Goal: Download file/media: Download file/media

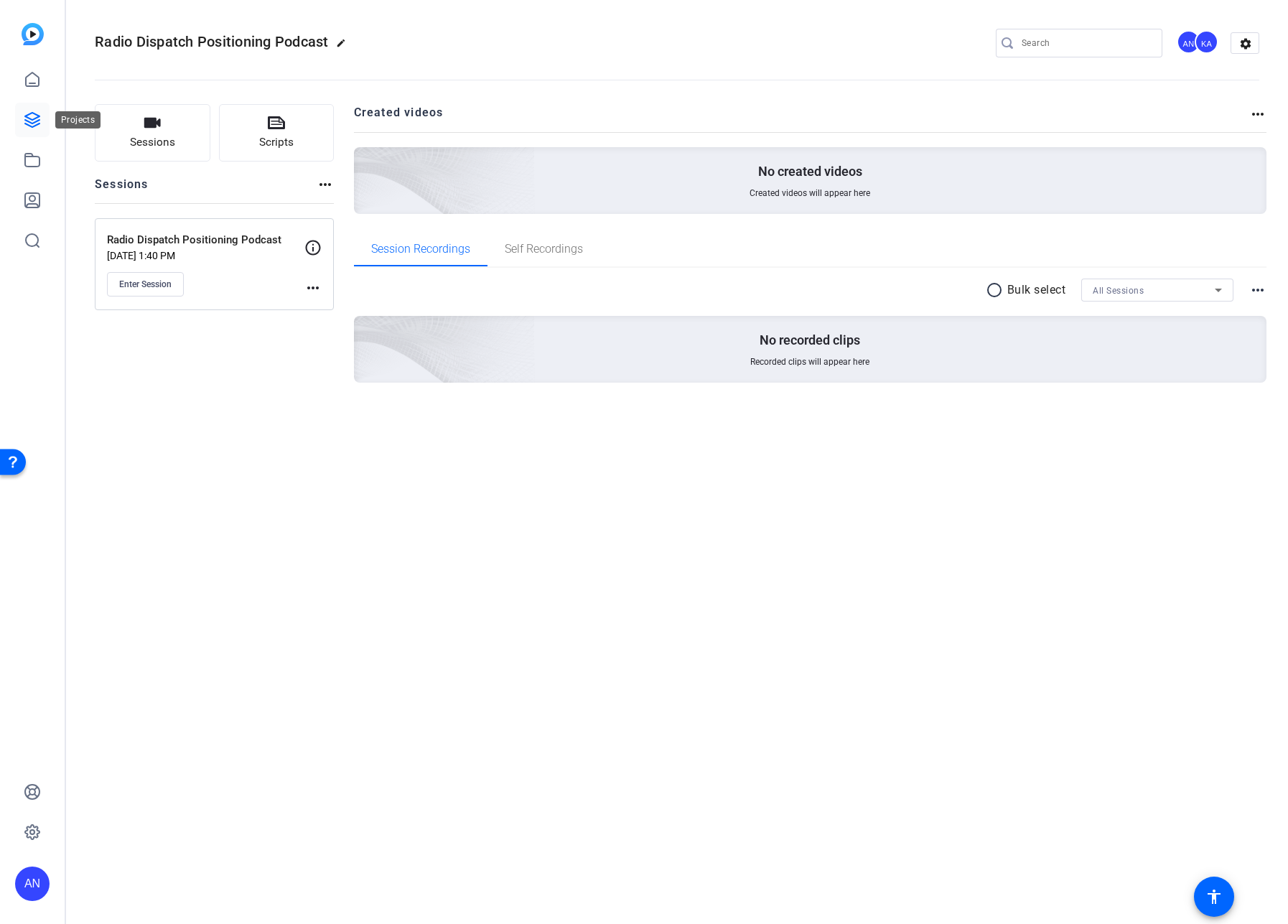
click at [28, 117] on icon at bounding box center [33, 120] width 17 height 17
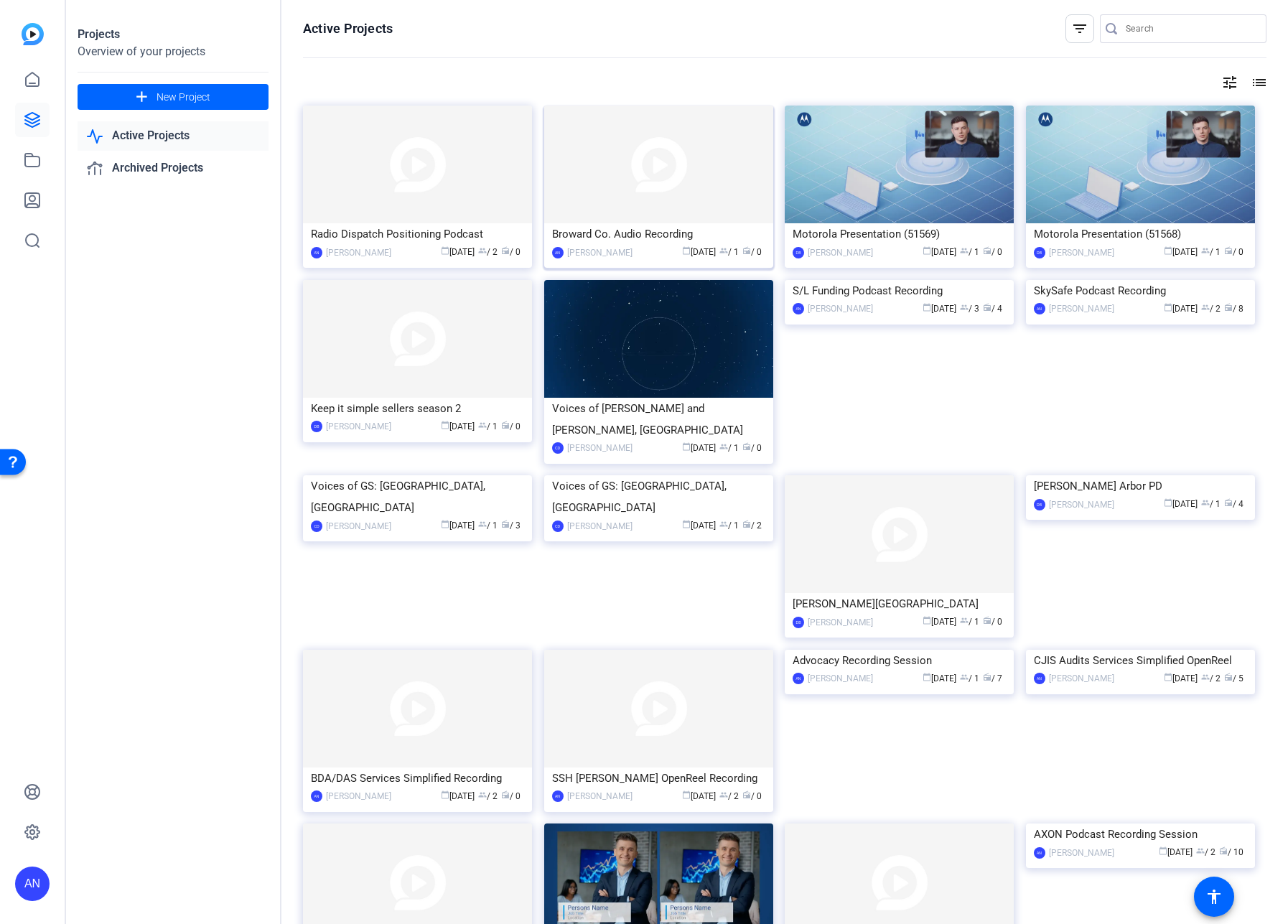
click at [636, 239] on div "Broward Co. Audio Recording" at bounding box center [659, 234] width 214 height 21
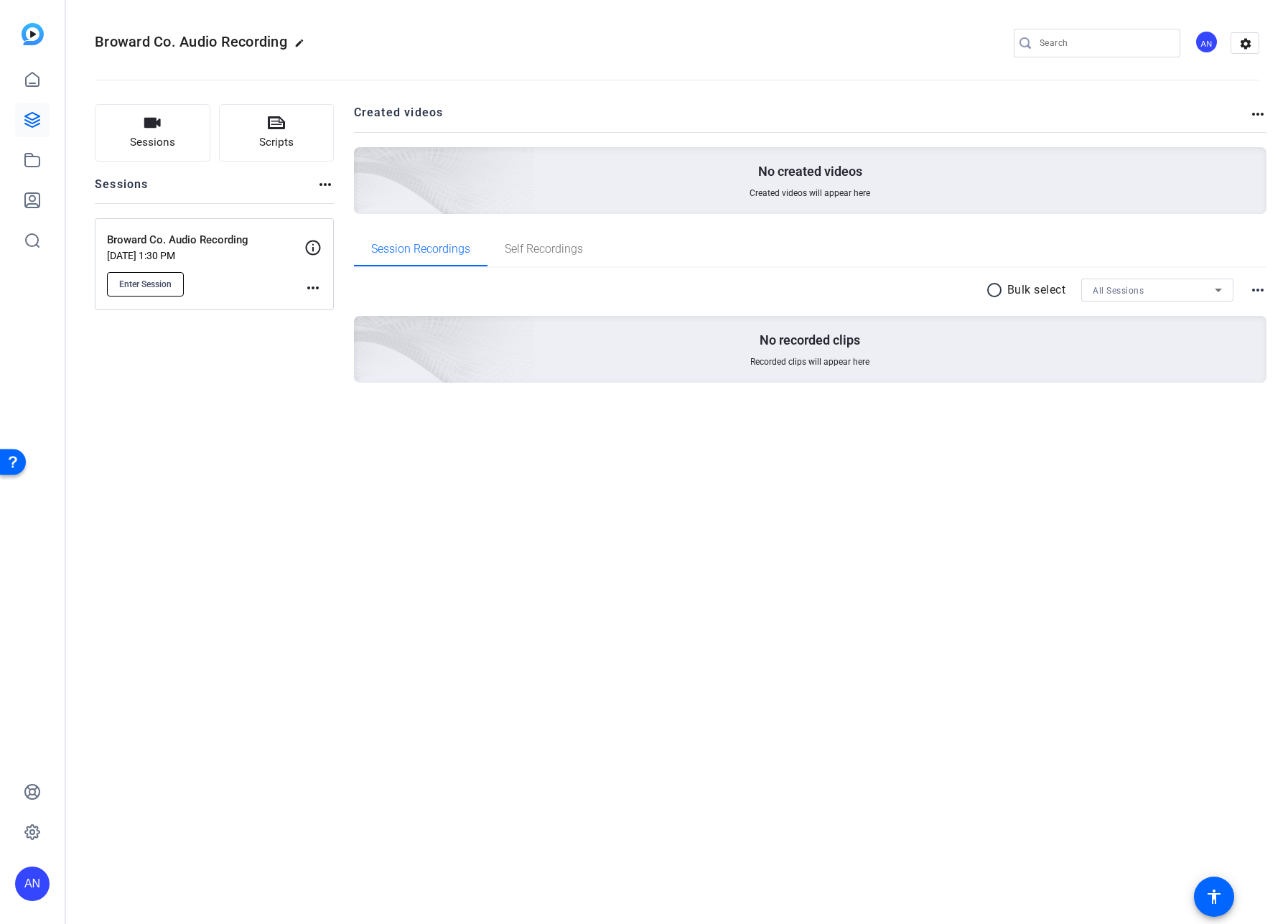
click at [150, 279] on span "Enter Session" at bounding box center [145, 284] width 52 height 12
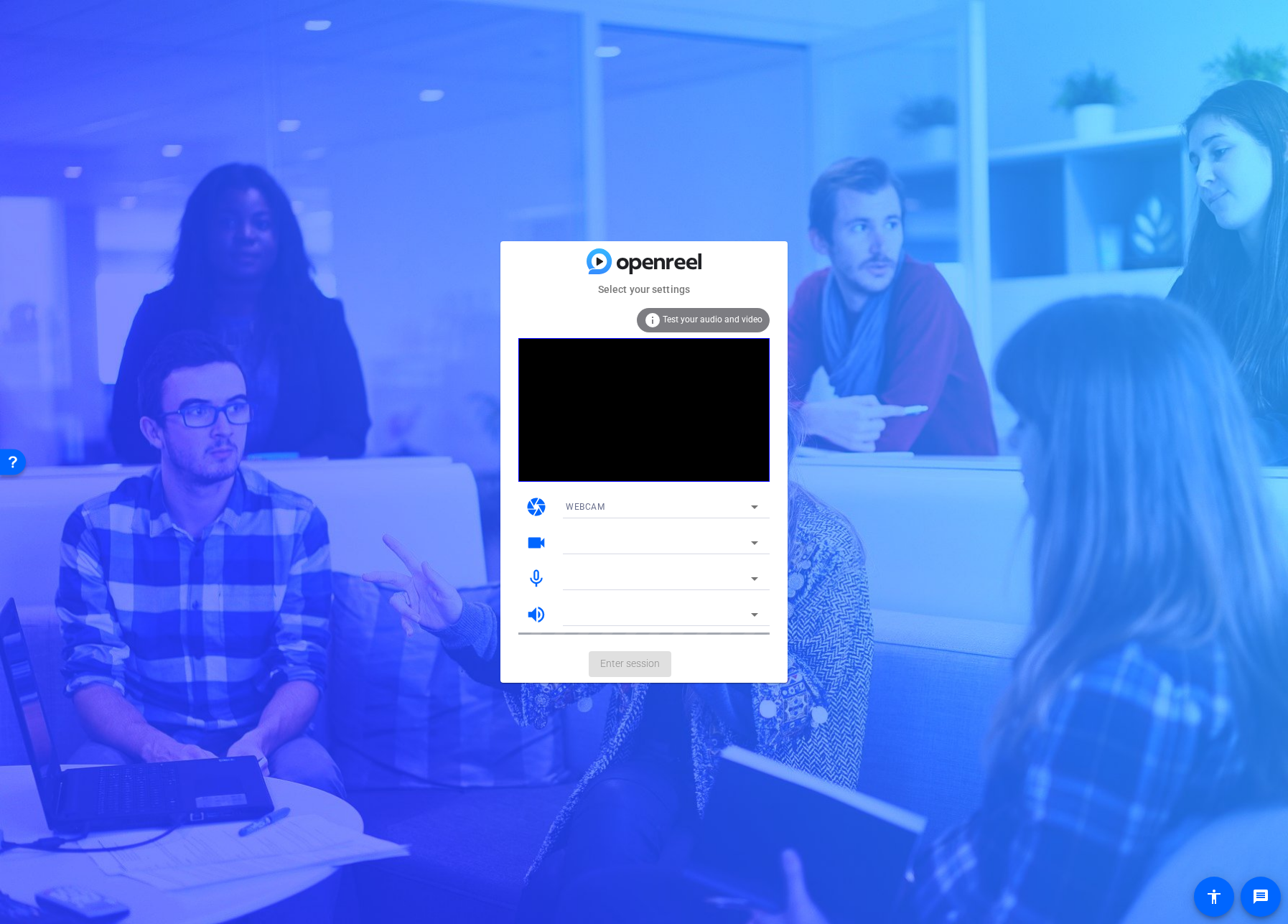
click at [718, 658] on mat-card-actions "Enter session" at bounding box center [644, 664] width 287 height 38
click at [754, 508] on icon at bounding box center [755, 506] width 17 height 17
click at [690, 540] on mat-option "WEBCAM" at bounding box center [661, 535] width 216 height 23
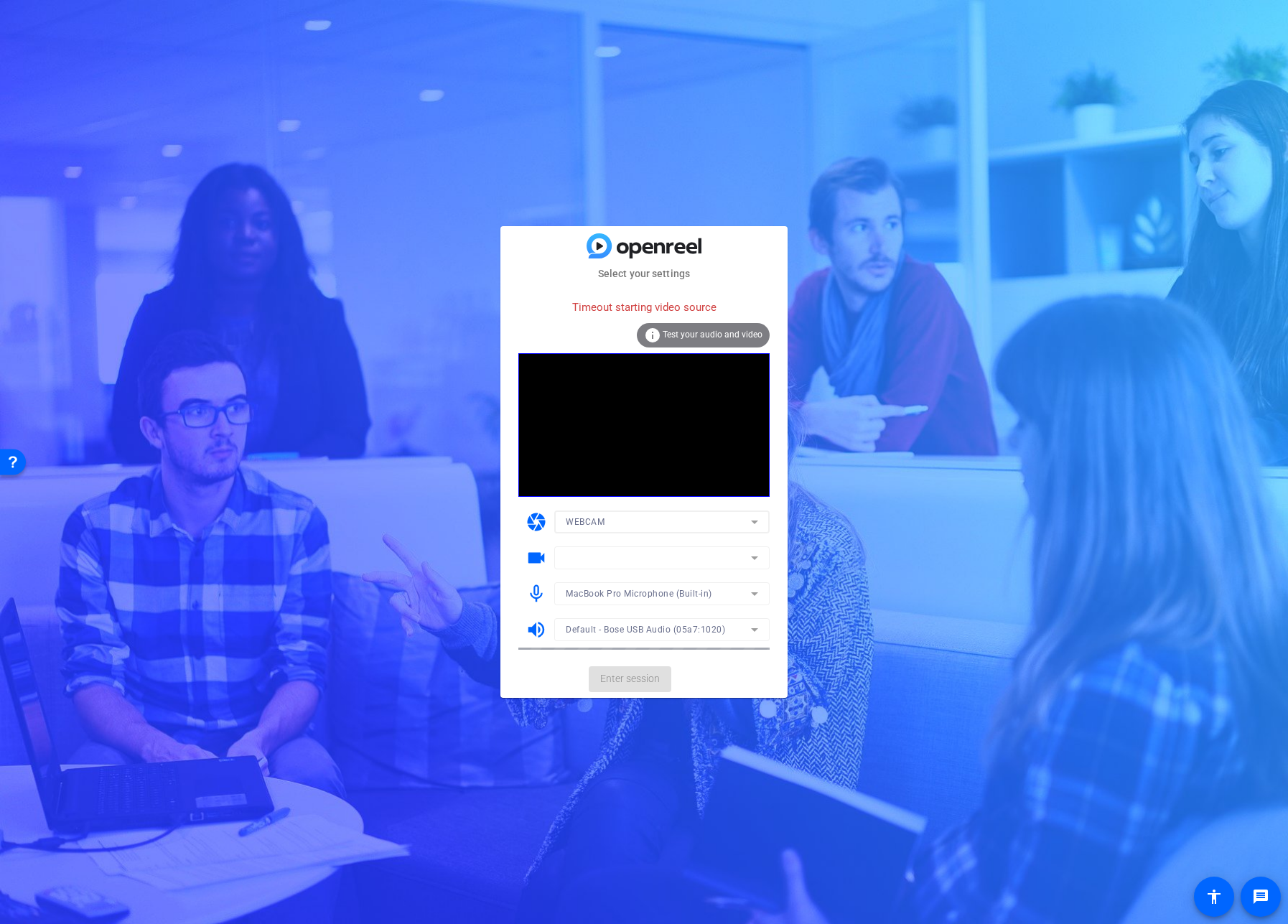
click at [685, 595] on mat-form-field "MacBook Pro Microphone (Built-in)" at bounding box center [661, 593] width 216 height 23
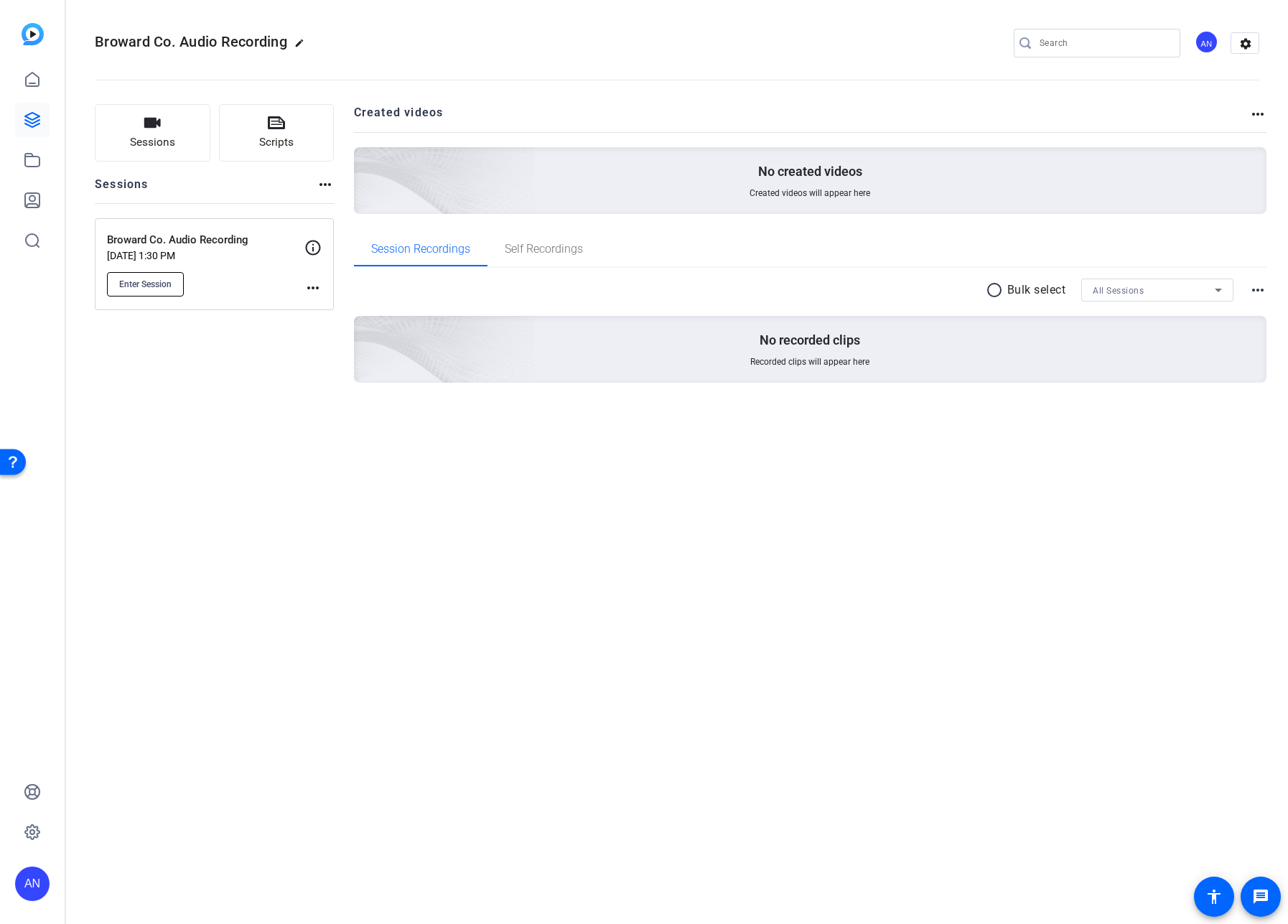
click at [152, 279] on span "Enter Session" at bounding box center [145, 284] width 52 height 12
click at [397, 32] on div "Broward Co. Audio Recording edit AN settings" at bounding box center [677, 43] width 1165 height 21
click at [887, 24] on div "Broward Co. Audio Recording edit AN settings" at bounding box center [677, 43] width 1165 height 108
drag, startPoint x: 431, startPoint y: 464, endPoint x: 452, endPoint y: 459, distance: 21.6
click at [442, 472] on div "Broward Co. Audio Recording edit AN settings Sessions Scripts Sessions more_hor…" at bounding box center [677, 462] width 1222 height 924
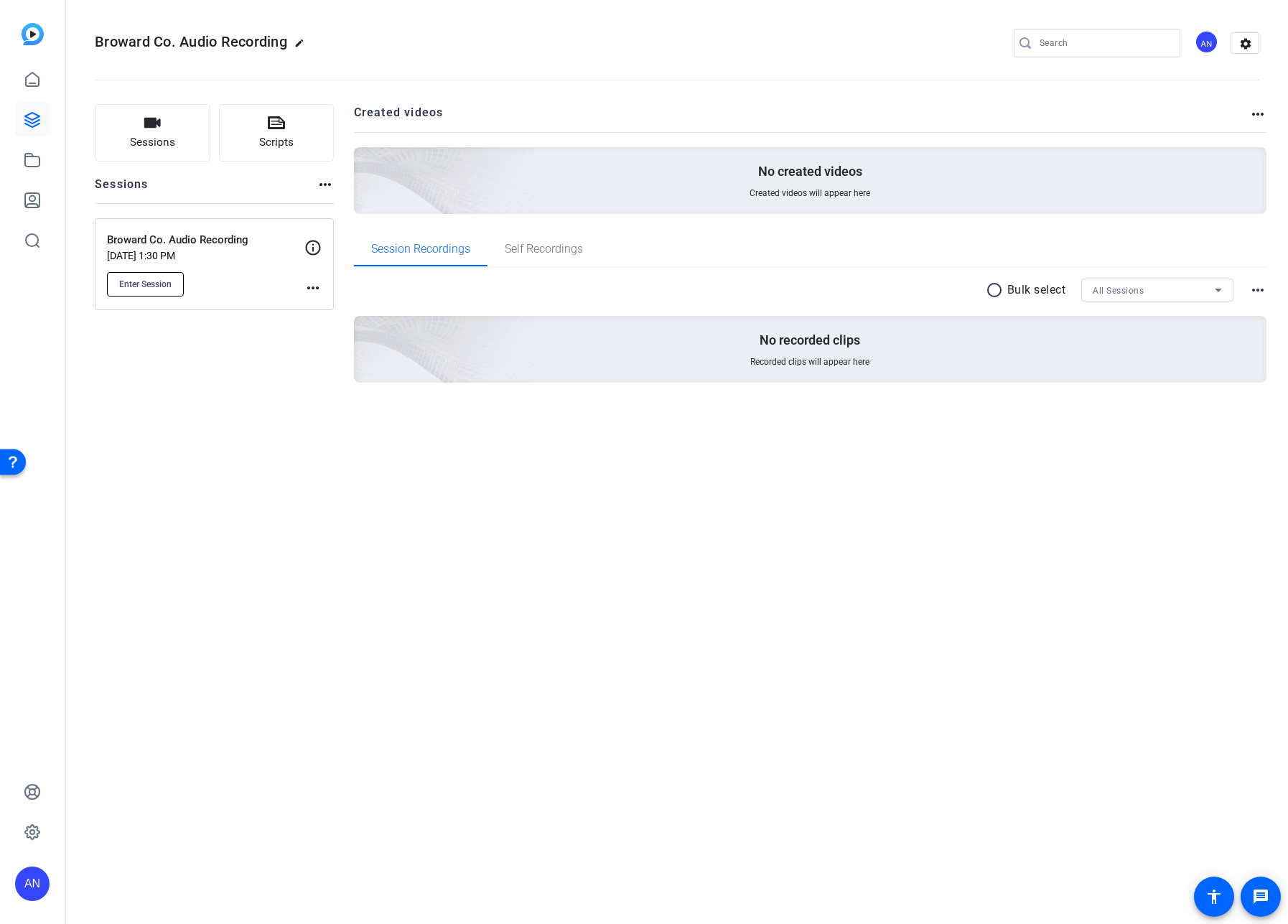
click at [146, 282] on span "Enter Session" at bounding box center [145, 284] width 52 height 12
click at [308, 285] on mat-icon "more_horiz" at bounding box center [313, 288] width 17 height 17
click at [326, 308] on span "Edit Session" at bounding box center [349, 308] width 66 height 17
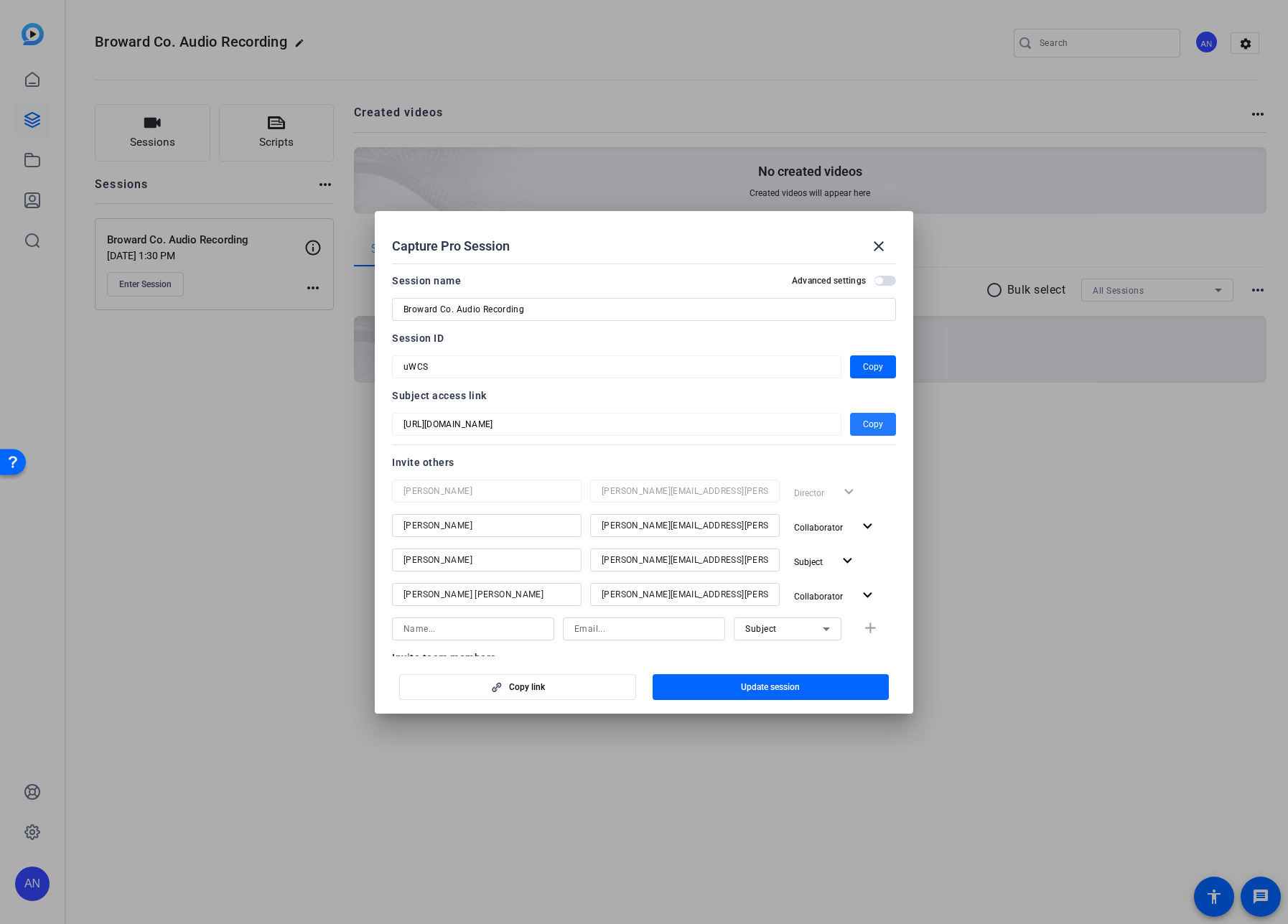
click at [852, 423] on span "button" at bounding box center [873, 424] width 46 height 35
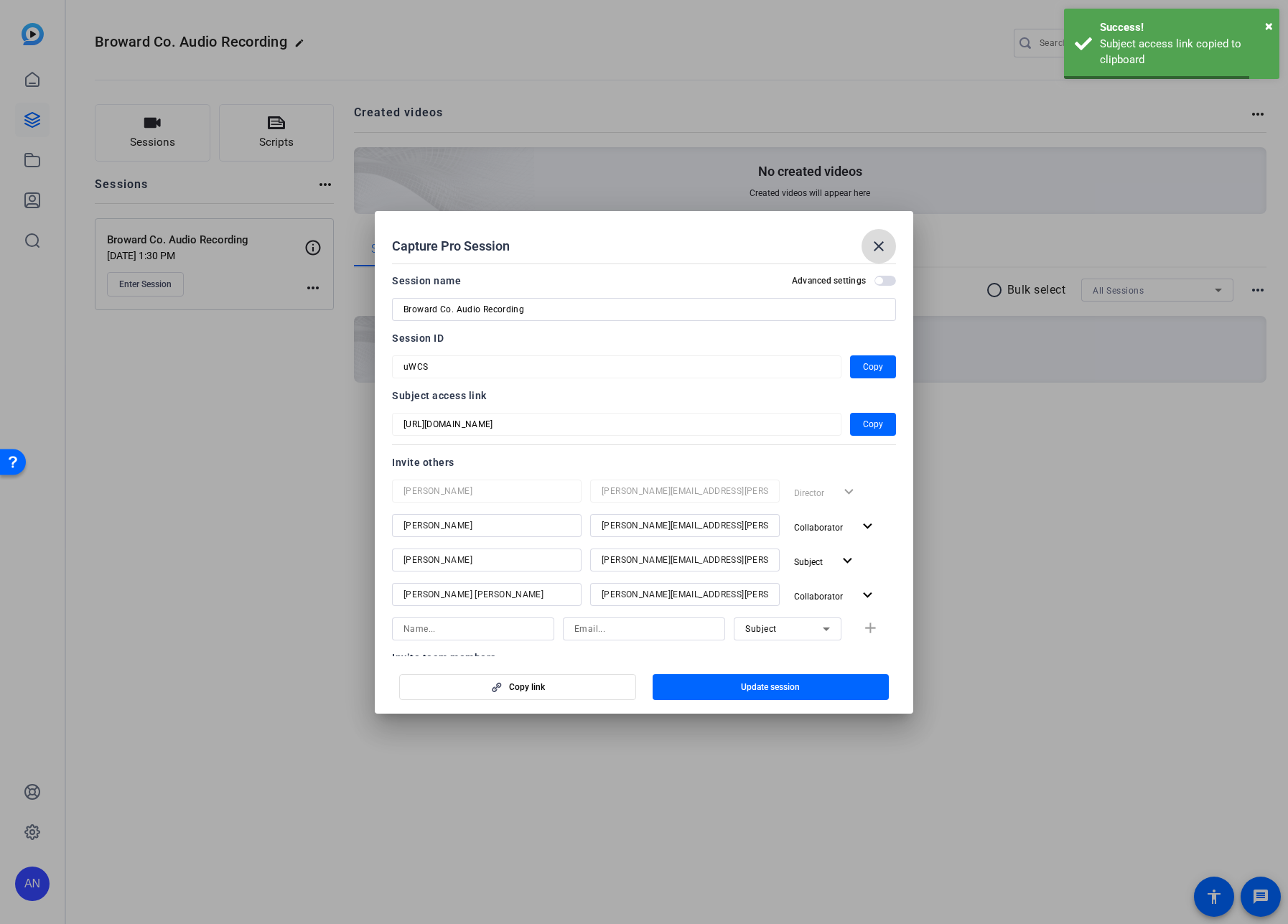
click at [880, 249] on mat-icon "close" at bounding box center [879, 246] width 17 height 17
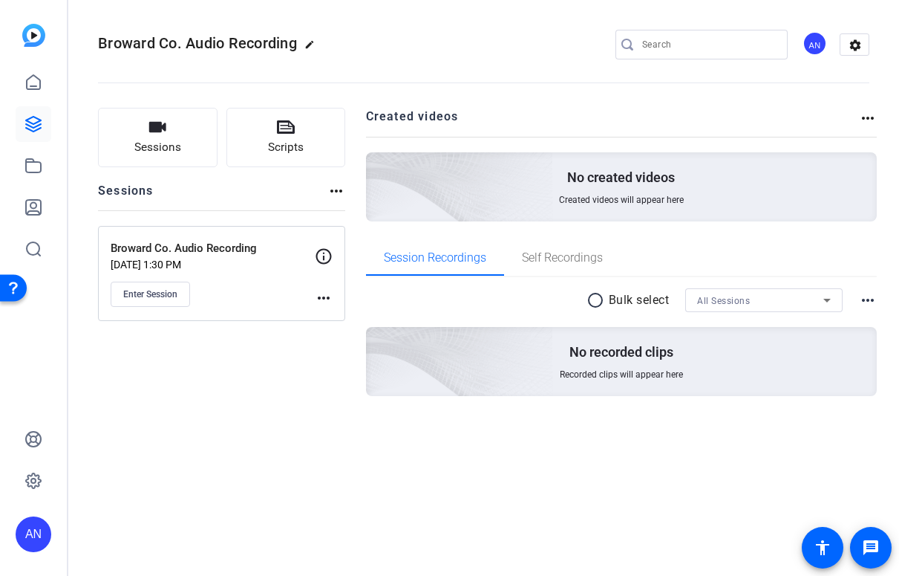
drag, startPoint x: 83, startPoint y: 25, endPoint x: 84, endPoint y: 17, distance: 8.2
click at [83, 25] on mat-toolbar "Broward Co. Audio Recording edit AN settings" at bounding box center [483, 44] width 831 height 89
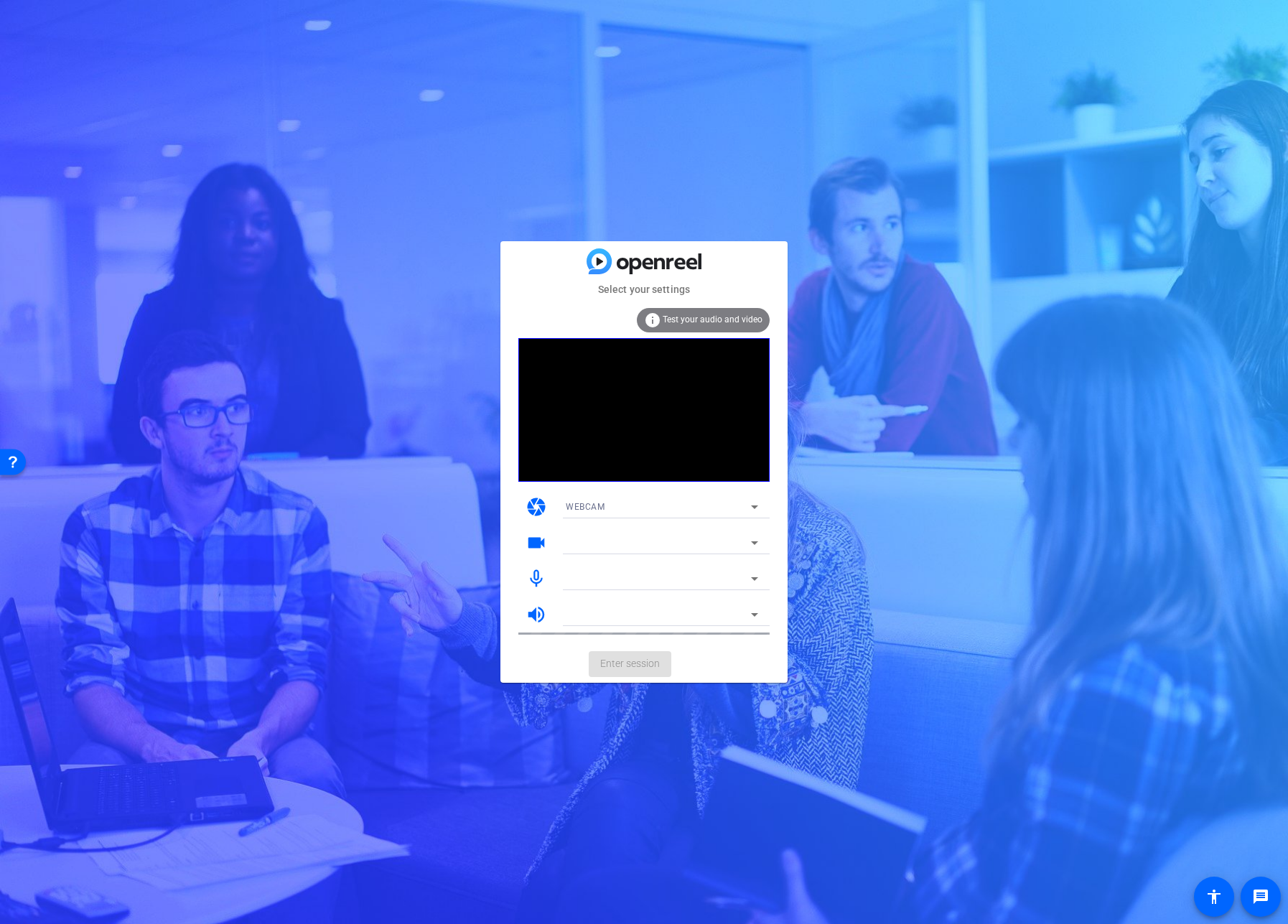
click at [685, 315] on span "Test your audio and video" at bounding box center [712, 319] width 100 height 10
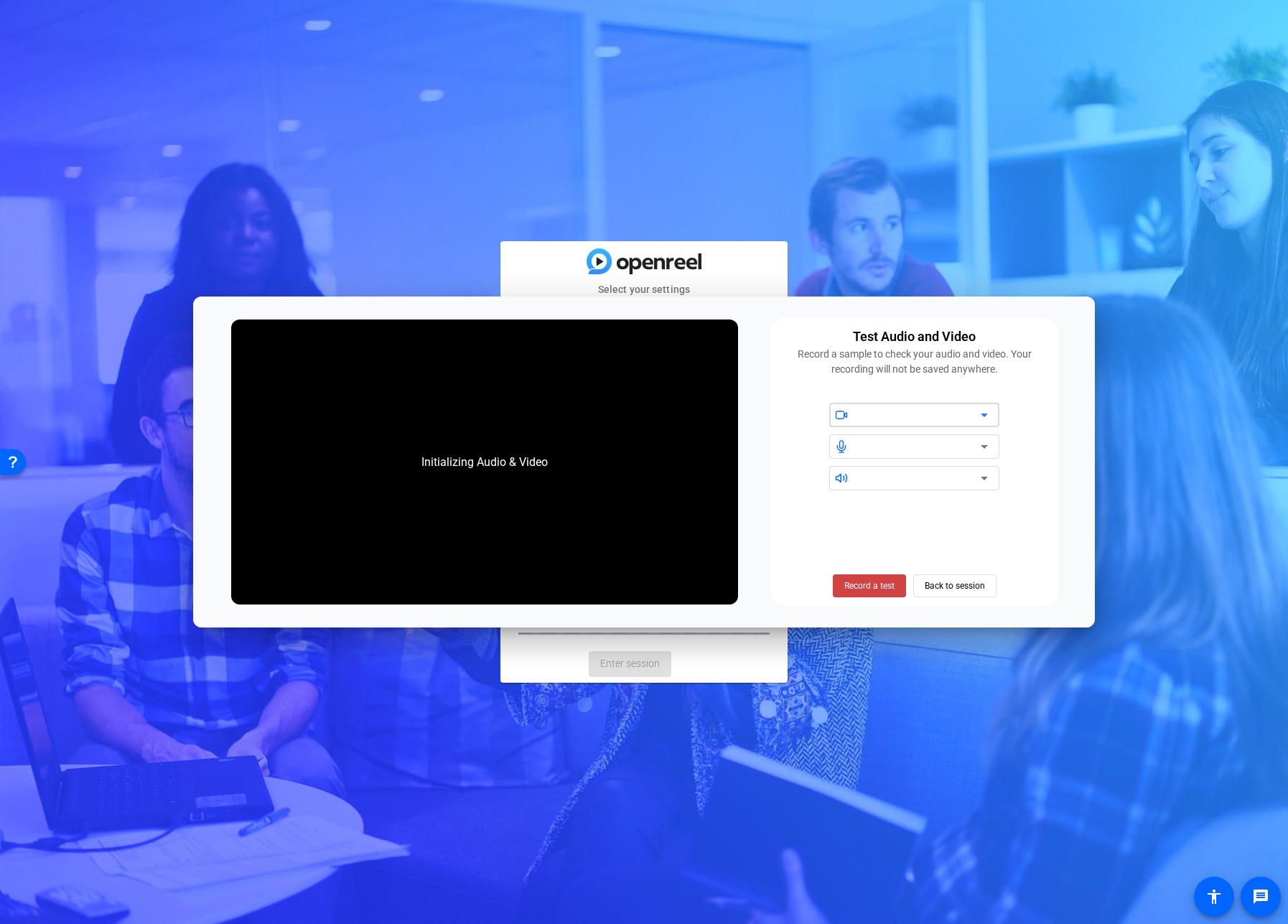
click at [881, 407] on div at bounding box center [920, 415] width 122 height 17
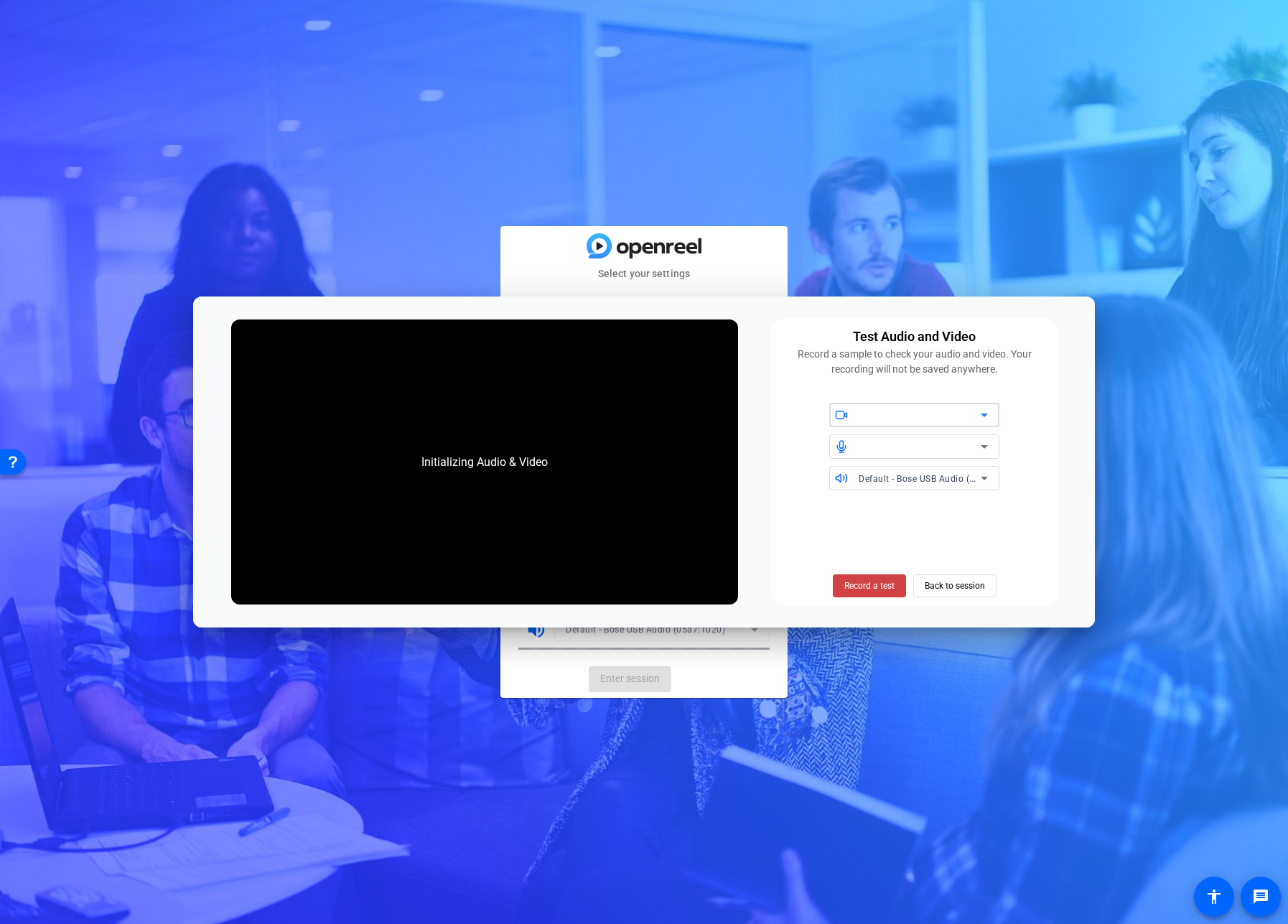
click at [986, 412] on icon at bounding box center [984, 415] width 17 height 17
click at [964, 585] on span "Back to session" at bounding box center [954, 586] width 60 height 27
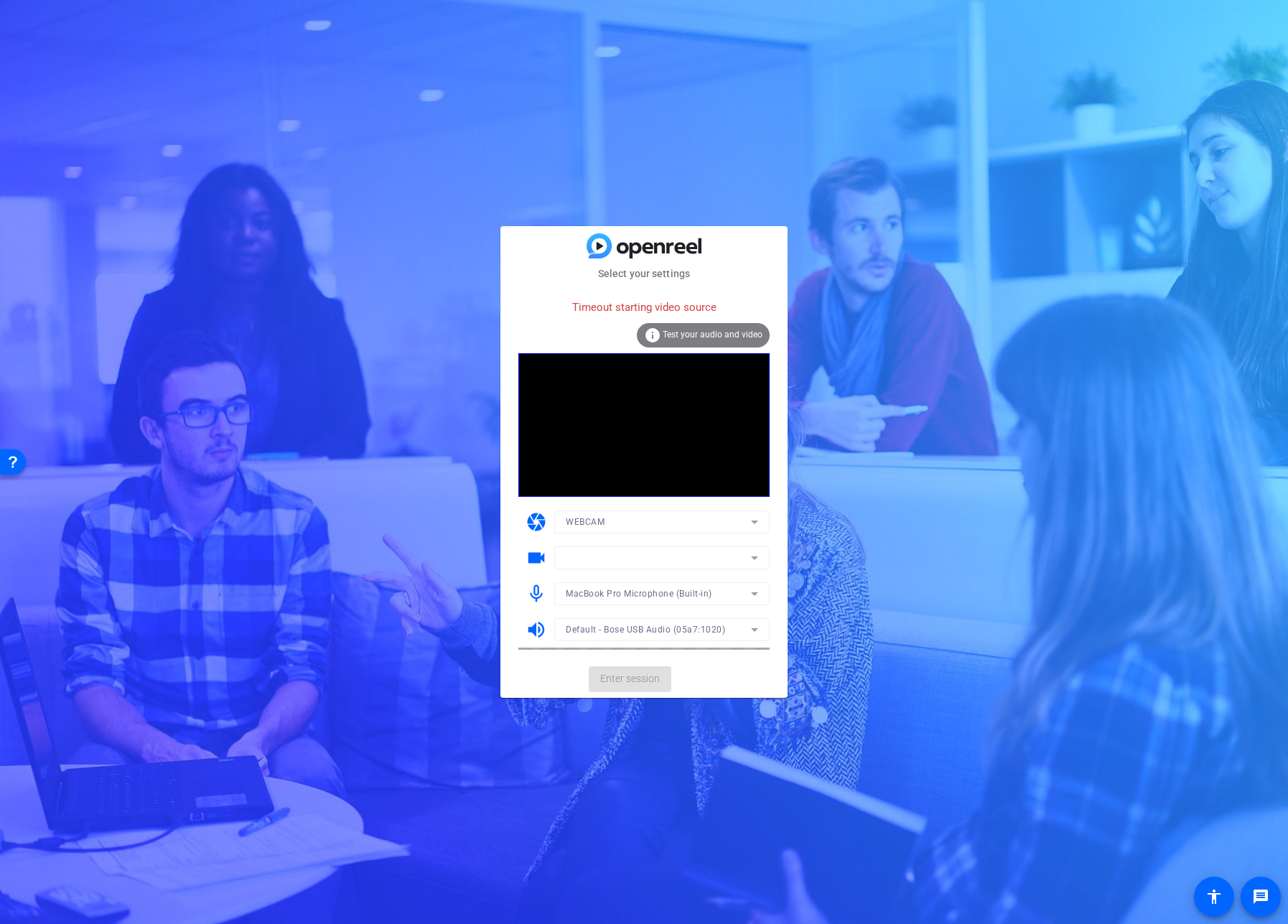
click at [646, 304] on div "Timeout starting video source" at bounding box center [644, 307] width 251 height 31
click at [688, 298] on div "Timeout starting video source" at bounding box center [644, 307] width 251 height 31
click at [1093, 722] on div "Select your settings Timeout starting video source info Test your audio and vid…" at bounding box center [644, 462] width 1288 height 924
click at [1212, 899] on mat-icon "accessibility" at bounding box center [1215, 897] width 17 height 17
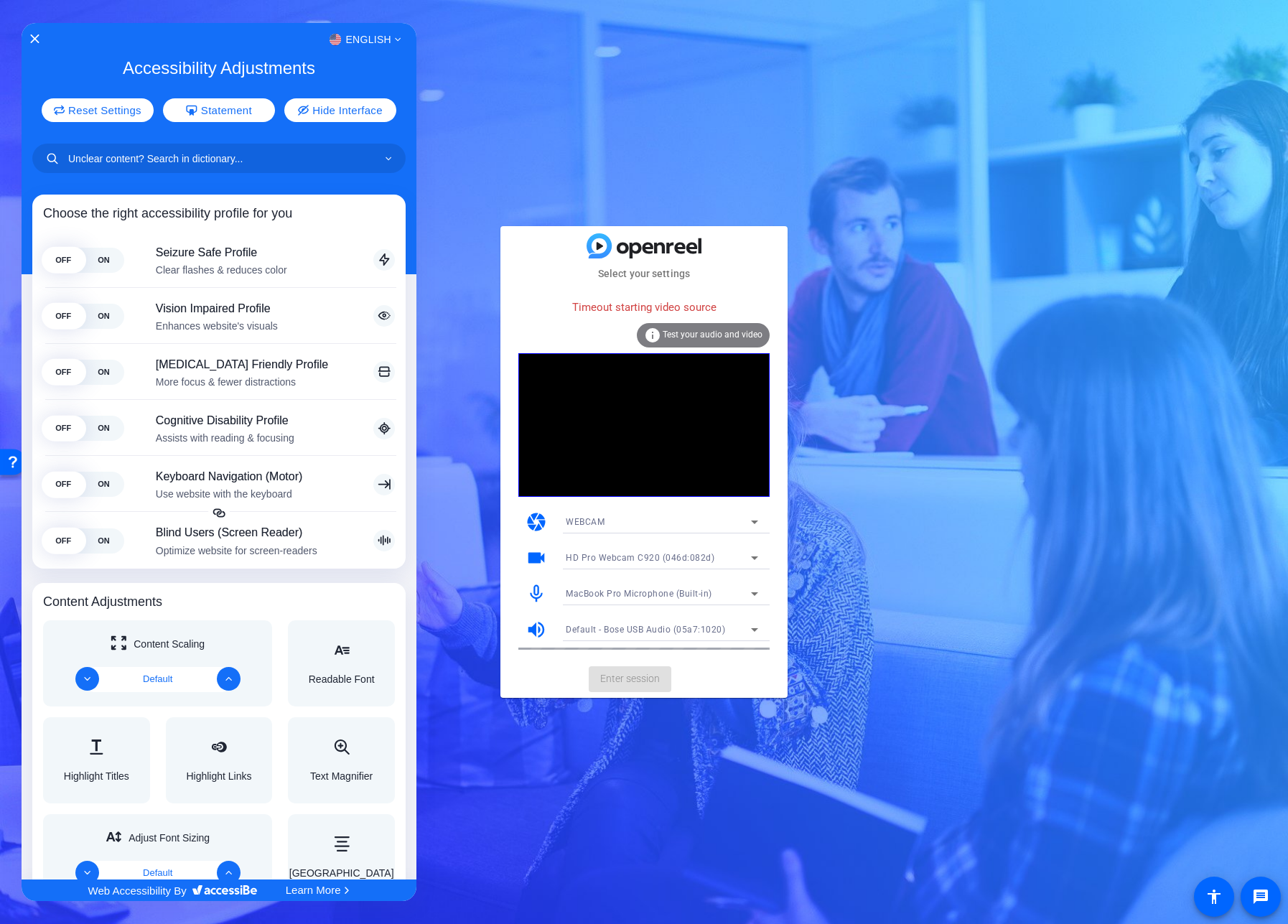
click at [1211, 901] on div at bounding box center [644, 462] width 1288 height 924
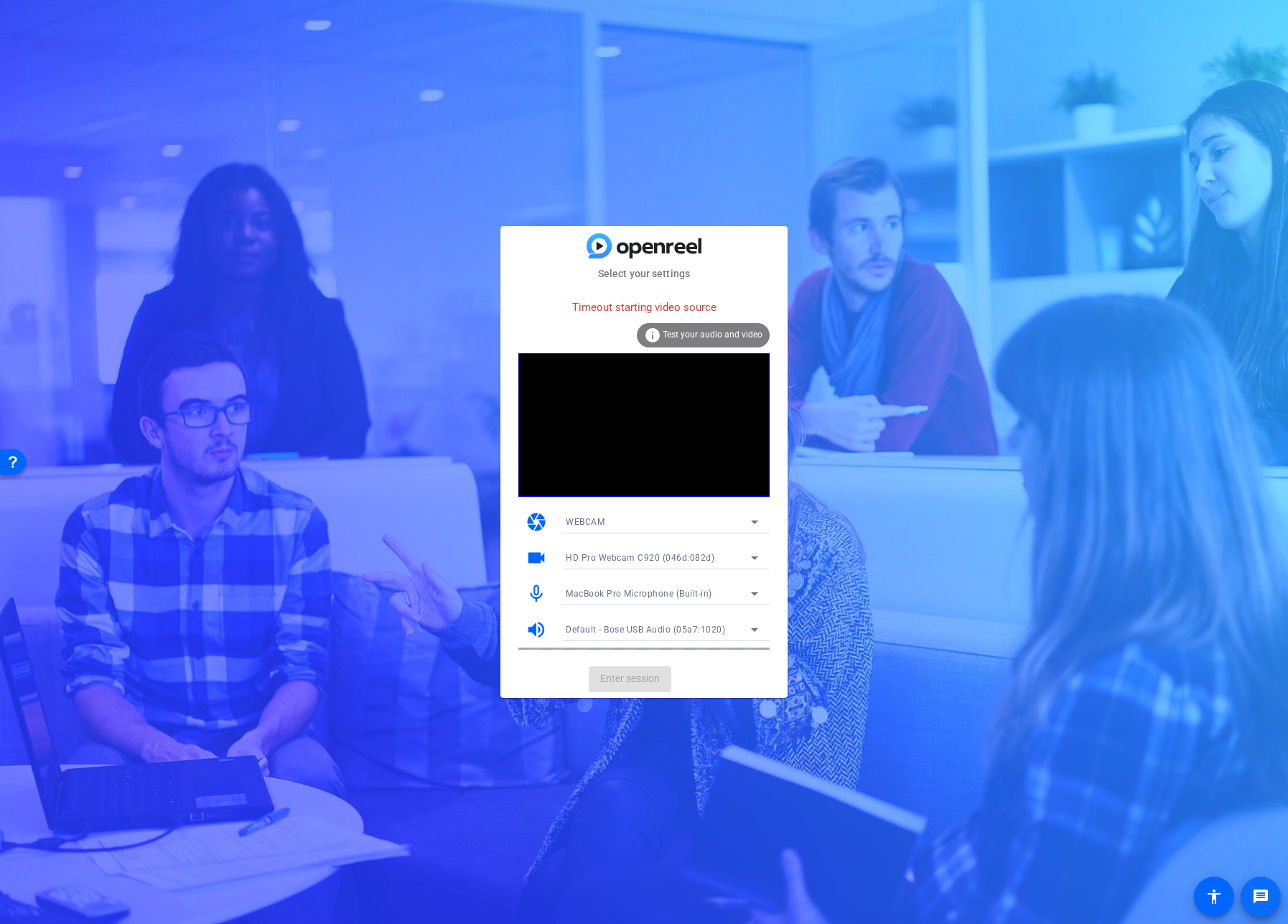
click at [1259, 895] on mat-icon "message" at bounding box center [1261, 897] width 17 height 17
click at [382, 431] on div "Select your settings Timeout starting video source info Test your audio and vid…" at bounding box center [644, 462] width 1288 height 924
click at [636, 561] on span "HD Pro Webcam C920 (046d:082d)" at bounding box center [640, 558] width 149 height 10
click at [636, 606] on span "MacBook Pro Camera (0000:0001)" at bounding box center [637, 610] width 143 height 17
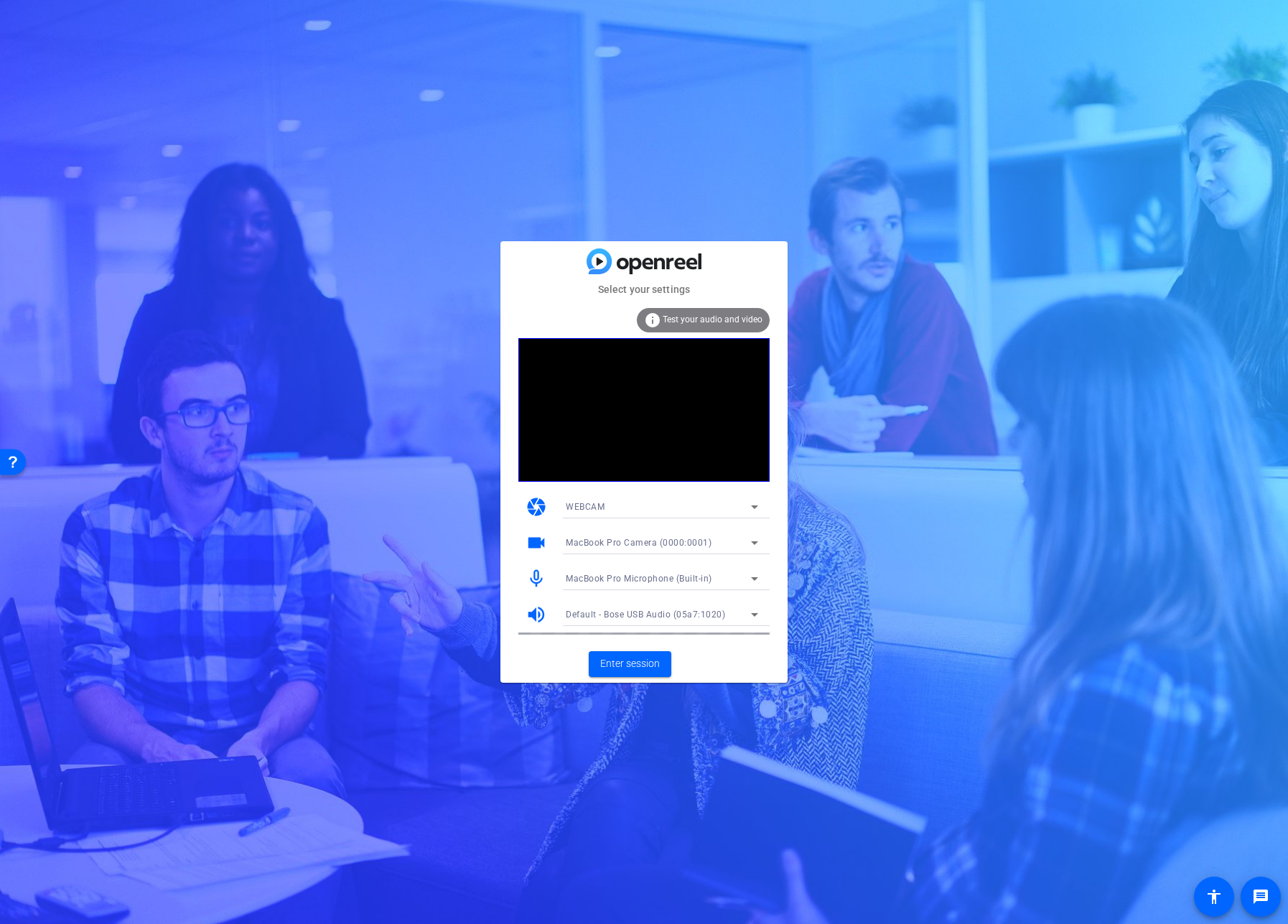
click at [1065, 552] on div "Select your settings info Test your audio and video camera WEBCAM videocam MacB…" at bounding box center [644, 462] width 1288 height 924
click at [704, 611] on span "Default - Bose USB Audio (05a7:1020)" at bounding box center [645, 614] width 160 height 10
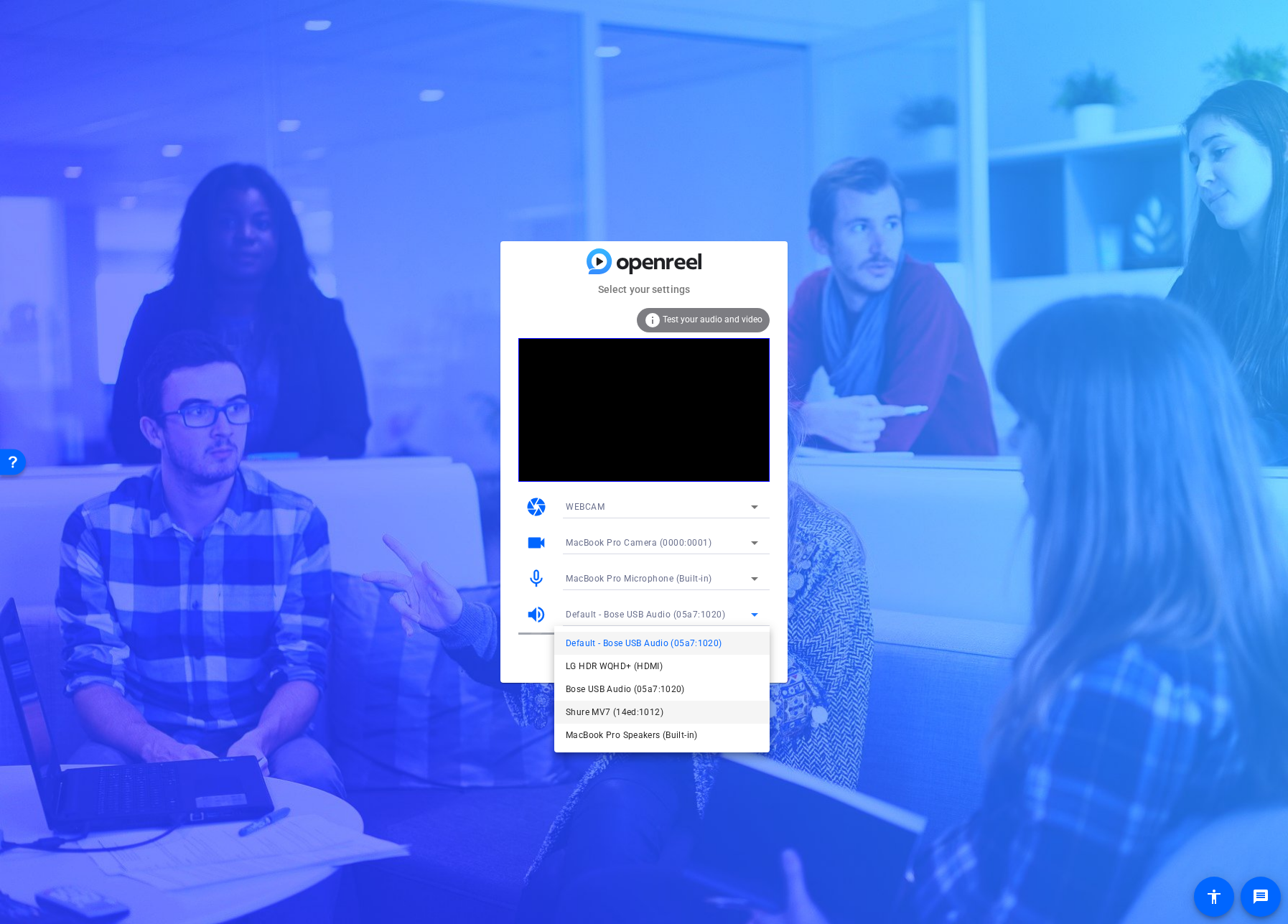
click at [650, 710] on span "Shure MV7 (14ed:1012)" at bounding box center [614, 712] width 98 height 17
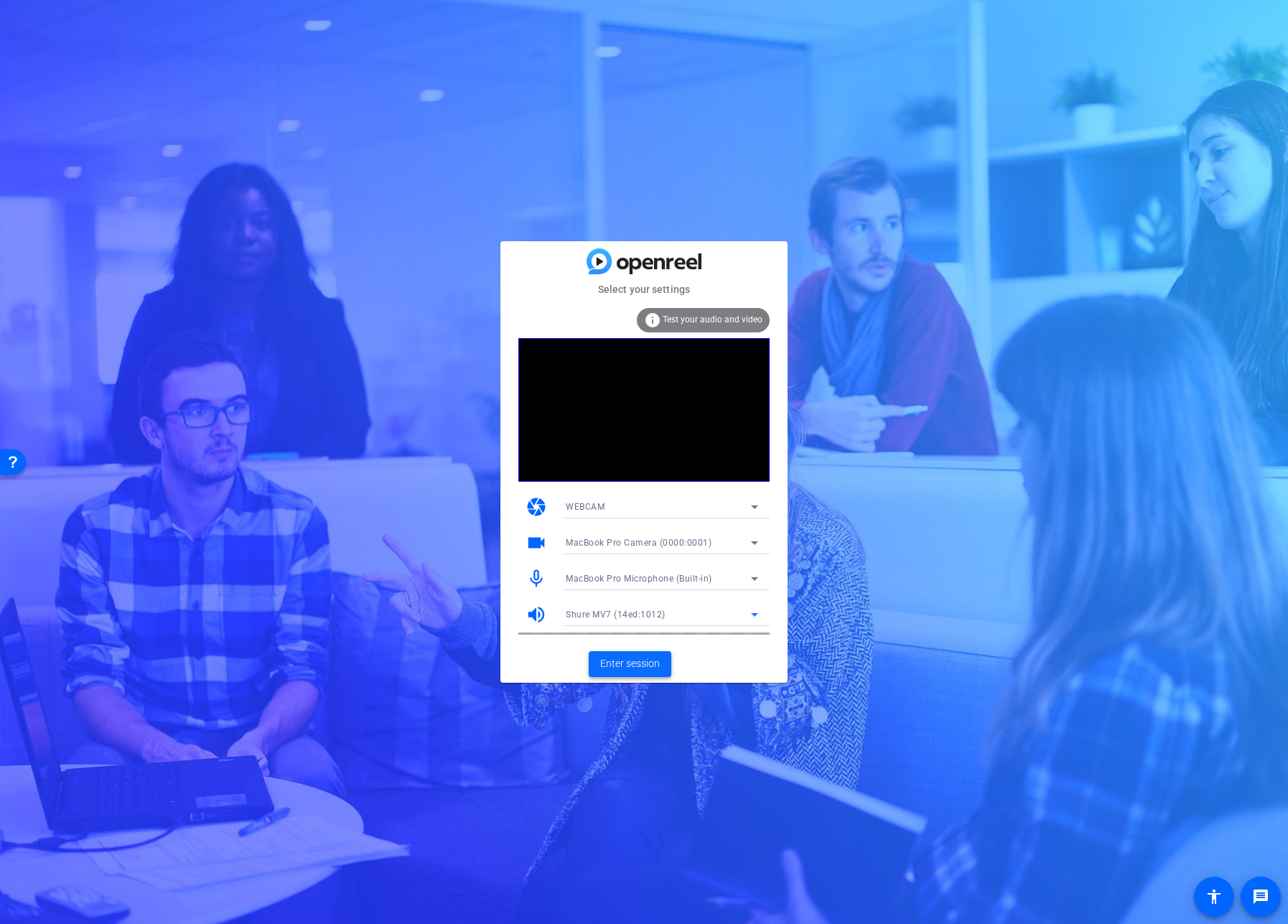
click at [634, 666] on span "Enter session" at bounding box center [630, 664] width 60 height 15
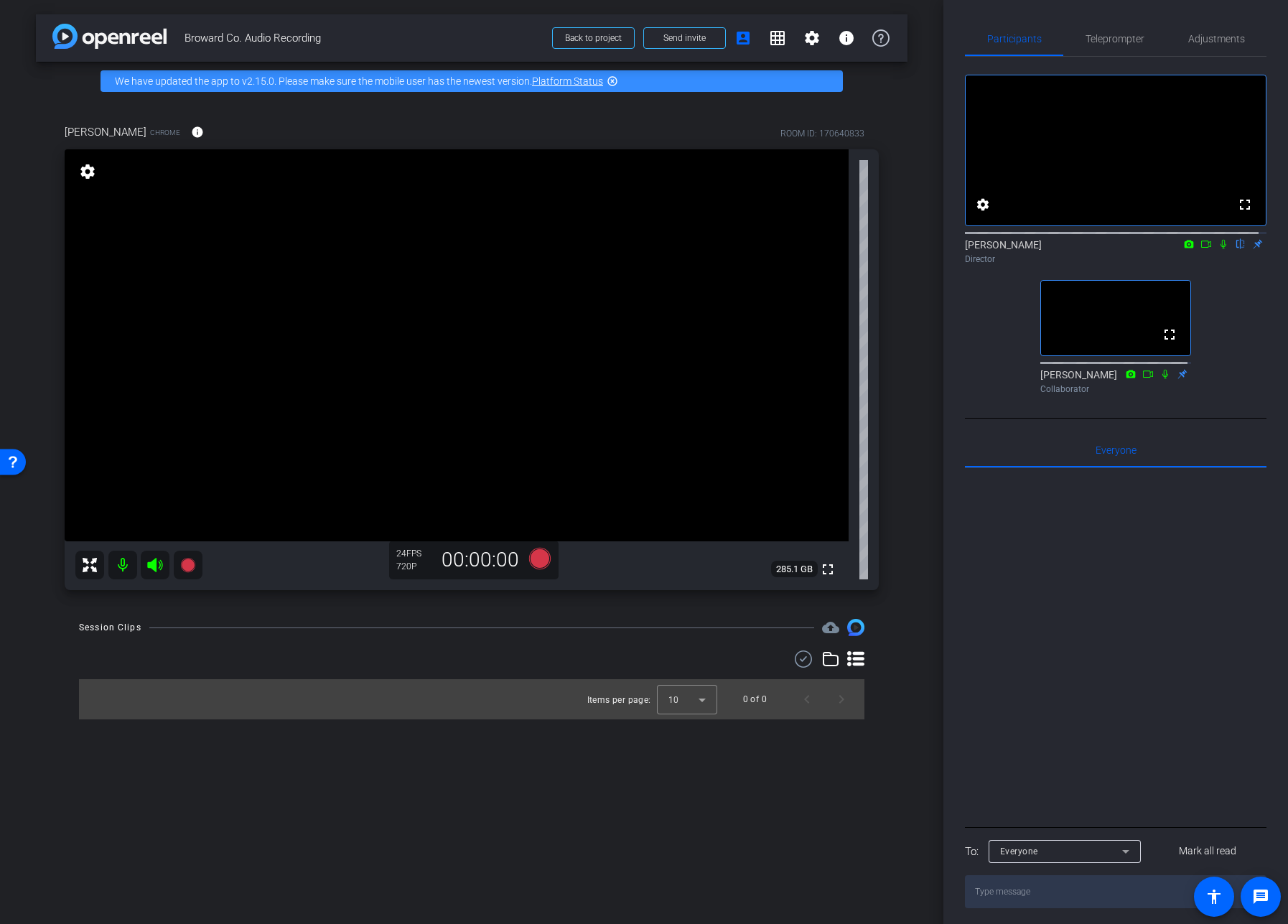
click at [407, 33] on span "Broward Co. Audio Recording" at bounding box center [364, 39] width 359 height 29
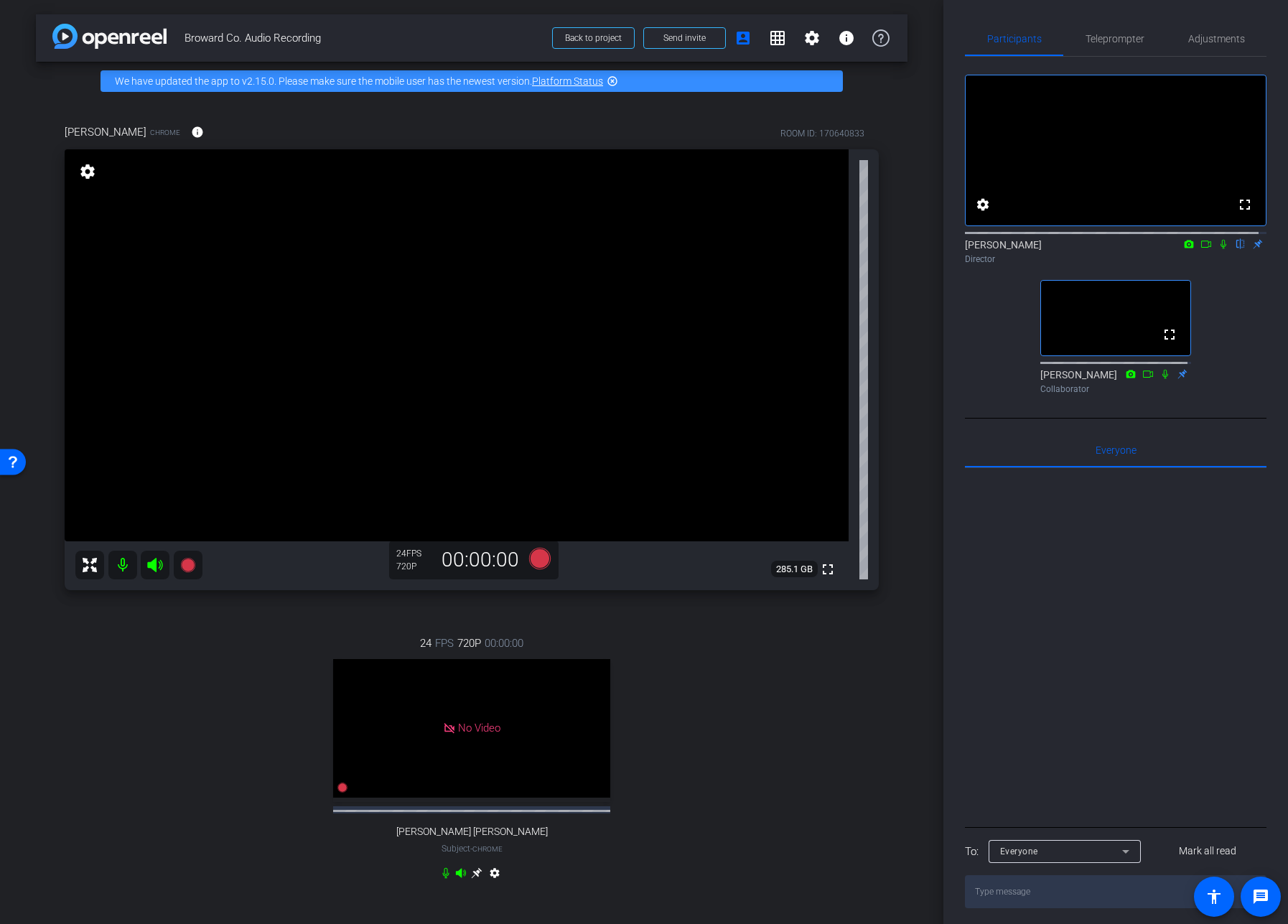
click at [702, 716] on div "24 FPS 720P 00:00:00 No Video Flynn Nogueira Subject - Chrome settings" at bounding box center [472, 760] width 814 height 297
click at [534, 558] on icon at bounding box center [540, 559] width 21 height 21
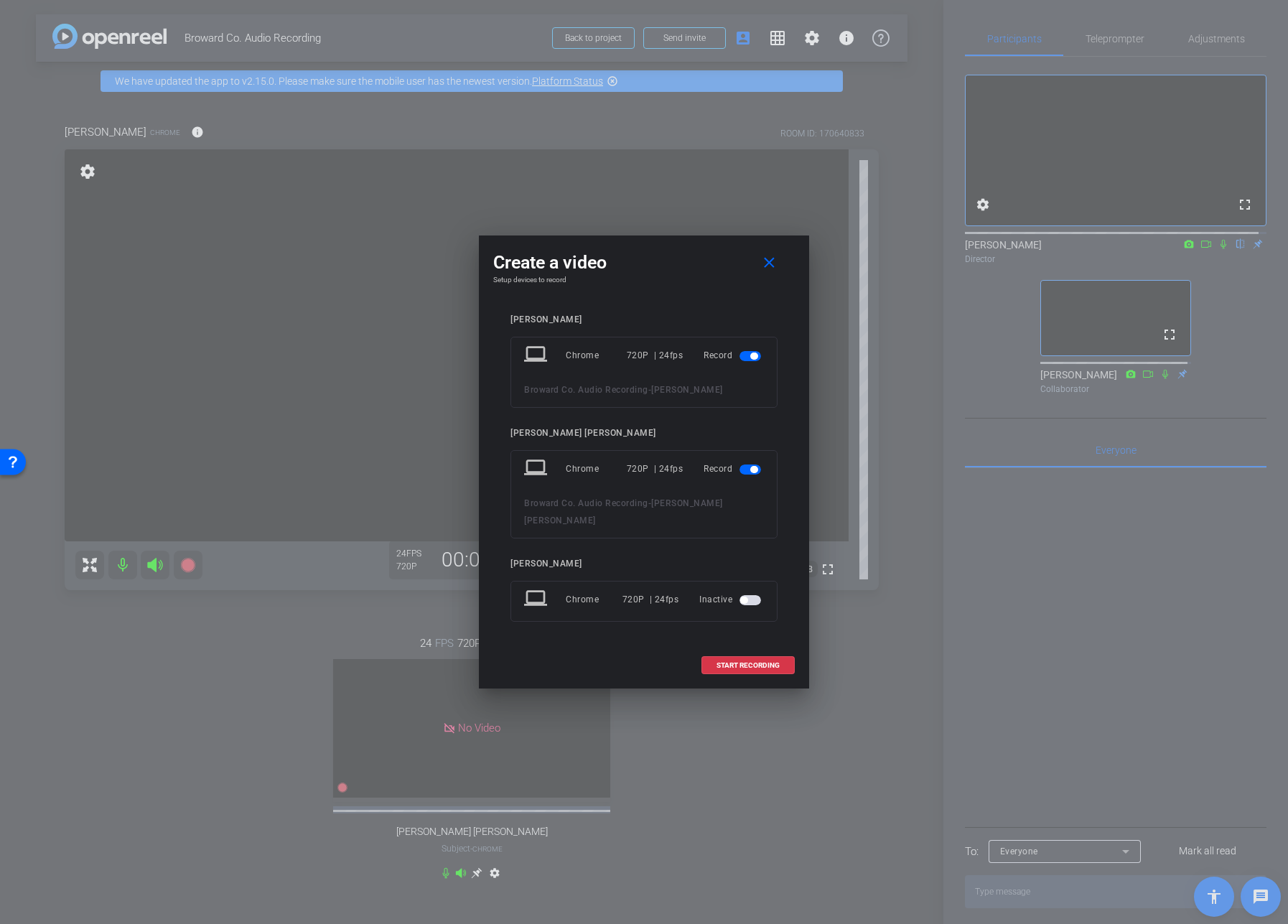
click at [753, 473] on span "button" at bounding box center [753, 469] width 7 height 7
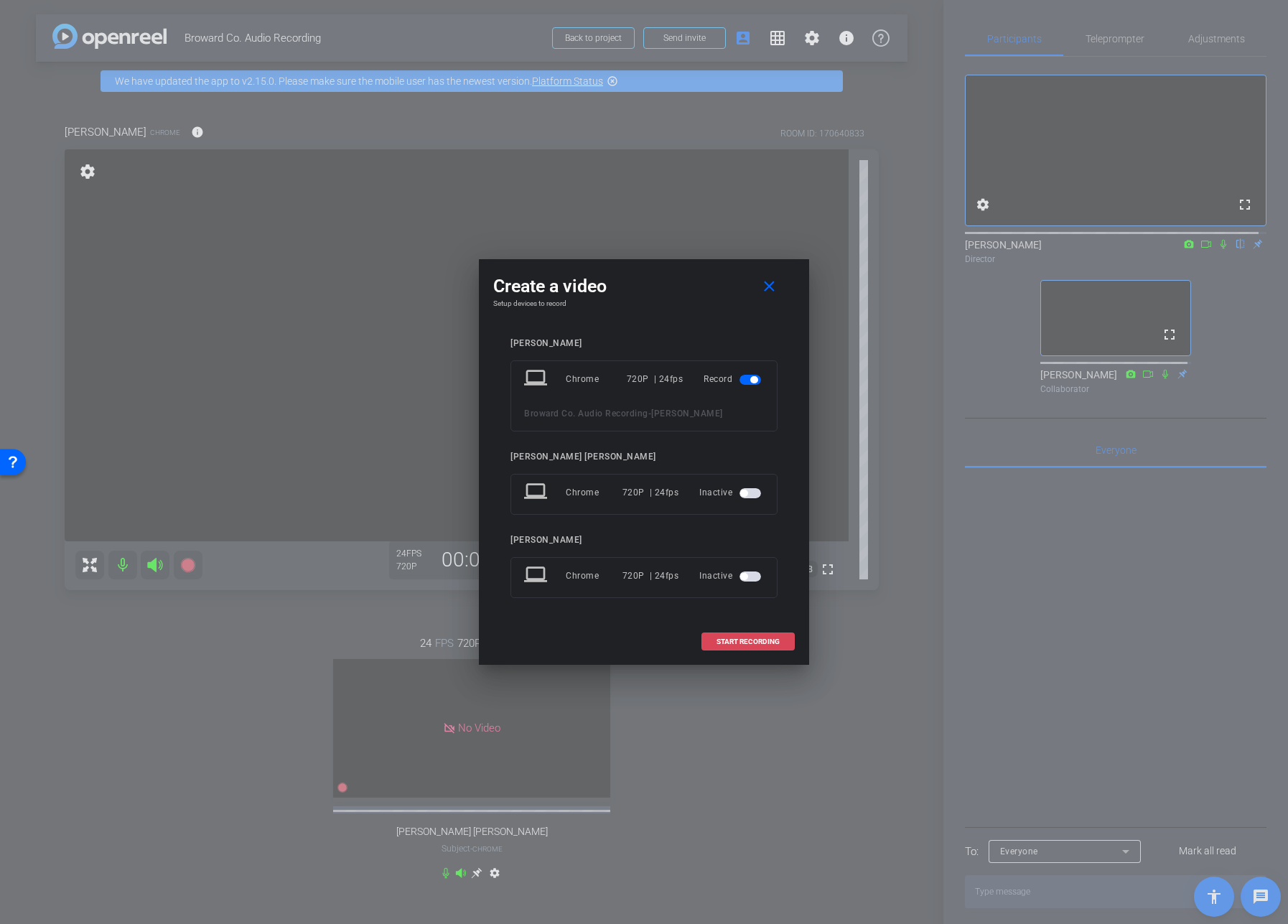
click at [752, 638] on span "START RECORDING" at bounding box center [747, 641] width 63 height 7
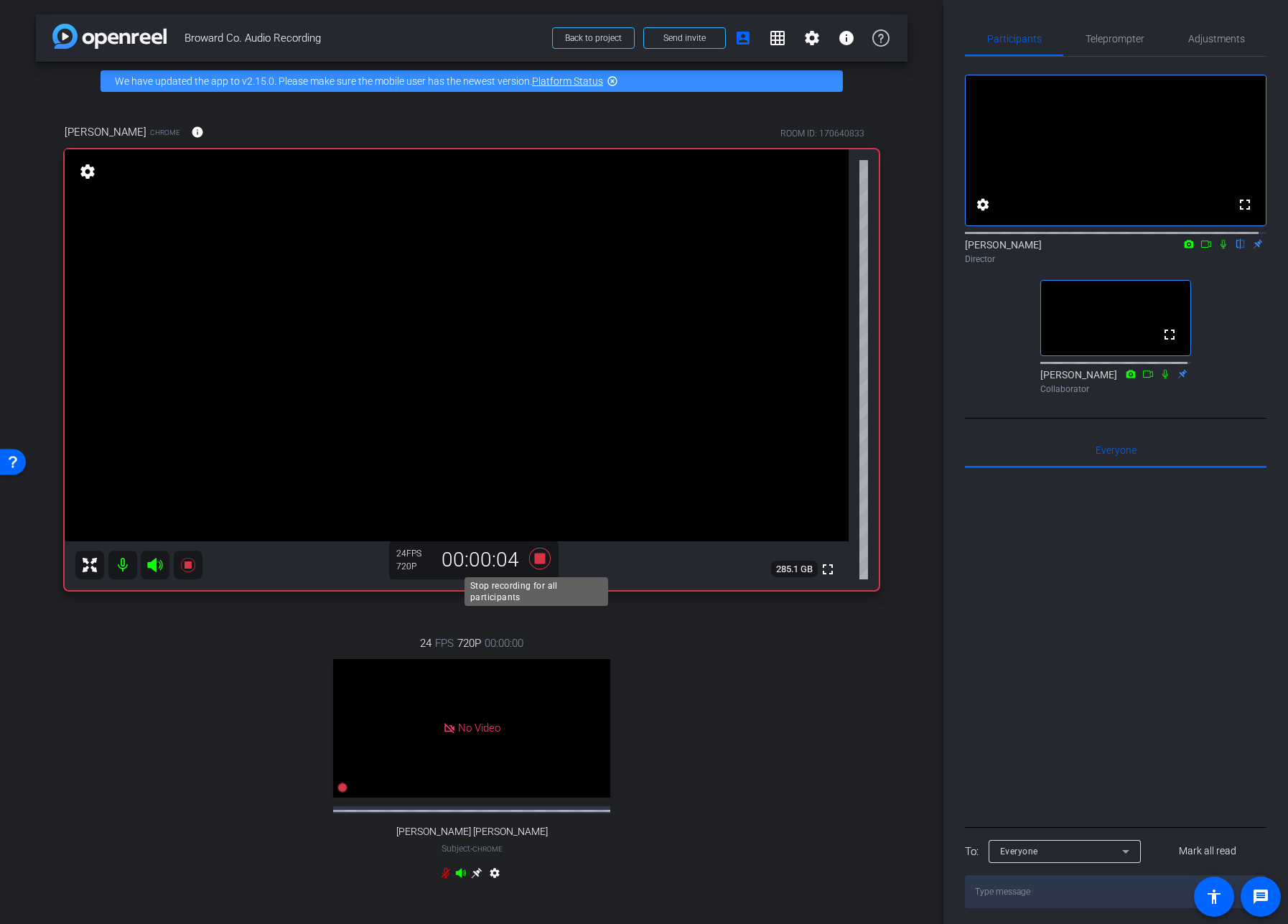
click at [537, 556] on icon at bounding box center [540, 559] width 21 height 21
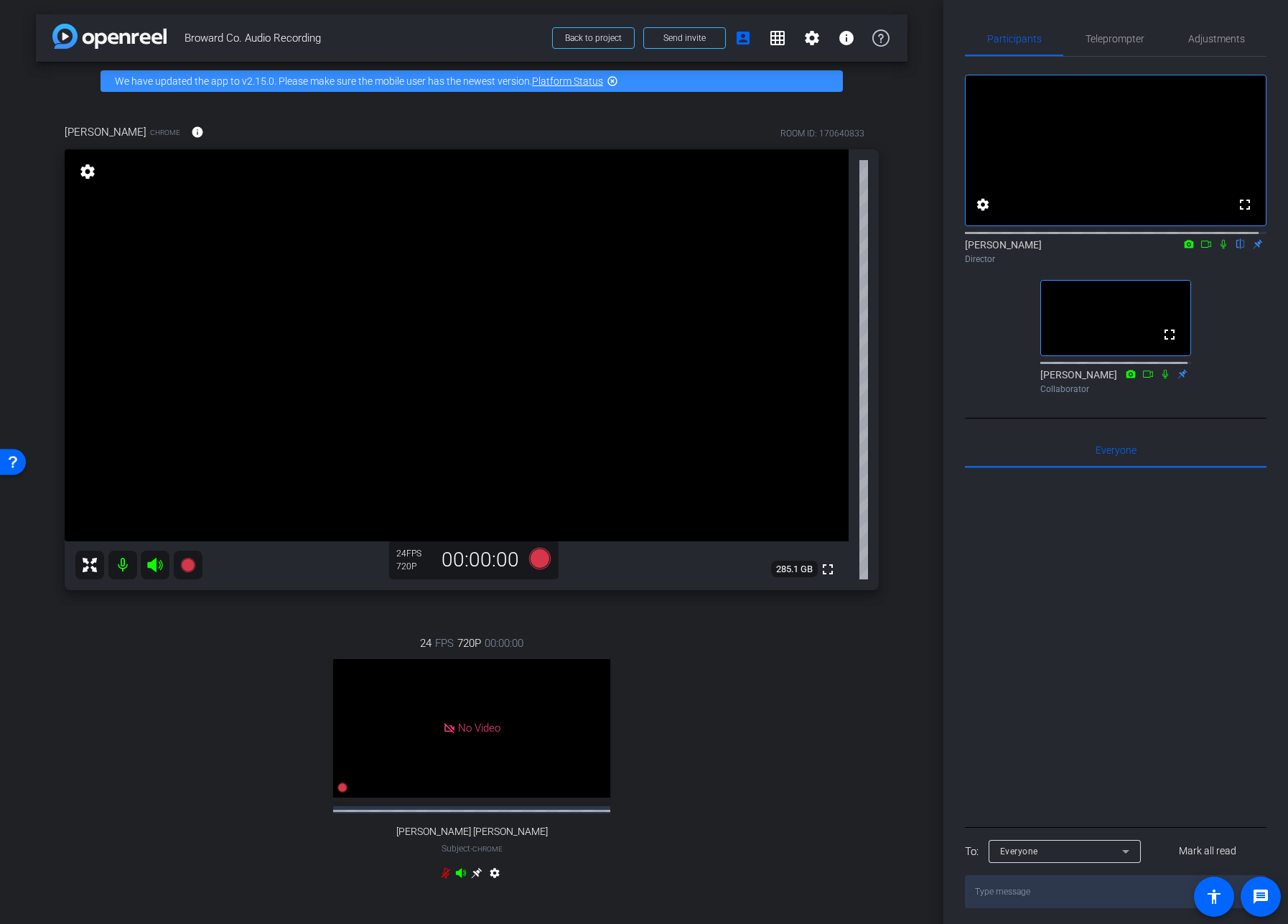
click at [753, 762] on div "24 FPS 720P 00:00:00 No Video Flynn Nogueira Subject - Chrome settings" at bounding box center [472, 760] width 814 height 297
click at [1121, 419] on div "fullscreen settings Adrian Nuno flip Director fullscreen Matthew Touhy Collabor…" at bounding box center [1116, 238] width 302 height 361
click at [1228, 391] on div "fullscreen settings Adrian Nuno flip Director fullscreen Matthew Touhy Collabor…" at bounding box center [1116, 228] width 302 height 343
click at [536, 557] on icon at bounding box center [540, 559] width 21 height 21
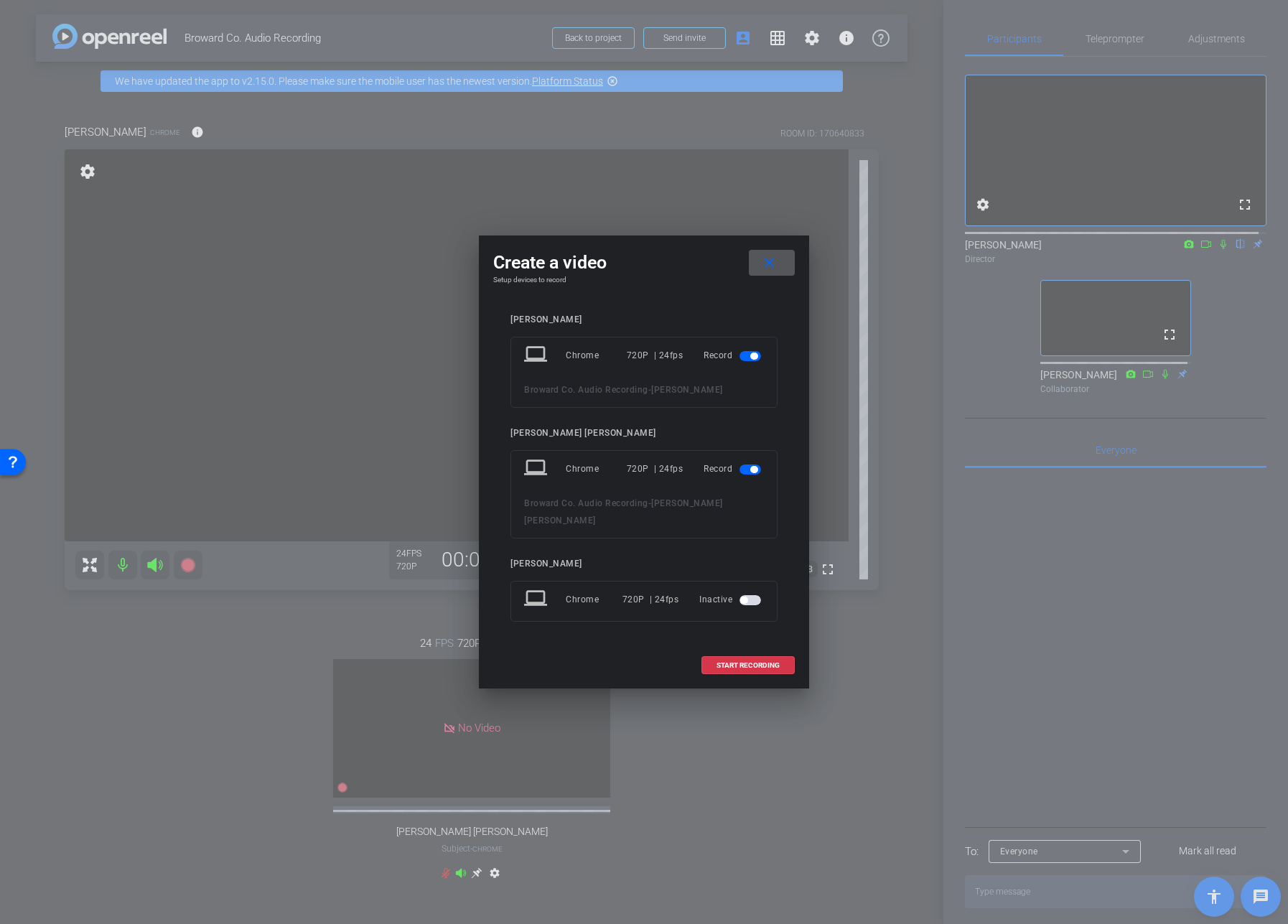
click at [755, 473] on span "button" at bounding box center [753, 469] width 7 height 7
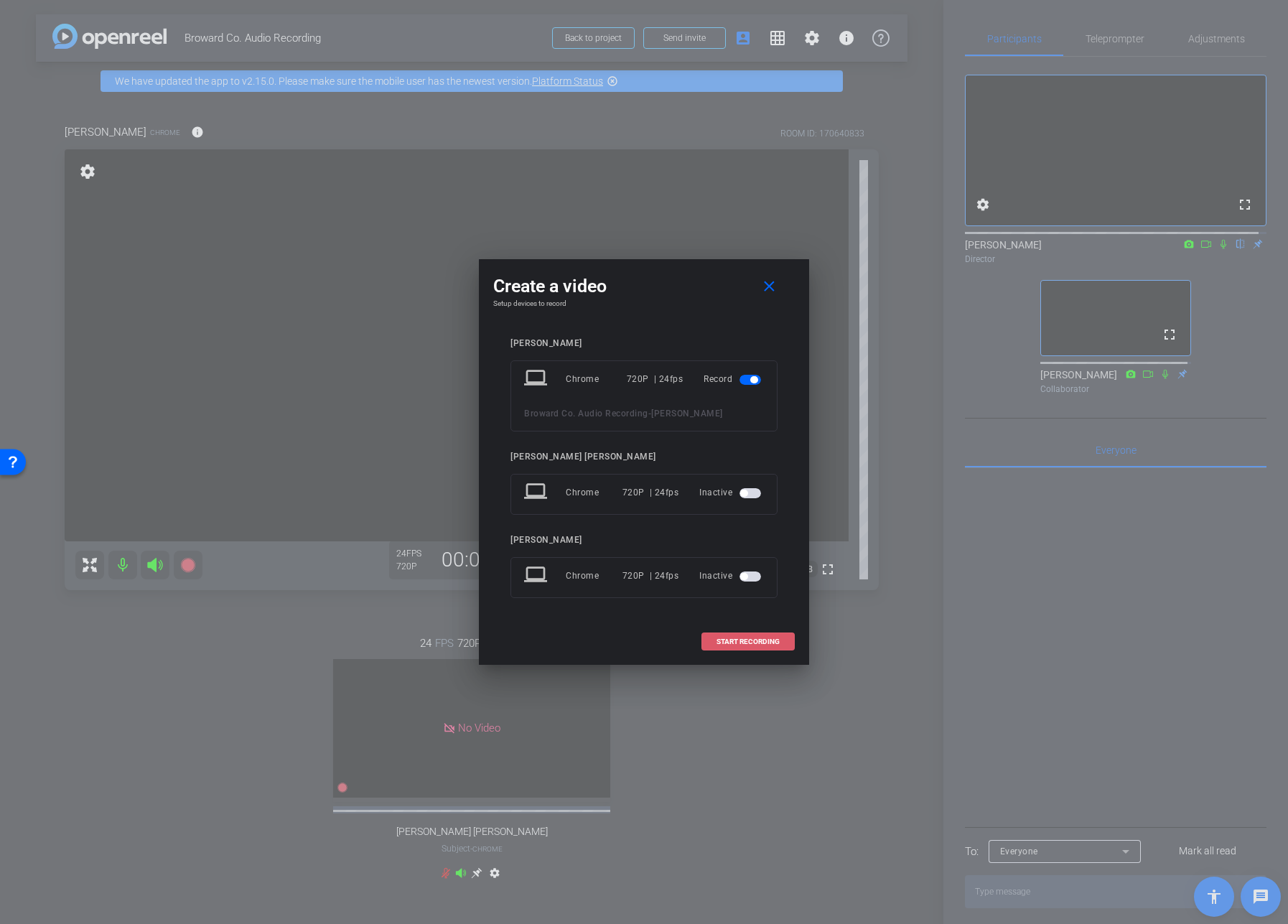
click at [766, 640] on span "START RECORDING" at bounding box center [747, 641] width 63 height 7
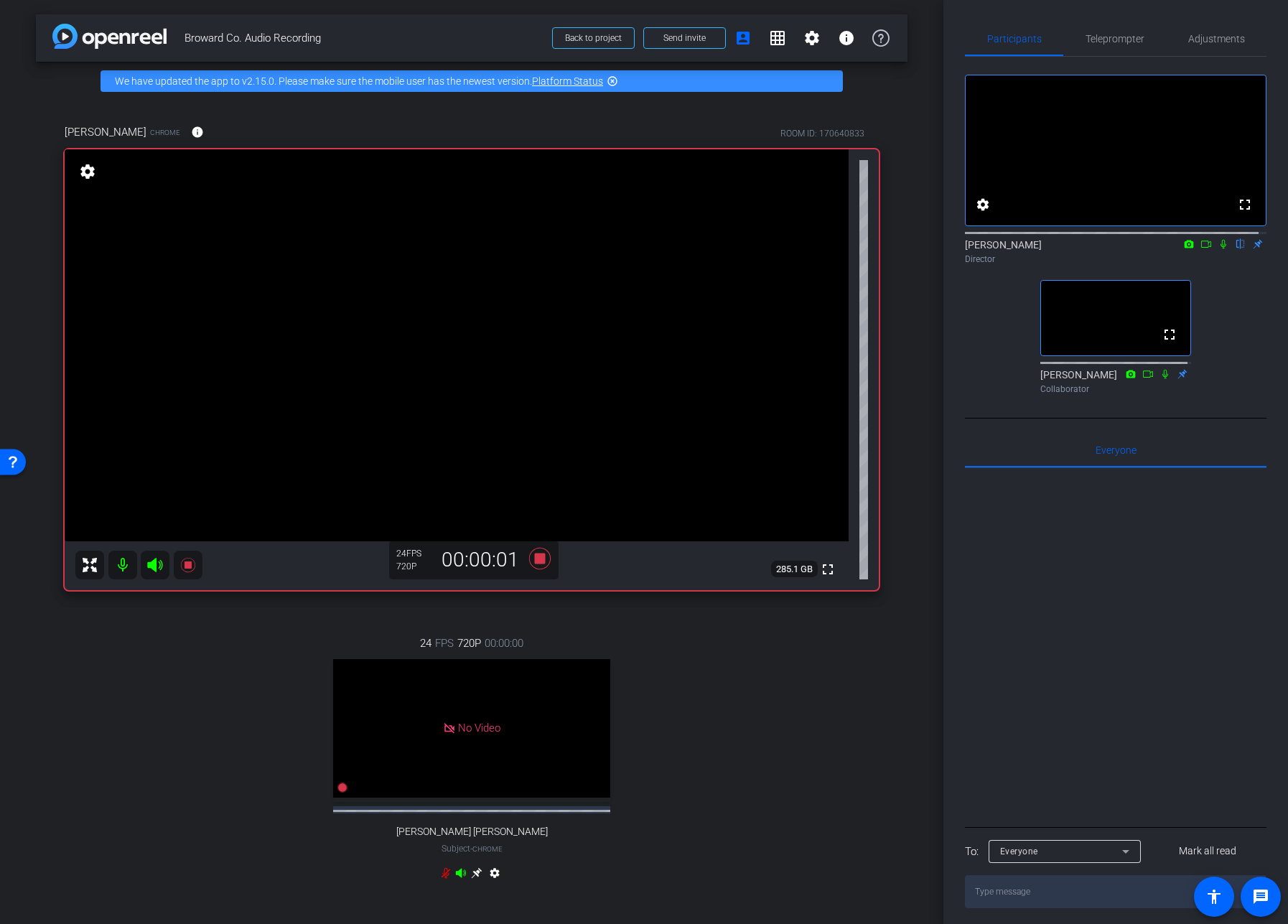
click at [1220, 249] on icon at bounding box center [1223, 245] width 6 height 10
click at [1220, 249] on icon at bounding box center [1224, 245] width 8 height 10
click at [1220, 249] on icon at bounding box center [1223, 245] width 6 height 10
click at [1217, 249] on icon at bounding box center [1223, 244] width 12 height 10
click at [1223, 291] on div "fullscreen settings Adrian Nuno flip Director fullscreen Matthew Touhy Collabor…" at bounding box center [1116, 228] width 302 height 343
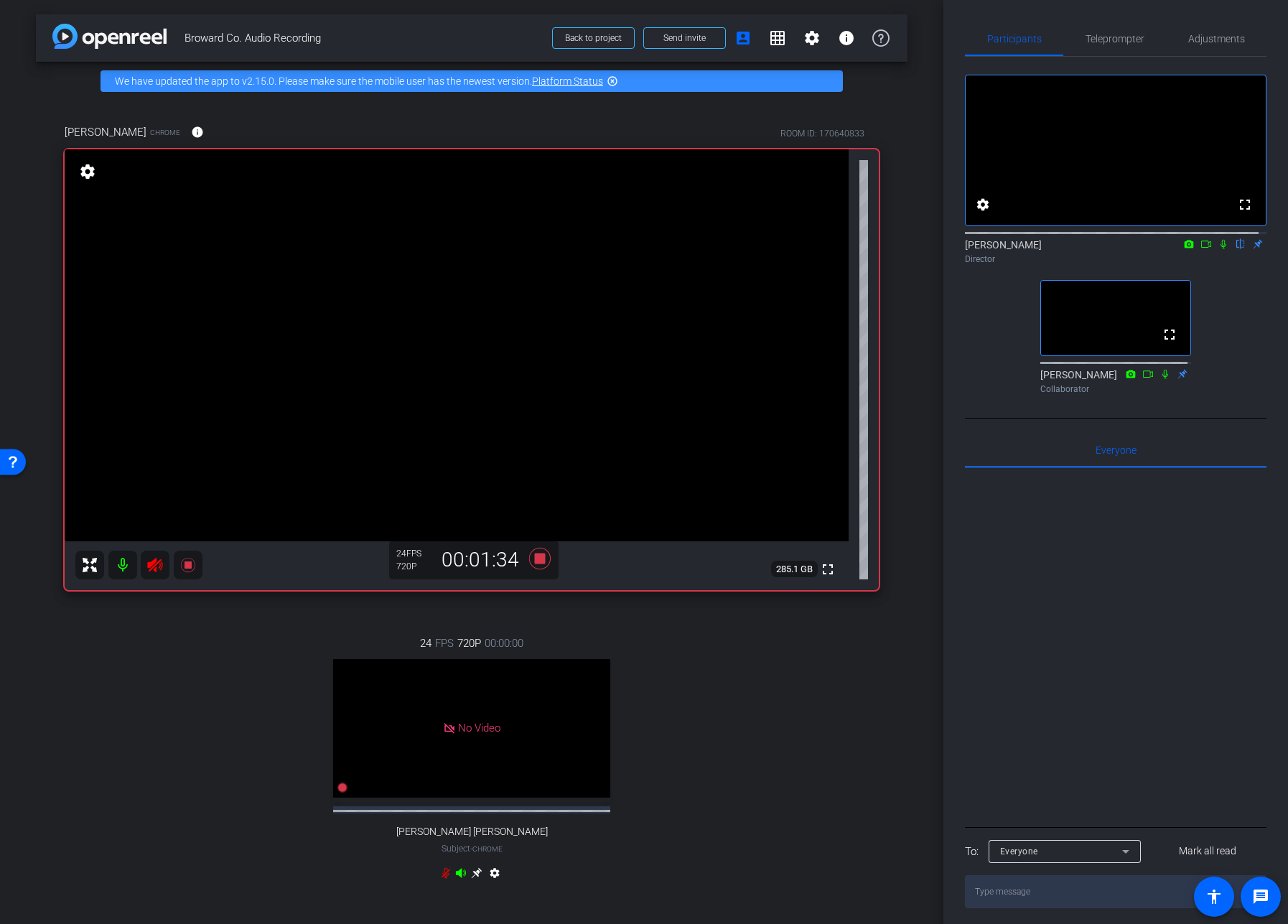
click at [741, 674] on div "24 FPS 720P 00:00:00 No Video Flynn Nogueira Subject - Chrome settings" at bounding box center [472, 760] width 814 height 297
click at [776, 723] on div "24 FPS 720P 00:00:00 No Video Flynn Nogueira Subject - Chrome settings" at bounding box center [472, 760] width 814 height 297
click at [537, 559] on icon at bounding box center [540, 559] width 21 height 21
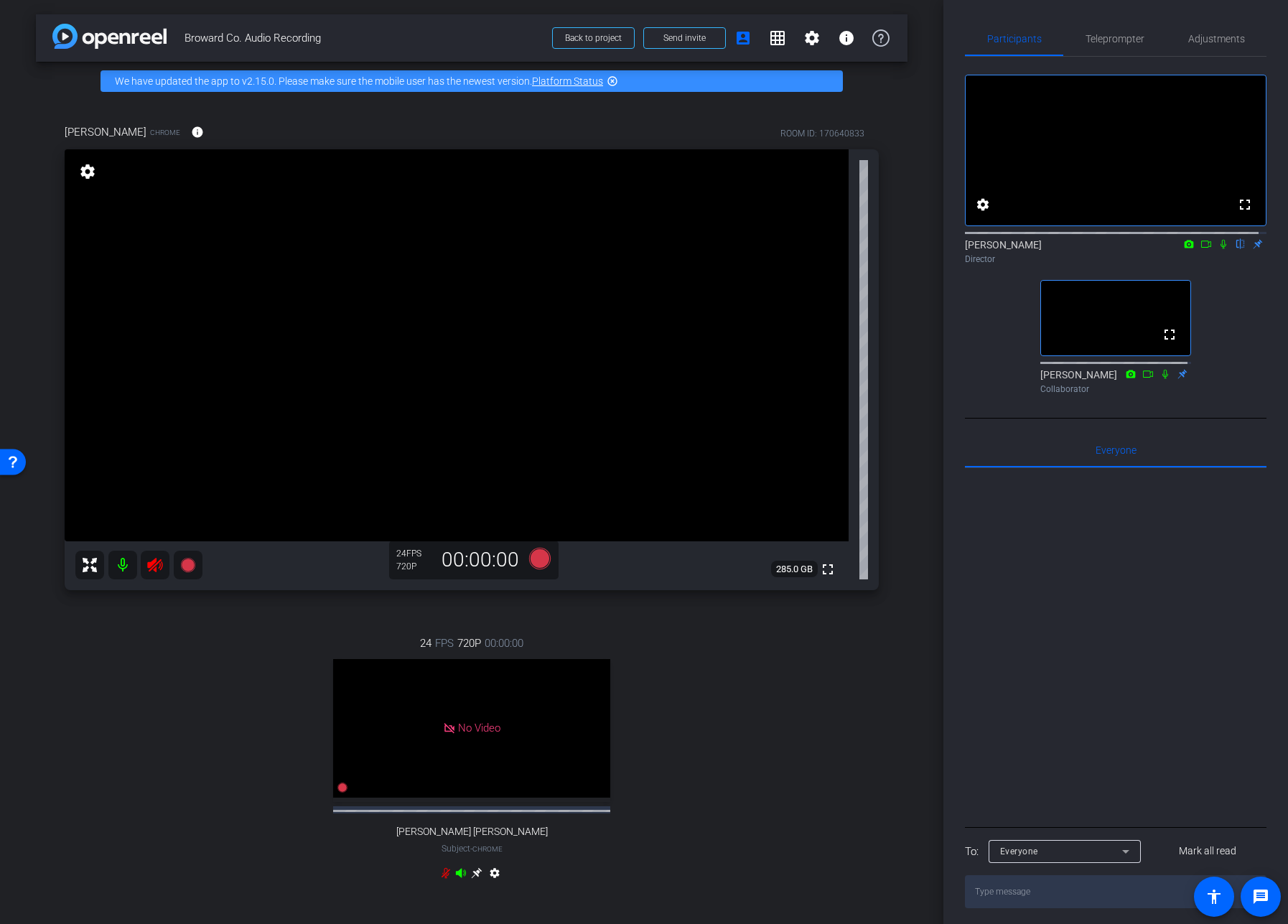
click at [822, 754] on div "24 FPS 720P 00:00:00 No Video Flynn Nogueira Subject - Chrome settings" at bounding box center [472, 760] width 814 height 297
click at [533, 560] on icon at bounding box center [540, 559] width 21 height 21
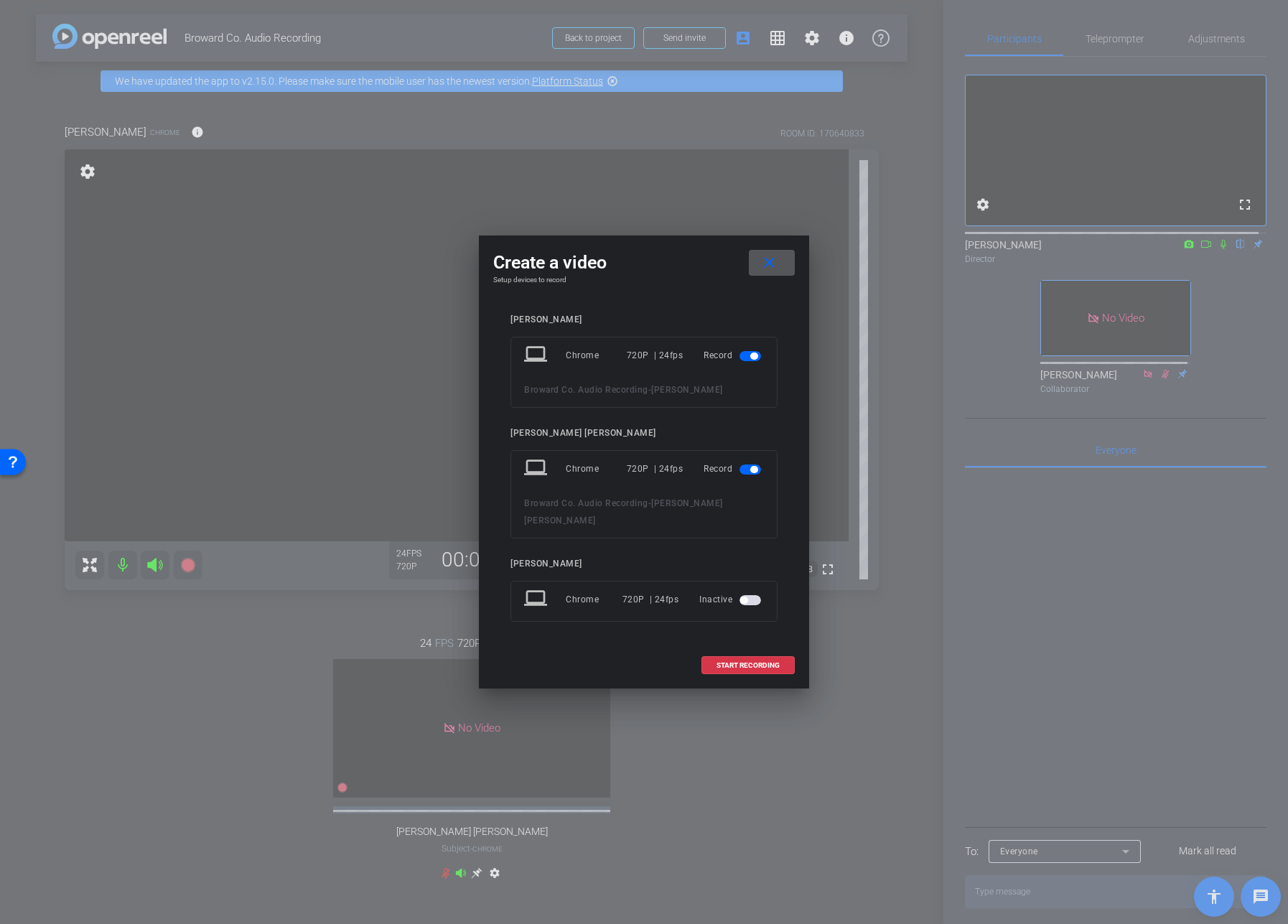
click at [749, 475] on span "button" at bounding box center [750, 469] width 21 height 10
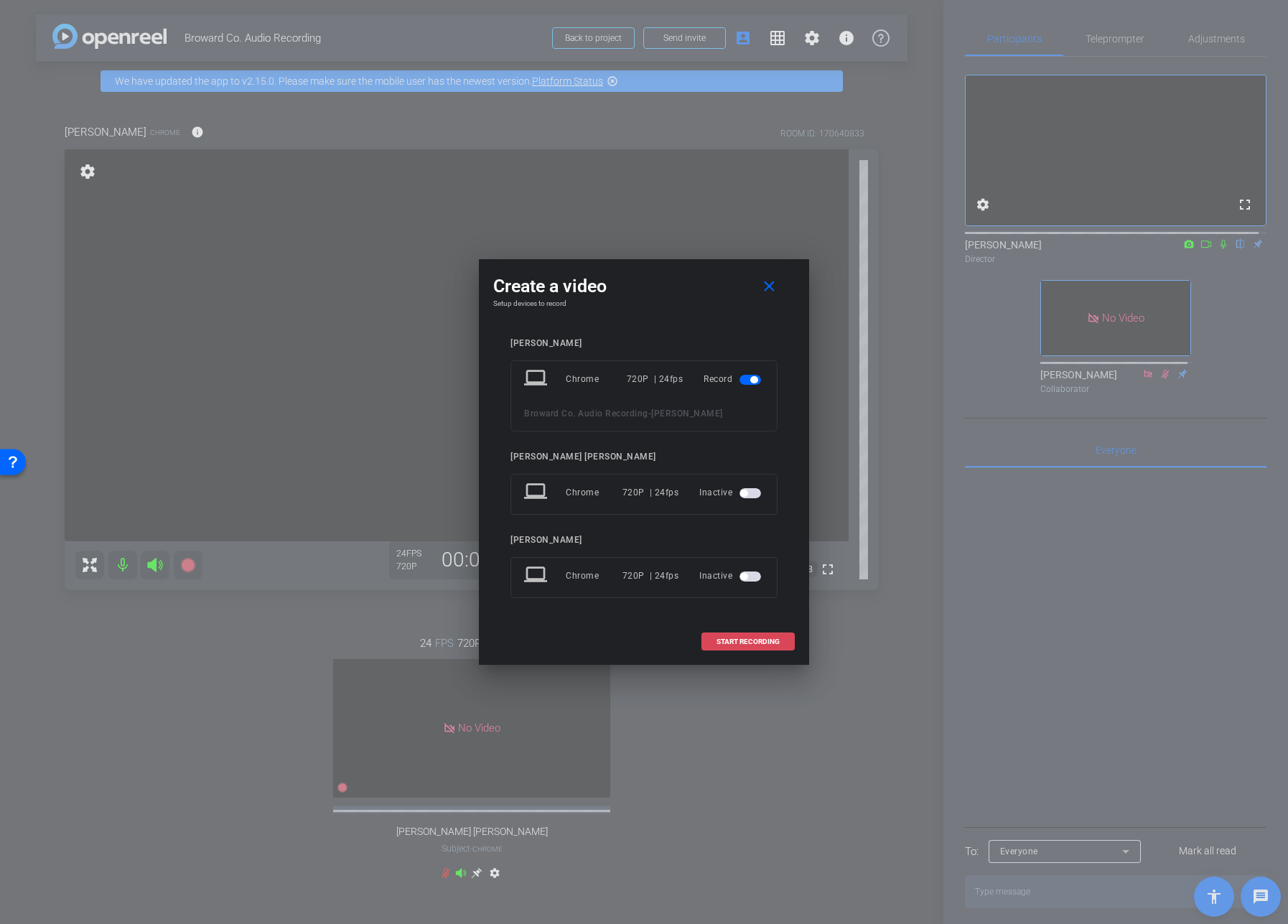
click at [752, 645] on span "START RECORDING" at bounding box center [747, 641] width 63 height 7
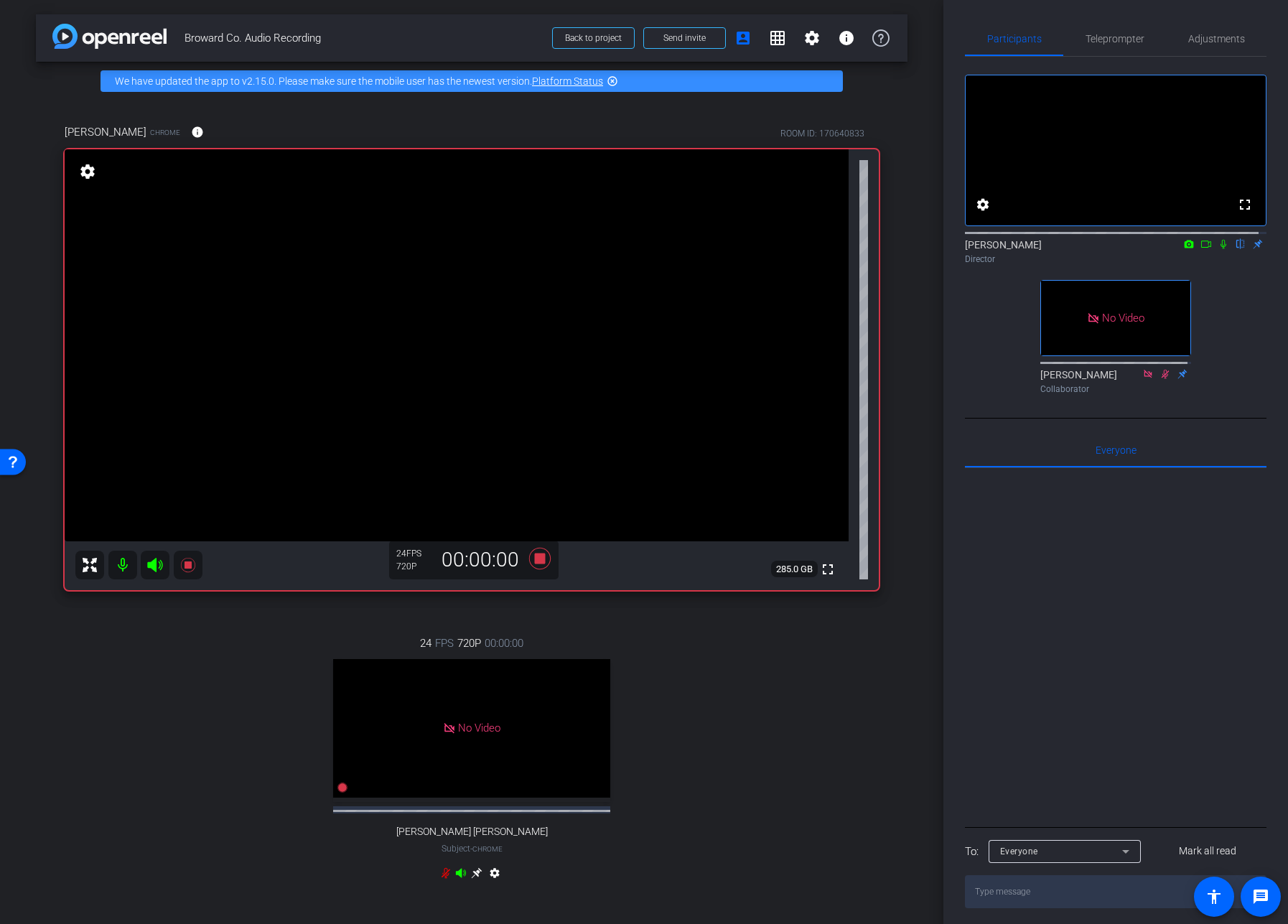
click at [1220, 249] on icon at bounding box center [1223, 245] width 6 height 10
click at [1201, 247] on icon at bounding box center [1206, 244] width 10 height 7
click at [745, 702] on div "24 FPS 720P 00:00:00 No Video Flynn Nogueira Subject - Chrome settings" at bounding box center [472, 760] width 814 height 297
click at [537, 557] on icon at bounding box center [540, 559] width 21 height 21
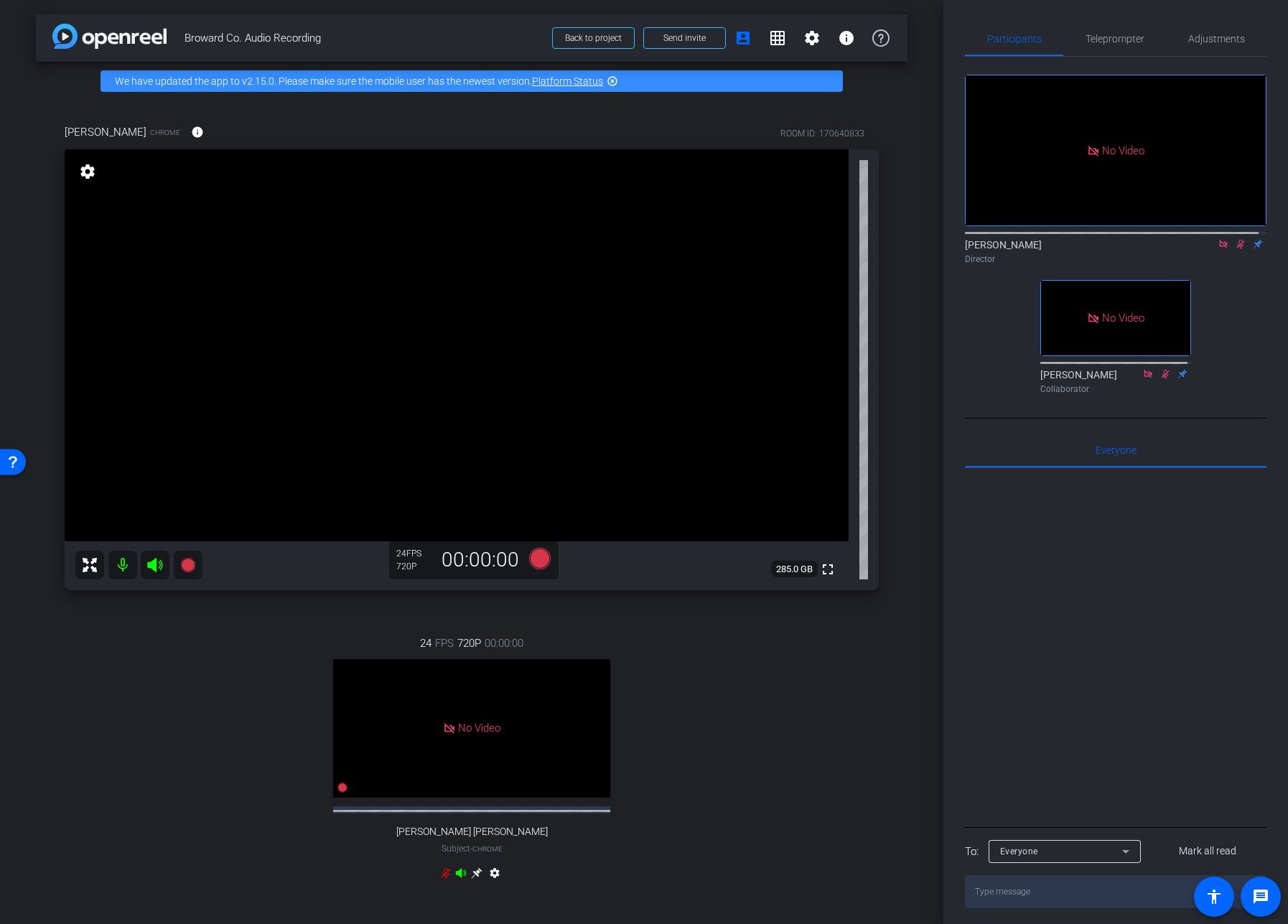
click at [1236, 249] on icon at bounding box center [1241, 244] width 12 height 10
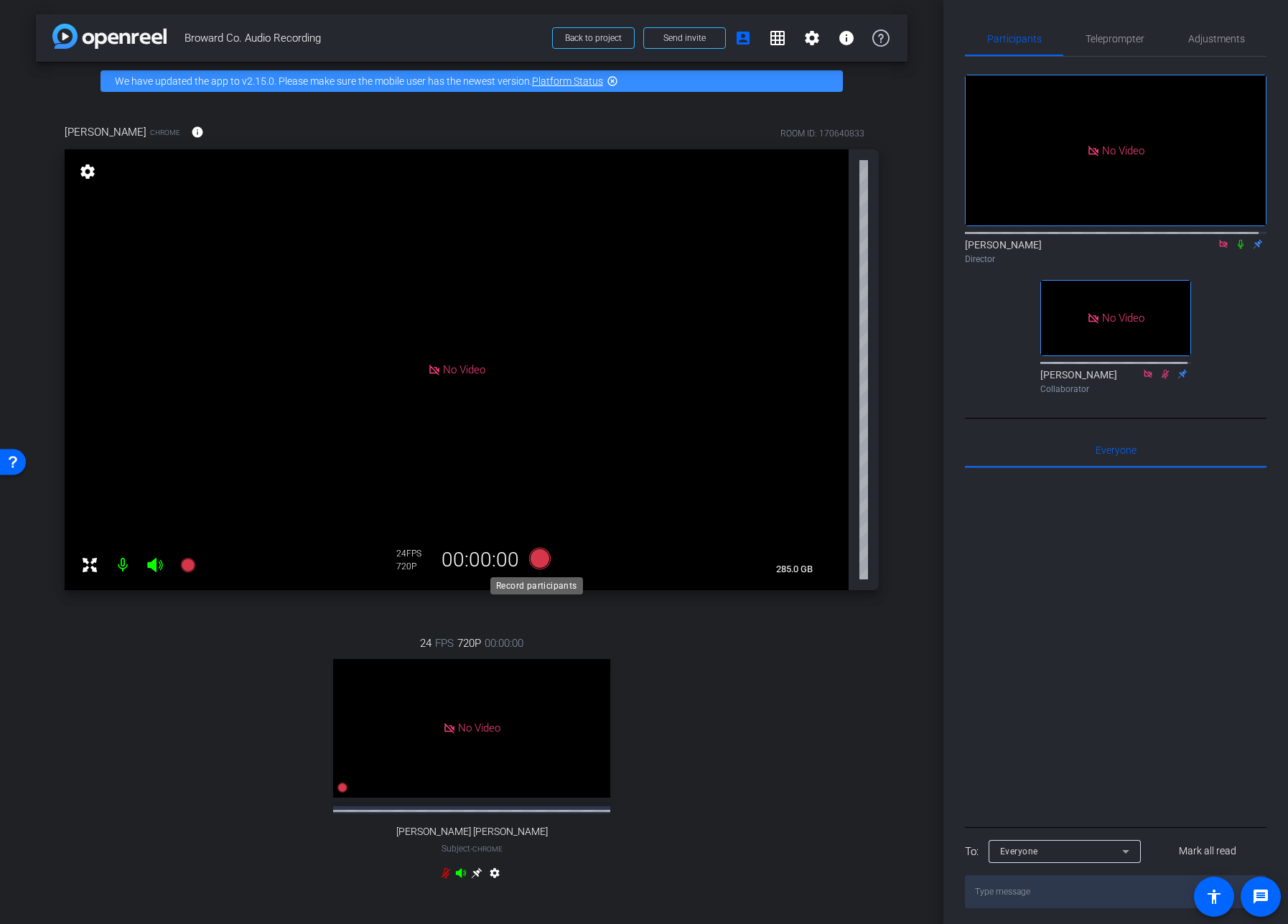
click at [535, 559] on icon at bounding box center [540, 559] width 21 height 21
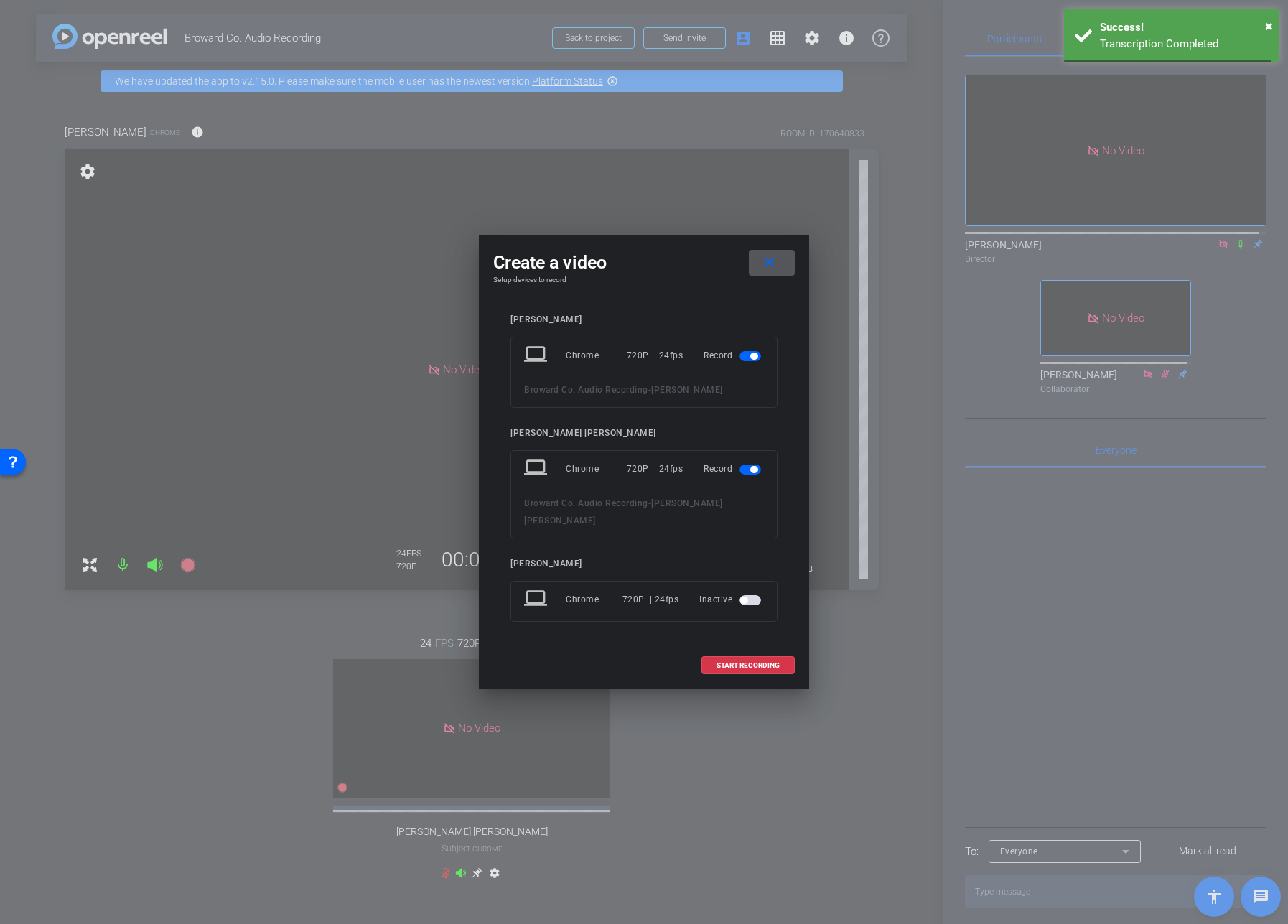
click at [749, 475] on span "button" at bounding box center [750, 469] width 21 height 10
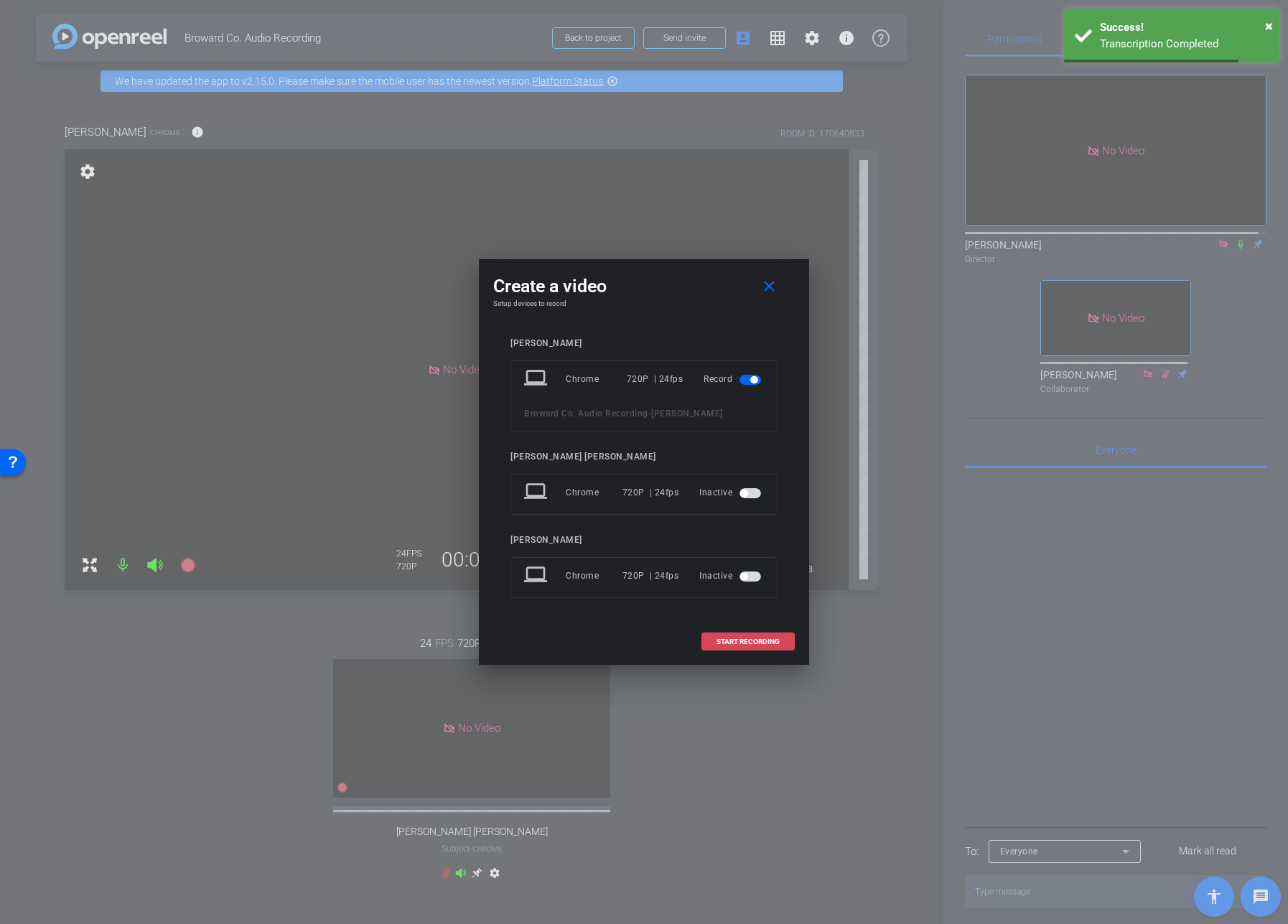
click at [751, 643] on span "START RECORDING" at bounding box center [747, 641] width 63 height 7
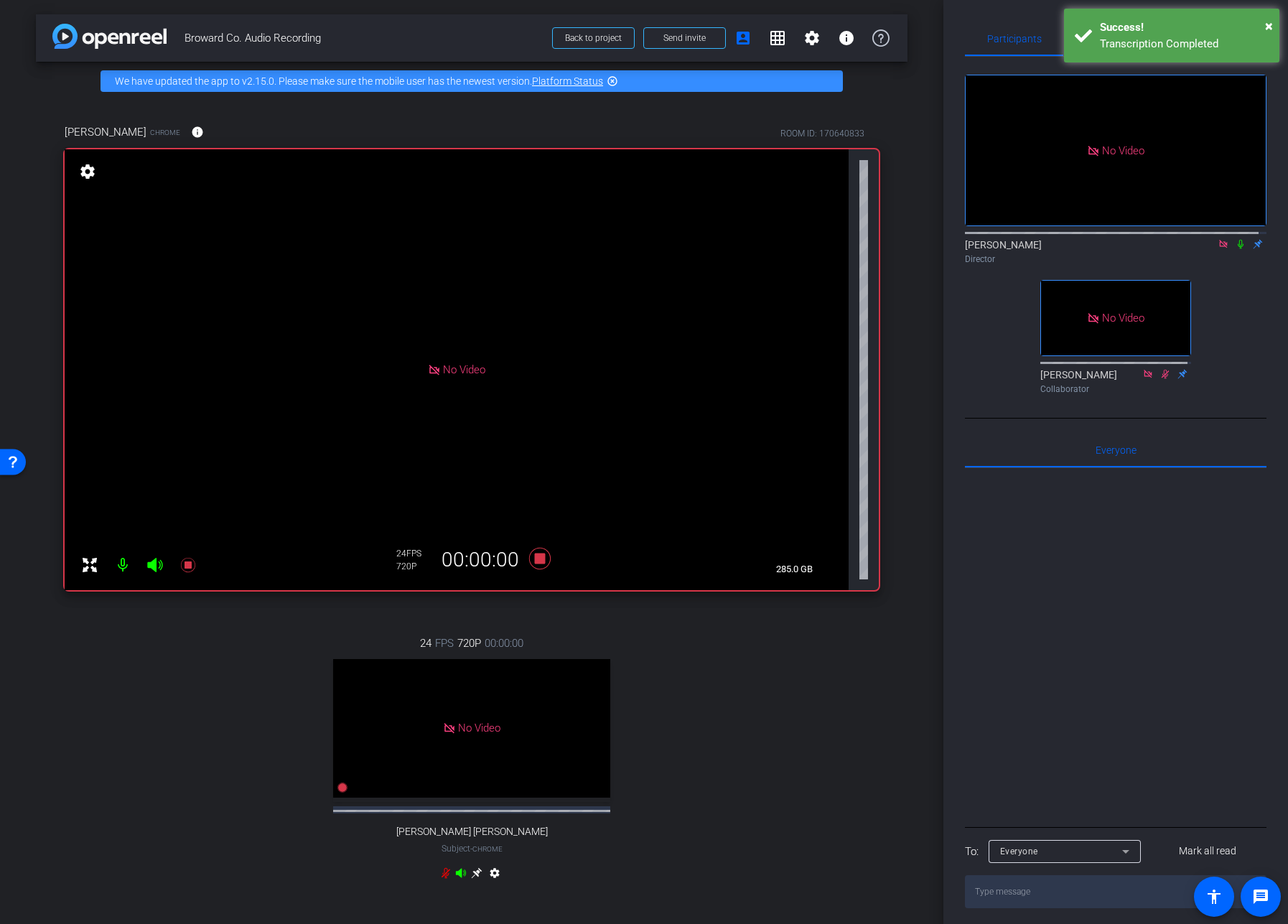
click at [1235, 249] on icon at bounding box center [1241, 244] width 12 height 10
click at [807, 695] on div "24 FPS 720P 00:00:00 No Video Flynn Nogueira Subject - Chrome settings" at bounding box center [472, 760] width 814 height 297
click at [1235, 249] on icon at bounding box center [1241, 244] width 12 height 10
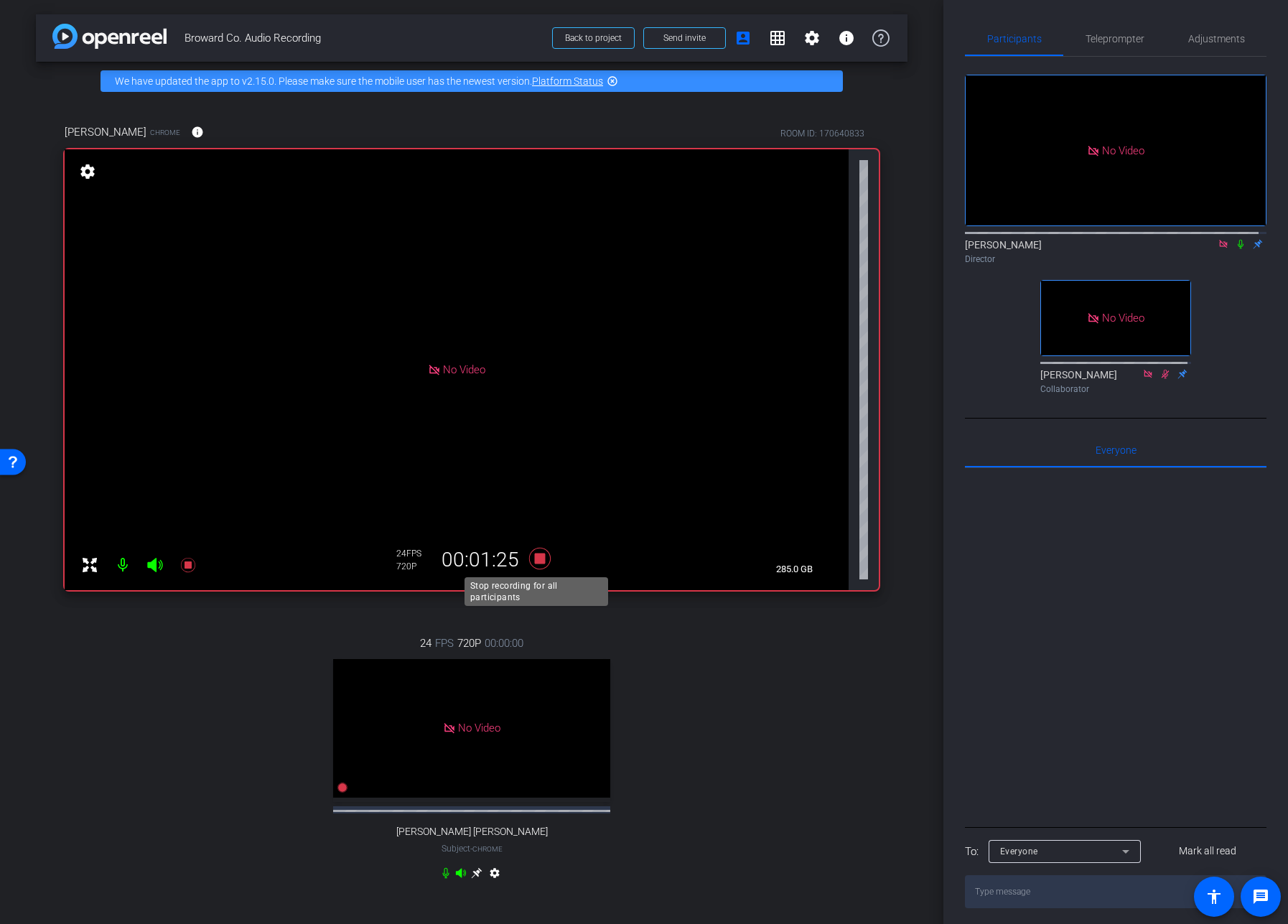
click at [535, 557] on icon at bounding box center [540, 559] width 21 height 21
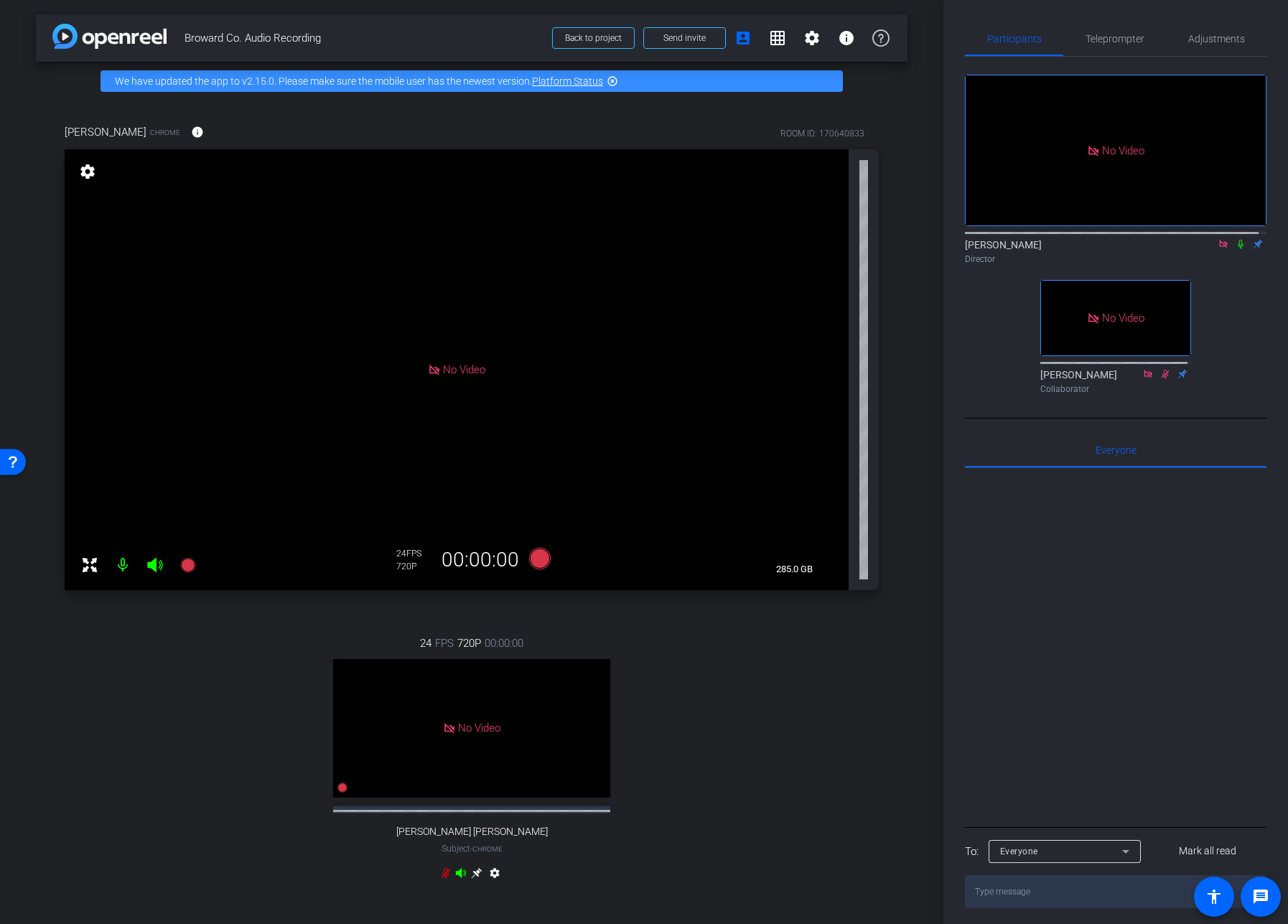
click at [791, 754] on div "24 FPS 720P 00:00:00 No Video Flynn Nogueira Subject - Chrome settings" at bounding box center [472, 760] width 814 height 297
drag, startPoint x: 789, startPoint y: 713, endPoint x: 744, endPoint y: 718, distance: 45.3
click at [788, 713] on div "24 FPS 720P 00:00:00 No Video Flynn Nogueira Subject - Chrome settings" at bounding box center [472, 760] width 814 height 297
click at [695, 704] on div "24 FPS 720P 00:00:00 No Video Flynn Nogueira Subject - Chrome settings" at bounding box center [472, 760] width 814 height 297
click at [530, 558] on icon at bounding box center [540, 559] width 21 height 21
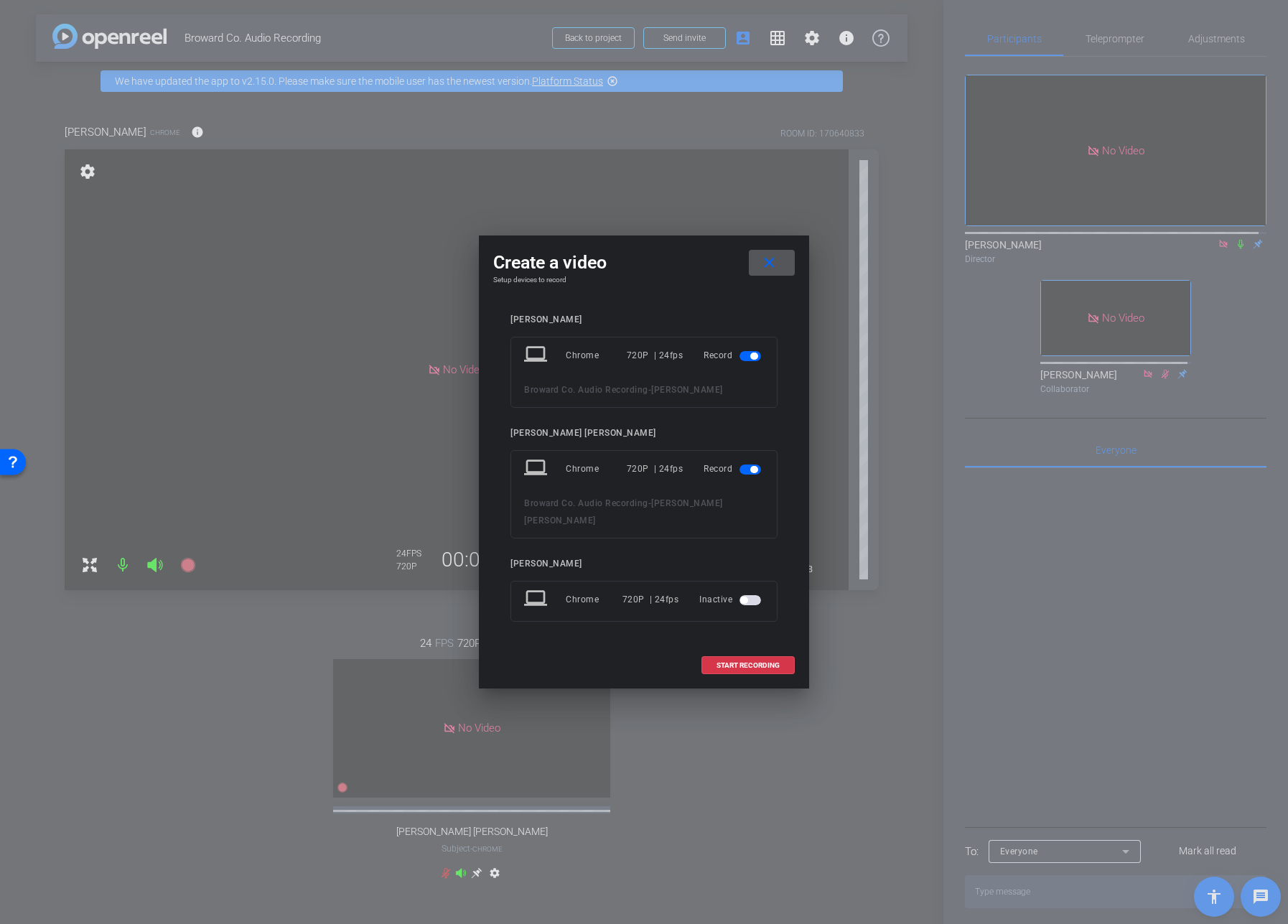
click at [752, 473] on span "button" at bounding box center [753, 469] width 7 height 7
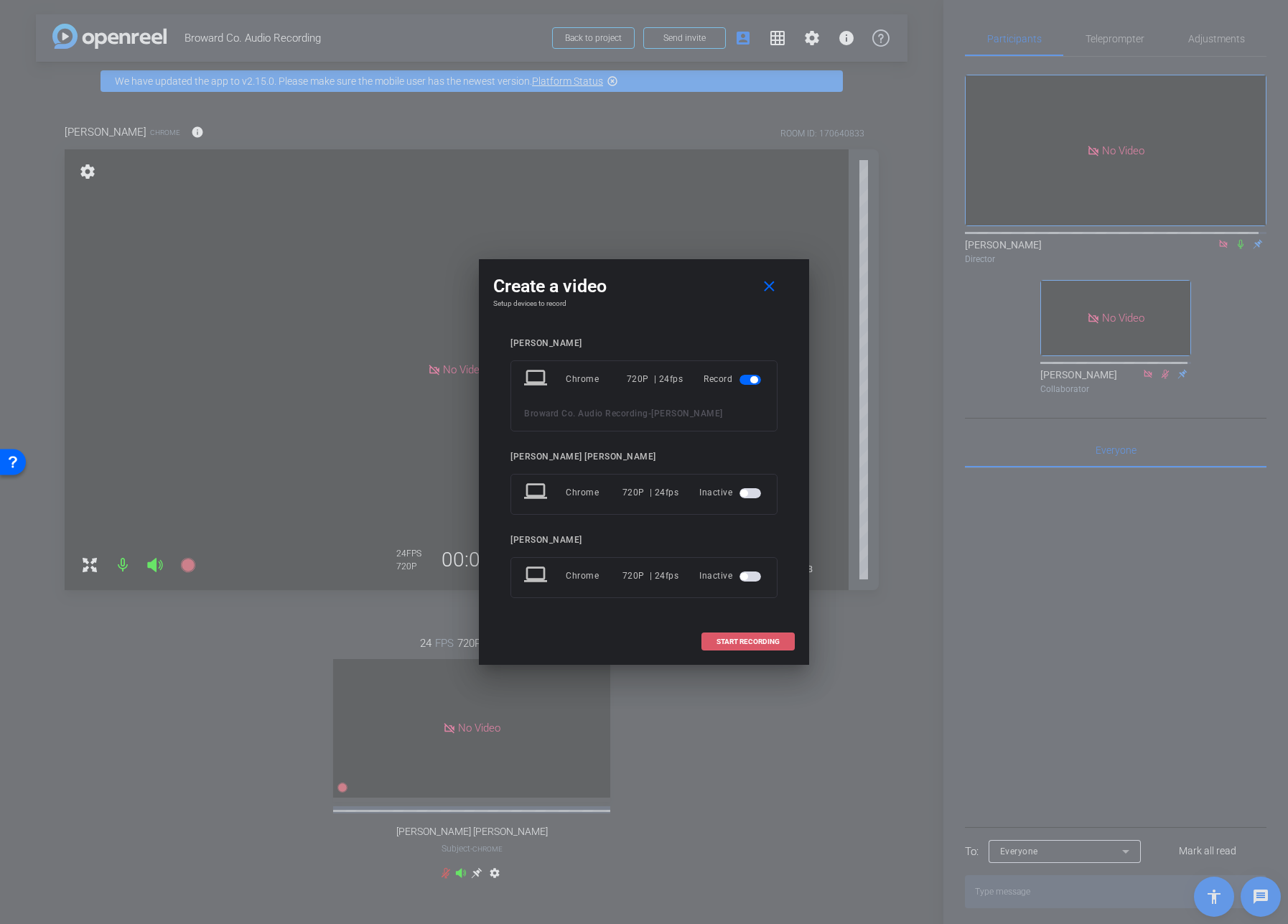
click at [762, 634] on span at bounding box center [747, 642] width 92 height 35
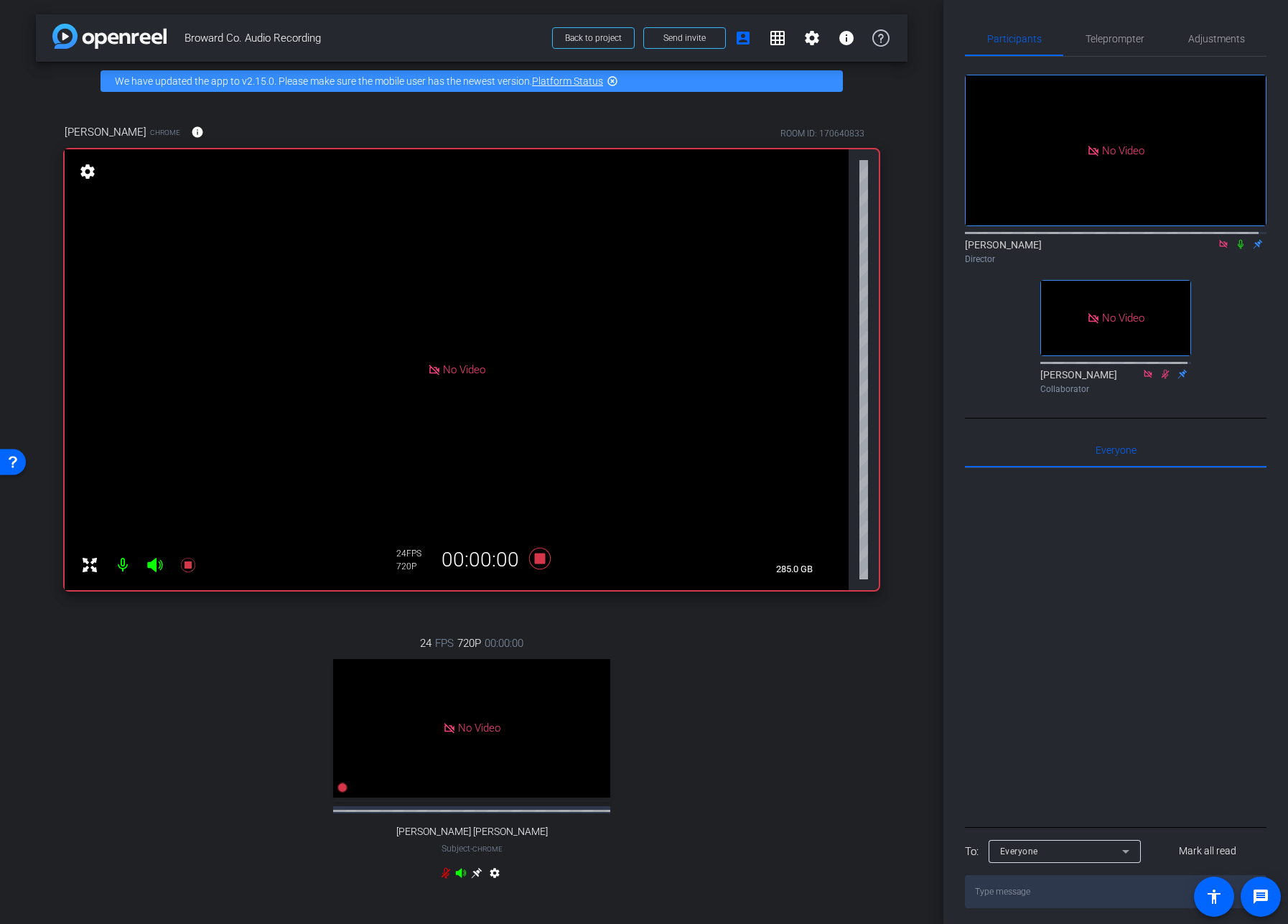
click at [1235, 249] on icon at bounding box center [1241, 244] width 12 height 10
click at [701, 765] on div "24 FPS 720P 00:00:00 No Video Flynn Nogueira Subject - Chrome settings" at bounding box center [472, 760] width 814 height 297
click at [1235, 249] on icon at bounding box center [1241, 244] width 12 height 10
click at [727, 724] on div "24 FPS 720P 00:00:00 No Video Flynn Nogueira Subject - Chrome settings" at bounding box center [472, 760] width 814 height 297
click at [1235, 249] on icon at bounding box center [1241, 244] width 12 height 10
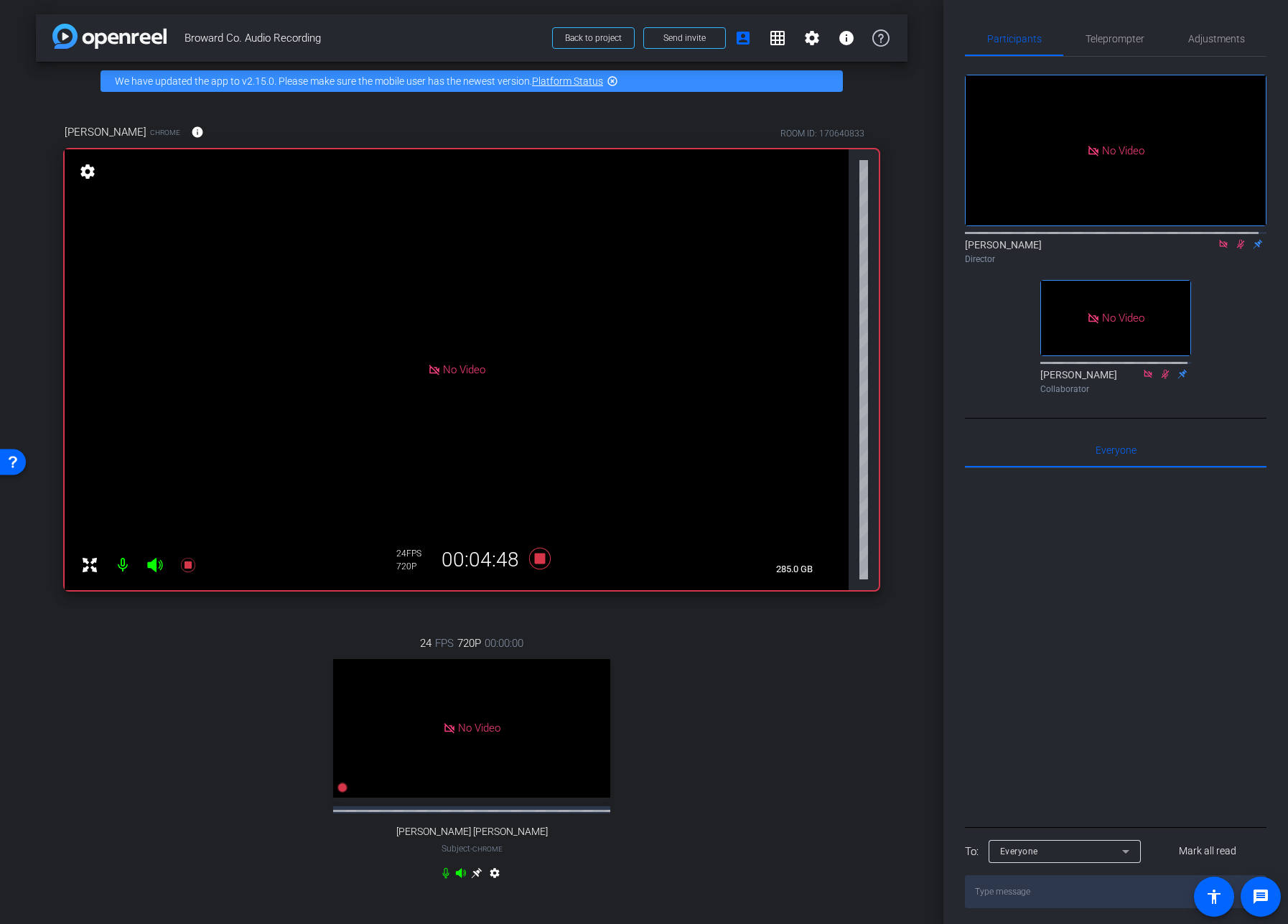
click at [1235, 249] on icon at bounding box center [1241, 244] width 12 height 10
click at [755, 710] on div "24 FPS 720P 00:00:00 No Video Flynn Nogueira Subject - Chrome settings" at bounding box center [472, 760] width 814 height 297
click at [537, 559] on icon at bounding box center [540, 559] width 21 height 21
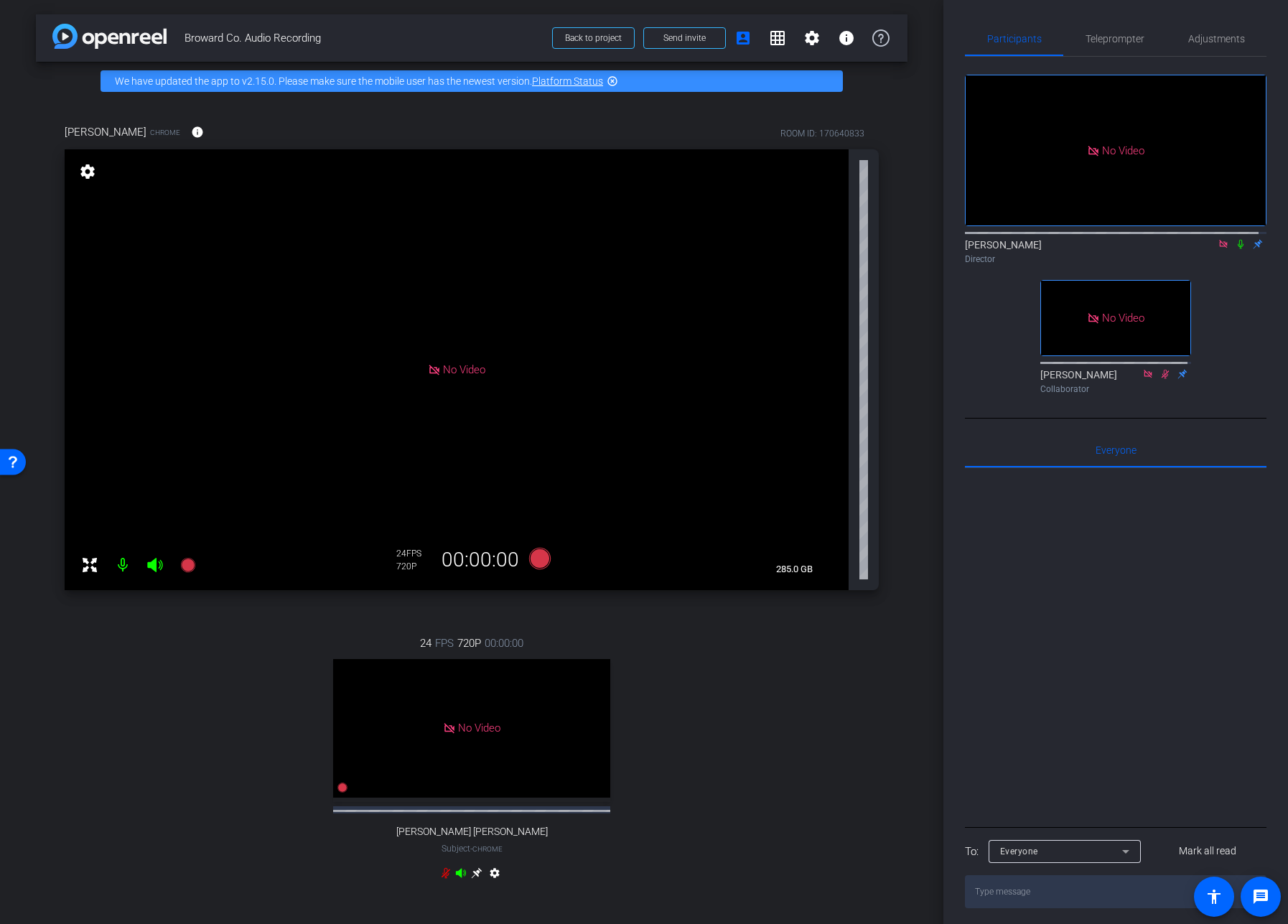
drag, startPoint x: 679, startPoint y: 663, endPoint x: 558, endPoint y: 570, distance: 152.6
click at [678, 663] on div "24 FPS 720P 00:00:00 No Video Flynn Nogueira Subject - Chrome settings" at bounding box center [472, 760] width 814 height 297
click at [537, 557] on icon at bounding box center [540, 559] width 21 height 21
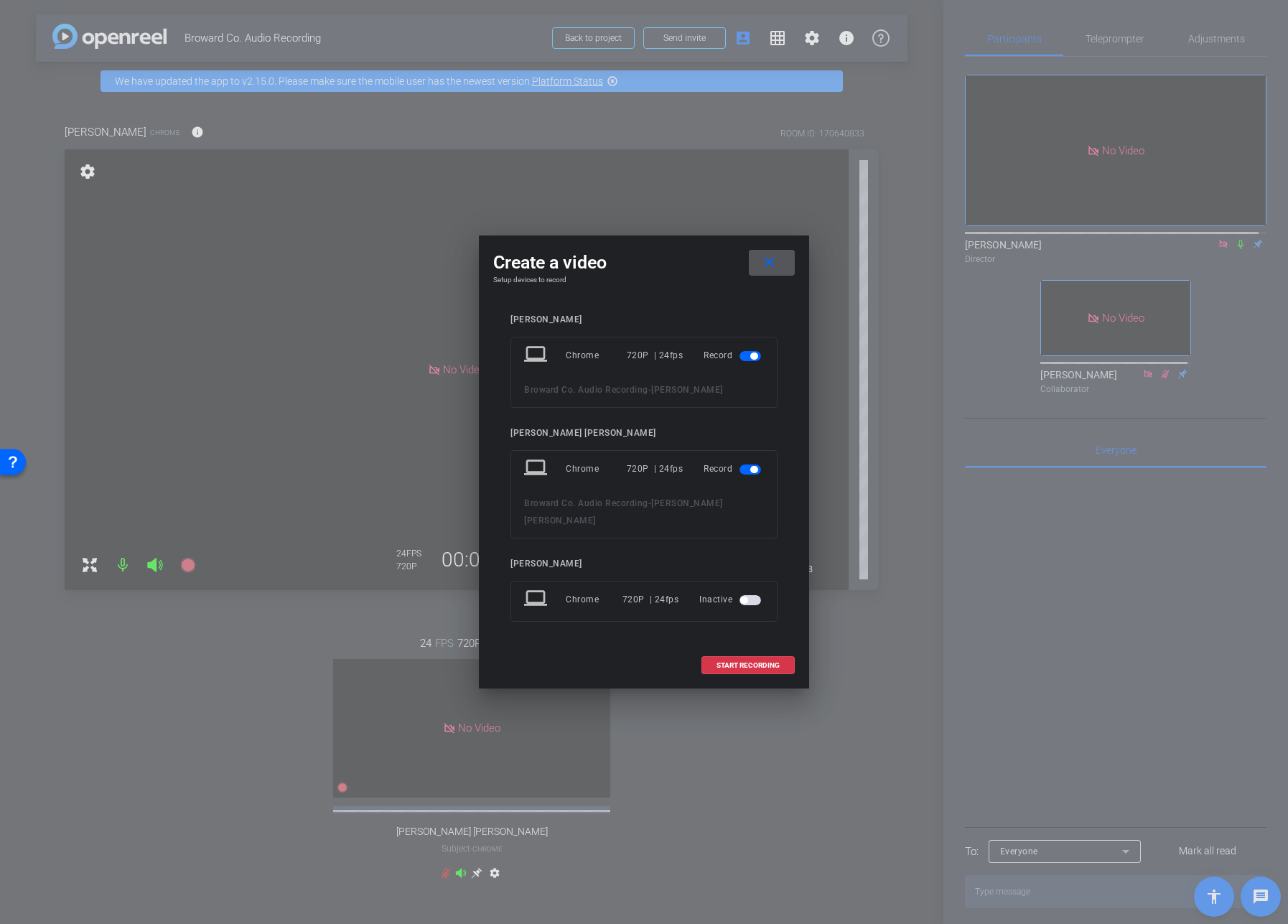
click at [754, 473] on span "button" at bounding box center [753, 469] width 7 height 7
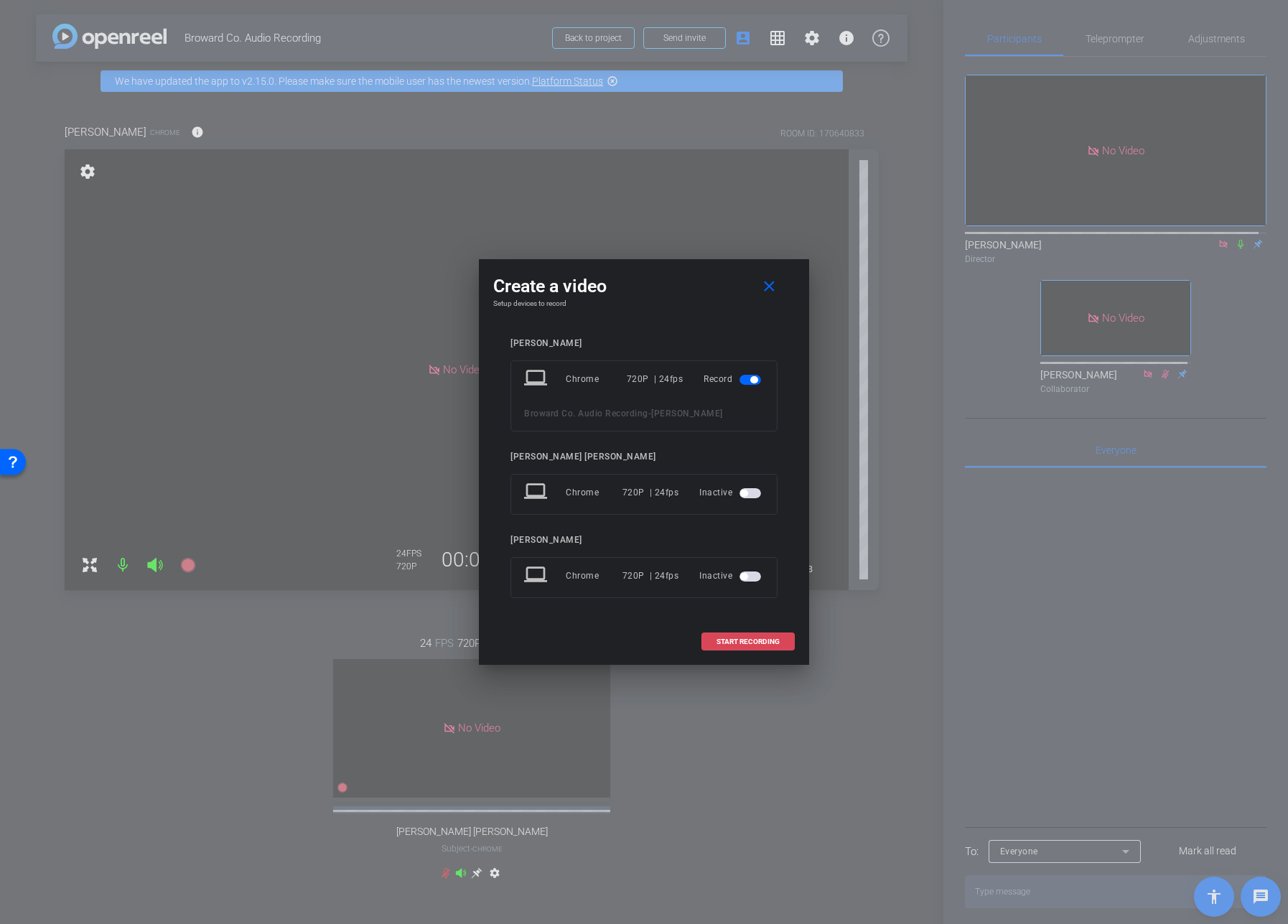
click at [747, 642] on span "START RECORDING" at bounding box center [747, 641] width 63 height 7
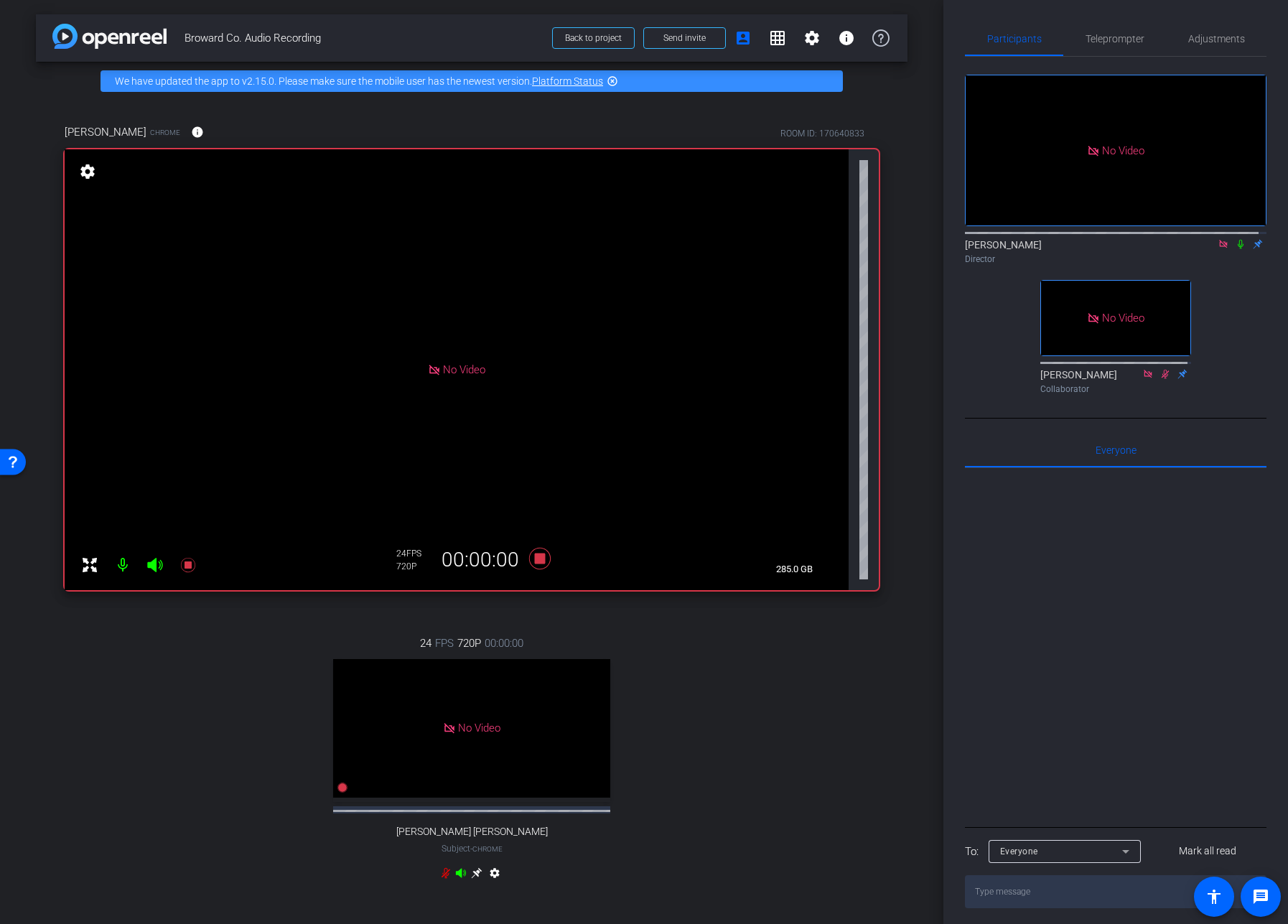
click at [1235, 249] on icon at bounding box center [1241, 244] width 12 height 10
click at [537, 557] on icon at bounding box center [540, 559] width 21 height 21
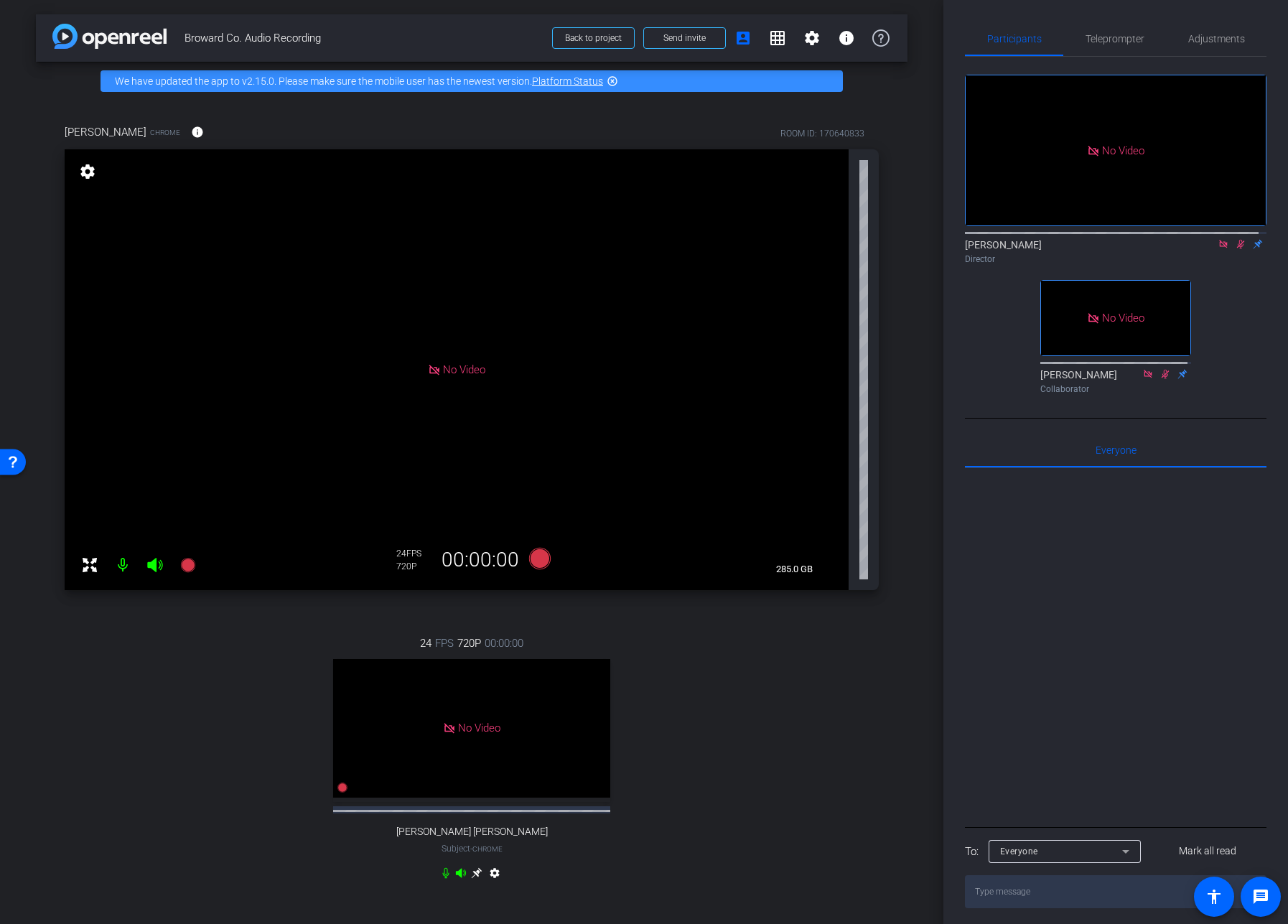
click at [1235, 249] on icon at bounding box center [1241, 244] width 12 height 10
click at [539, 562] on icon at bounding box center [540, 559] width 21 height 21
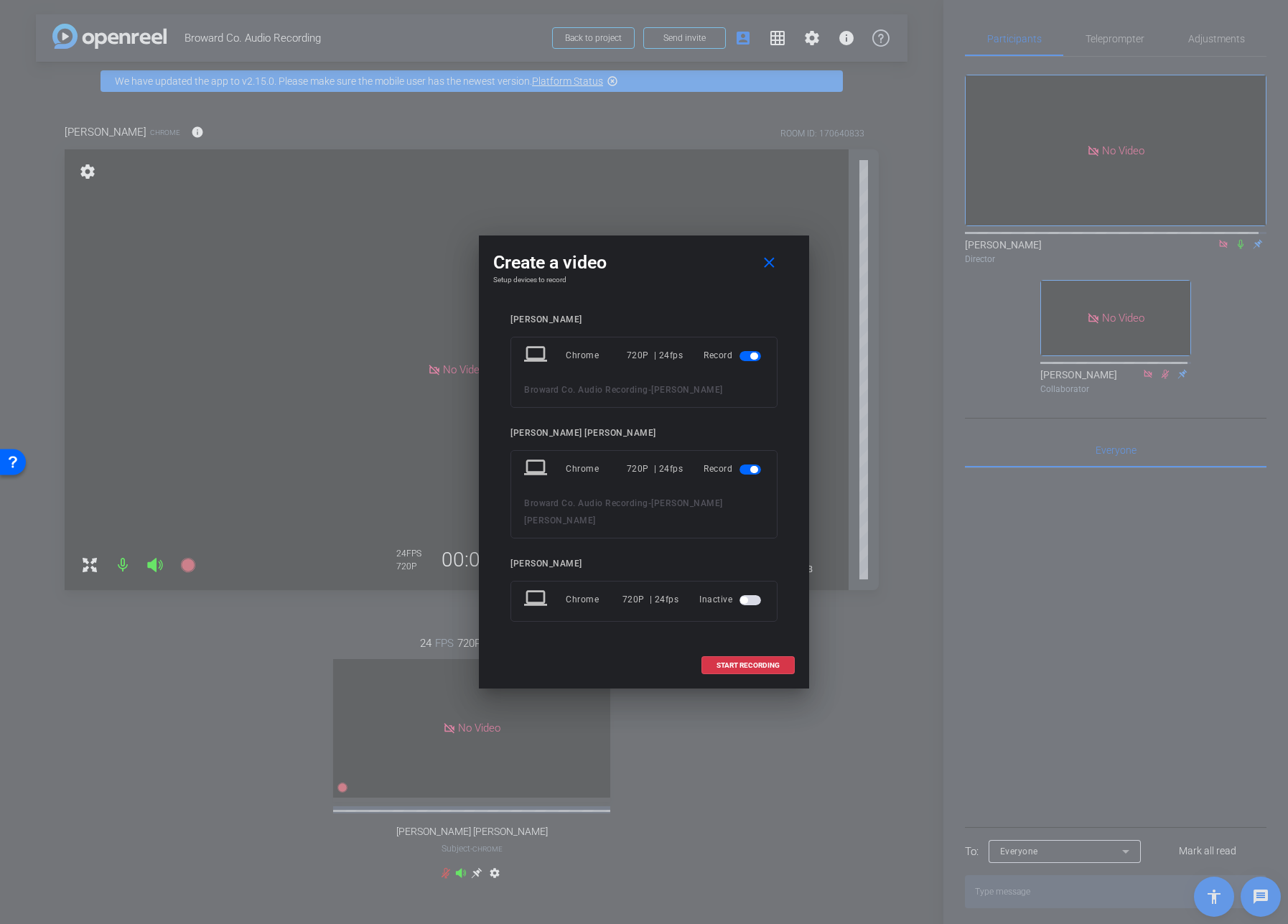
click at [752, 473] on span "button" at bounding box center [753, 469] width 7 height 7
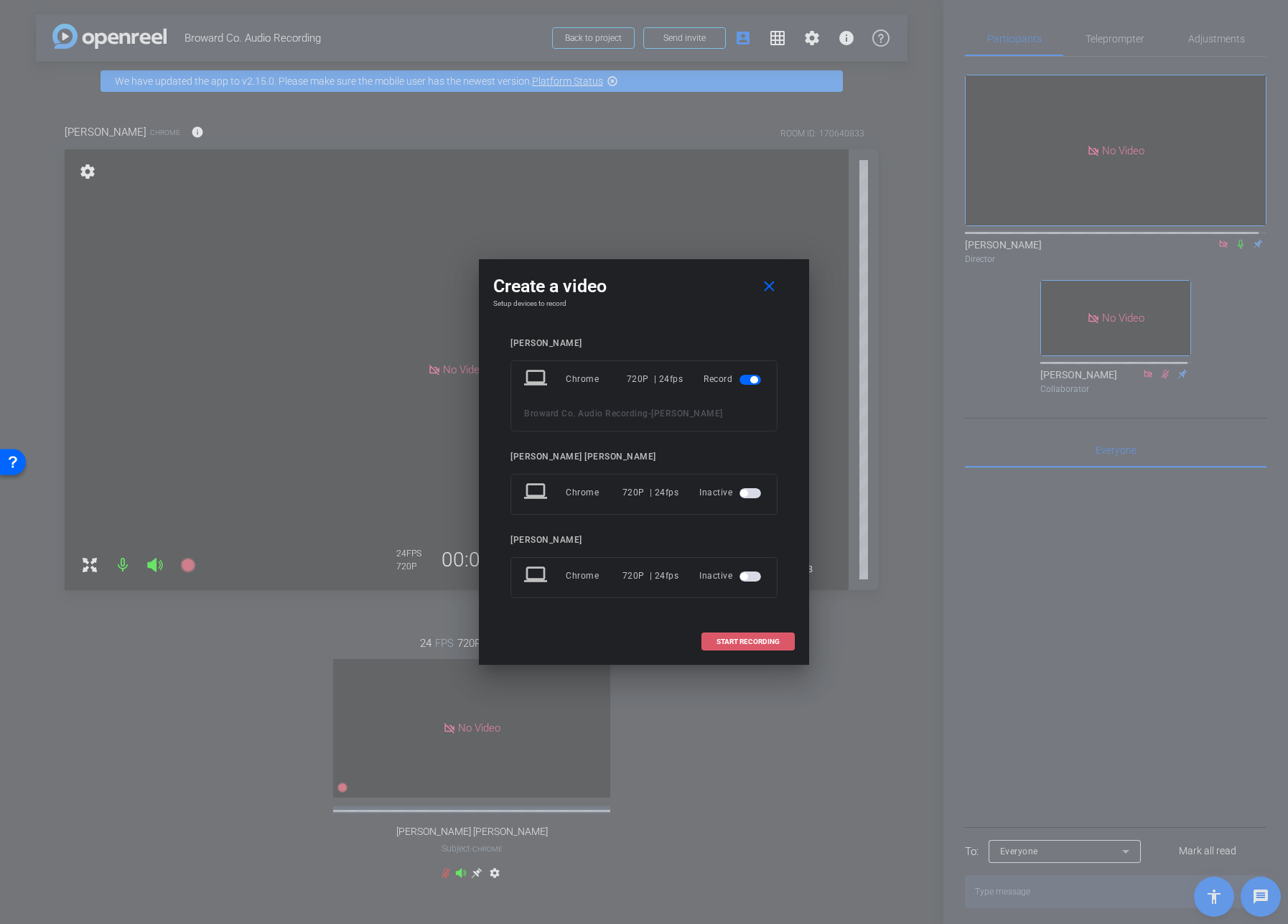
click at [726, 638] on span "START RECORDING" at bounding box center [747, 641] width 63 height 7
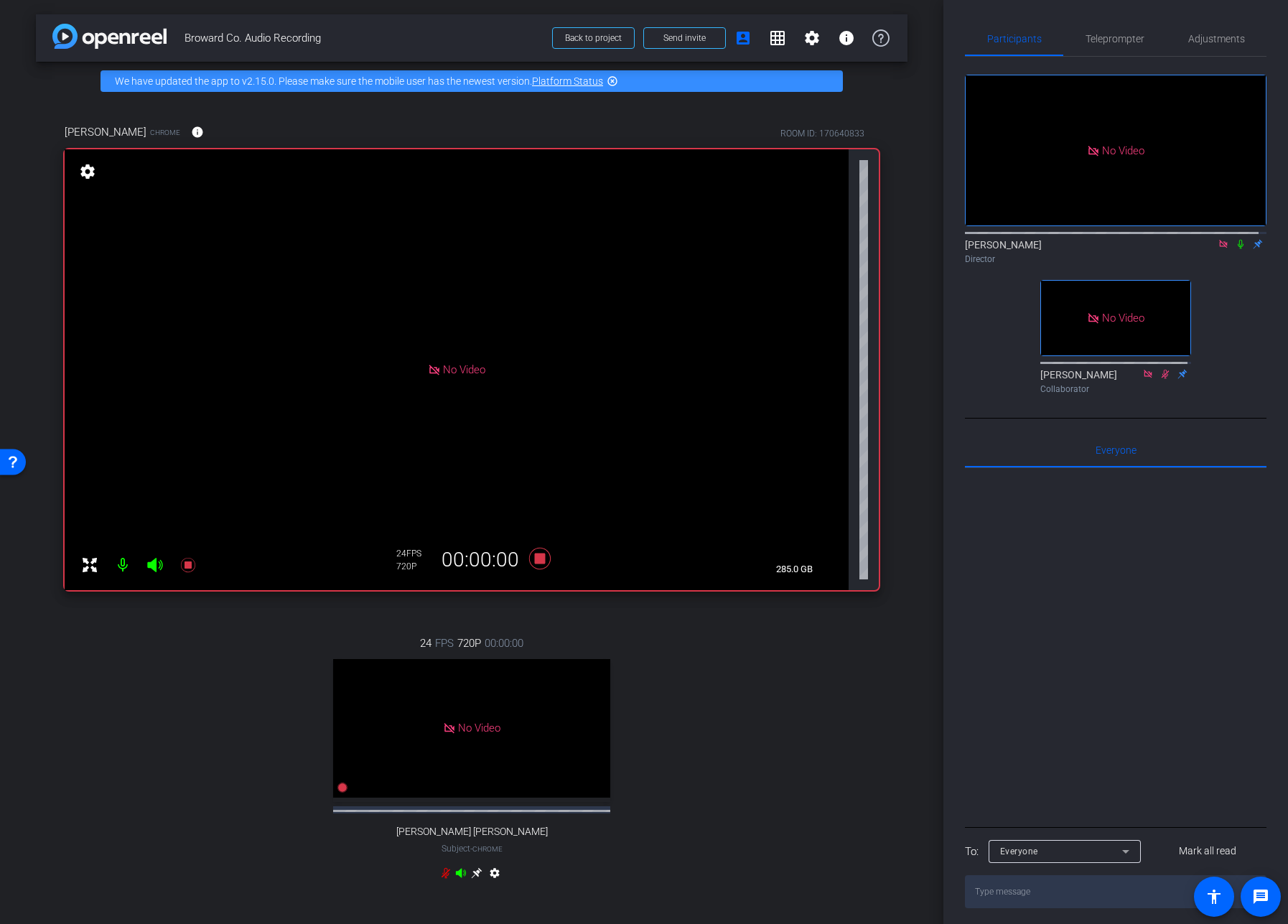
click at [1236, 249] on icon at bounding box center [1241, 244] width 12 height 10
click at [847, 788] on div "24 FPS 720P 00:00:00 No Video Flynn Nogueira Subject - Chrome settings" at bounding box center [472, 760] width 814 height 297
click at [534, 559] on icon at bounding box center [540, 559] width 21 height 21
click at [1237, 249] on icon at bounding box center [1241, 244] width 12 height 10
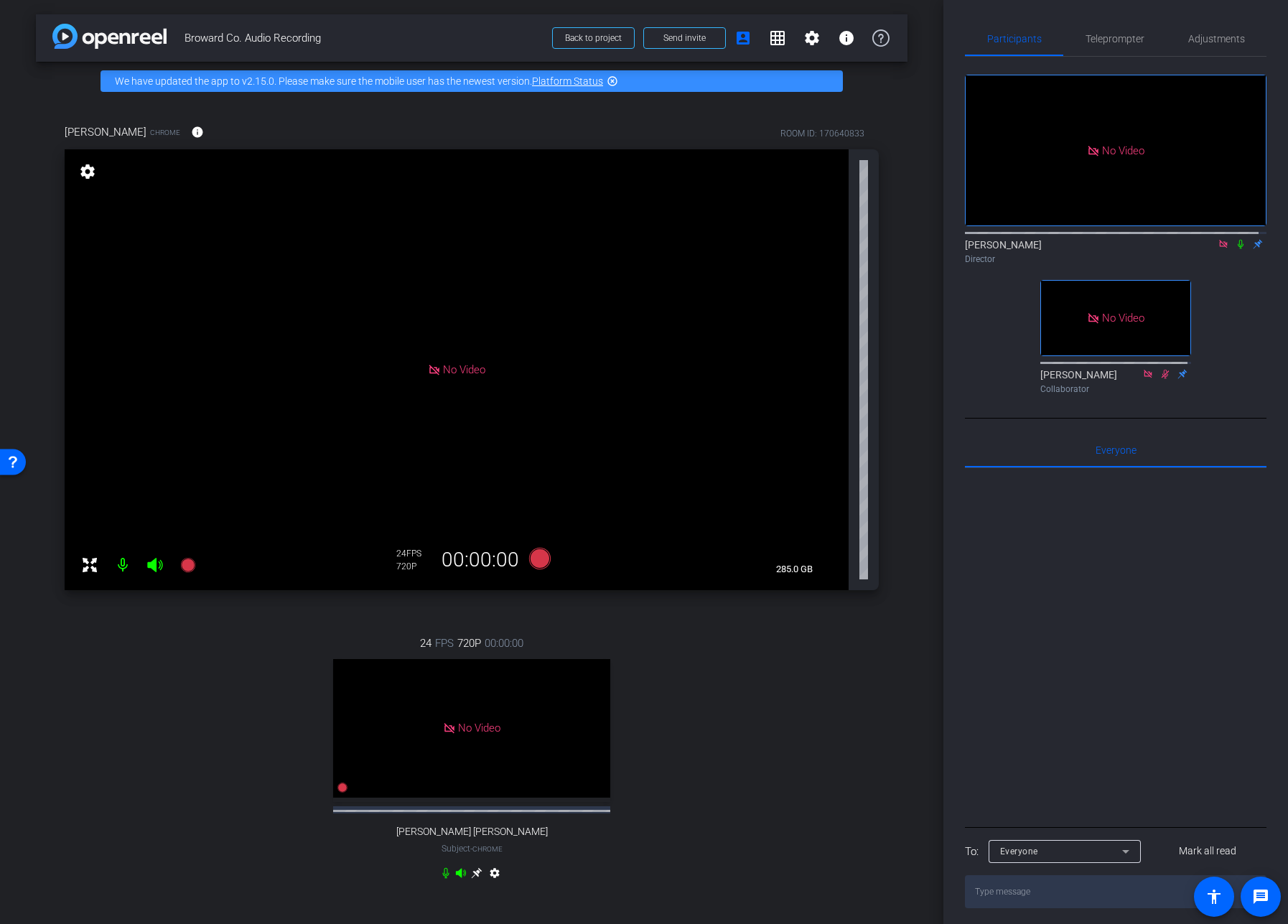
click at [1026, 698] on div at bounding box center [1116, 646] width 302 height 356
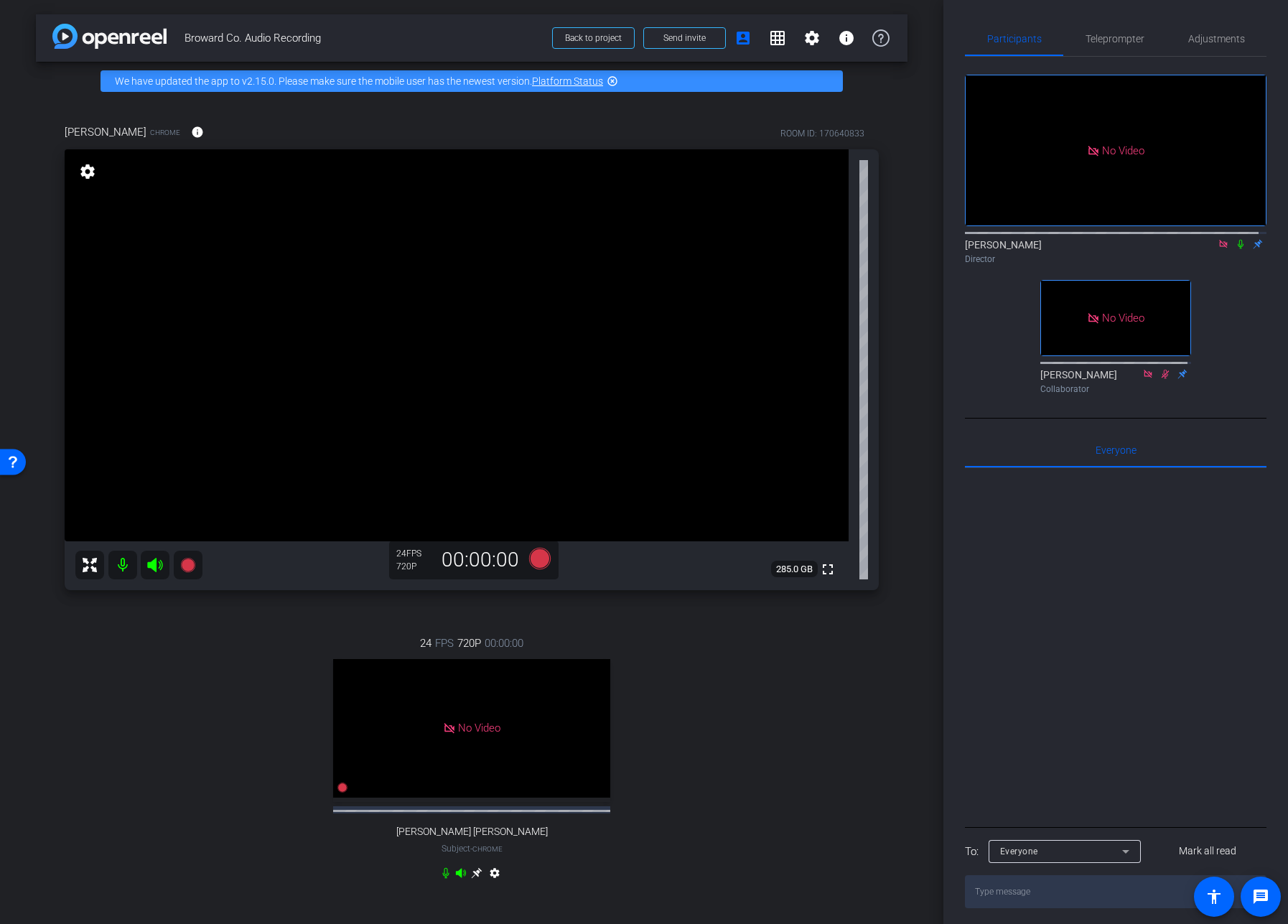
click at [1217, 249] on icon at bounding box center [1223, 244] width 12 height 10
click at [1233, 320] on div "fullscreen settings Adrian Nuno flip Director No Video Matthew Touhy Collaborat…" at bounding box center [1116, 228] width 302 height 343
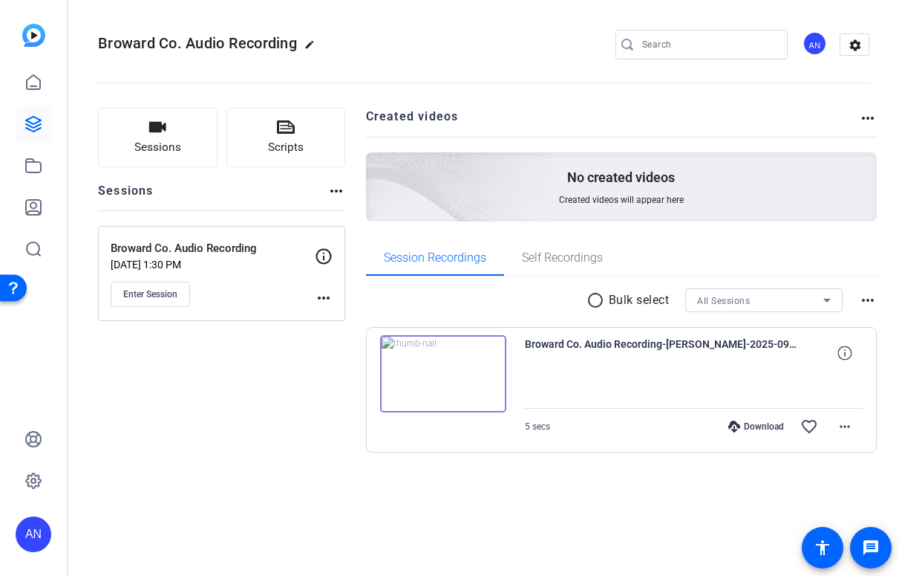
click at [243, 448] on div "Sessions Scripts Sessions more_horiz Broward Co. Audio Recording [DATE] 1:30 PM…" at bounding box center [221, 304] width 247 height 392
click at [366, 28] on div "Broward Co. Audio Recording edit AN settings" at bounding box center [484, 45] width 772 height 112
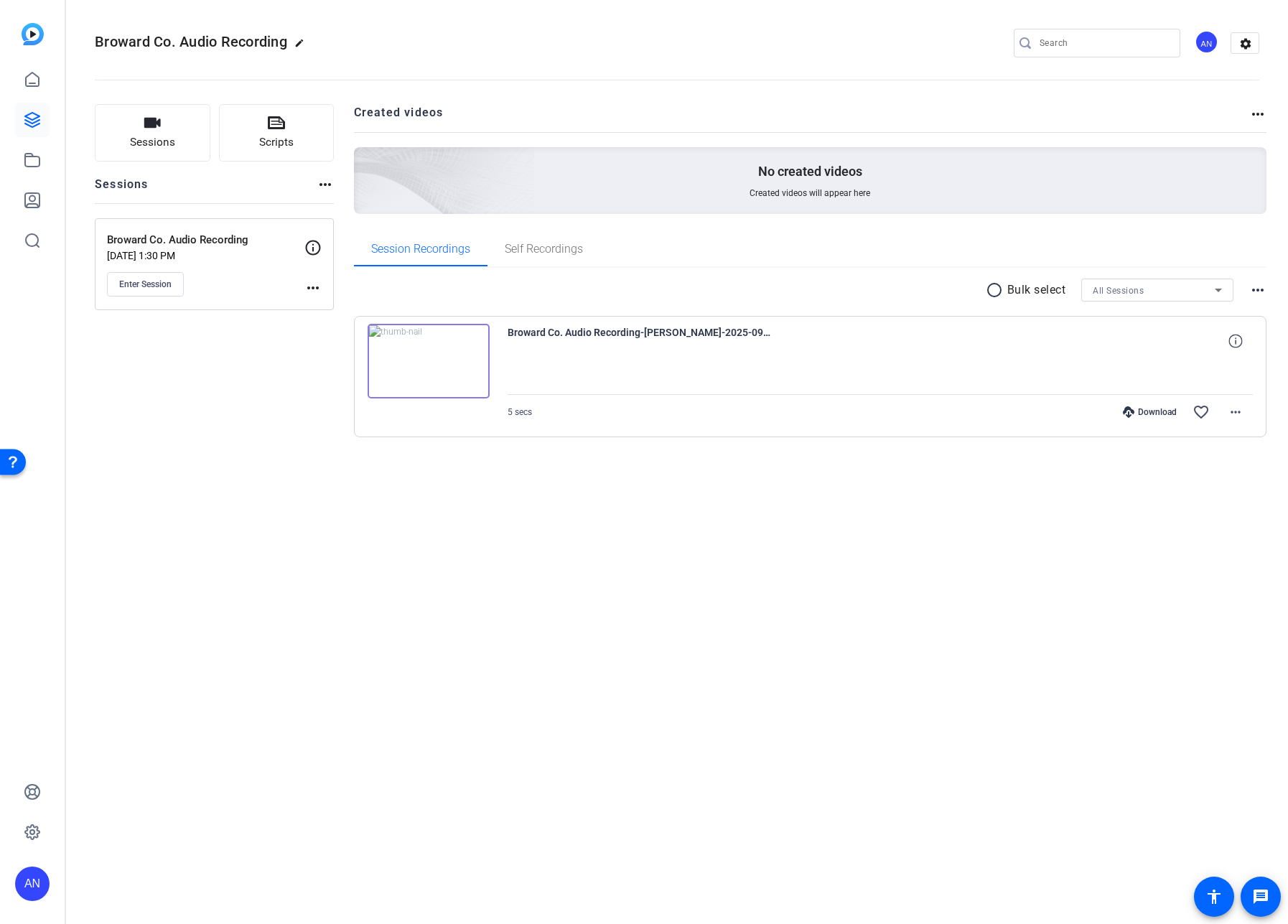
click at [247, 384] on div "Sessions Scripts Sessions more_horiz Broward Co. Audio Recording [DATE] 1:30 PM…" at bounding box center [214, 294] width 239 height 379
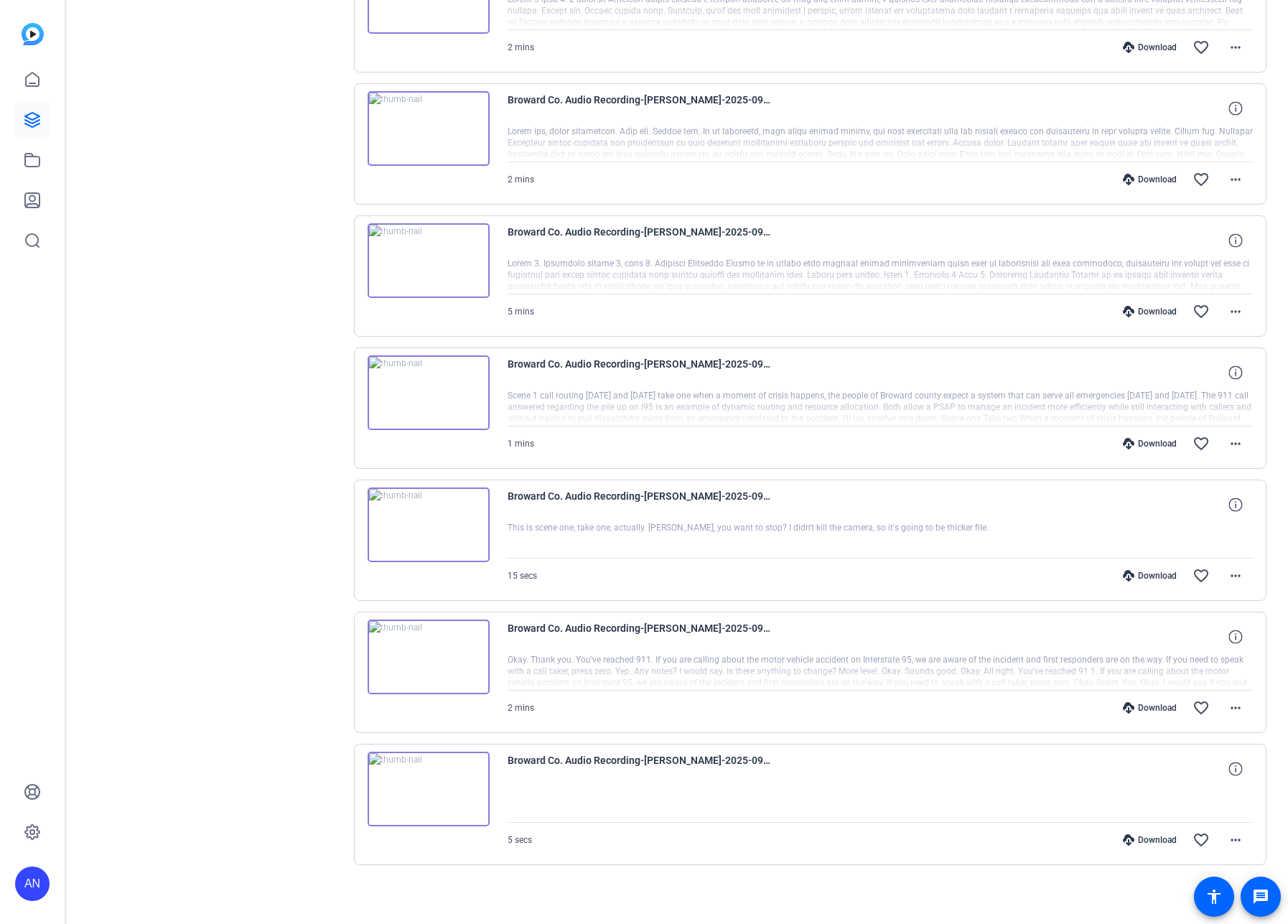
scroll to position [369, 0]
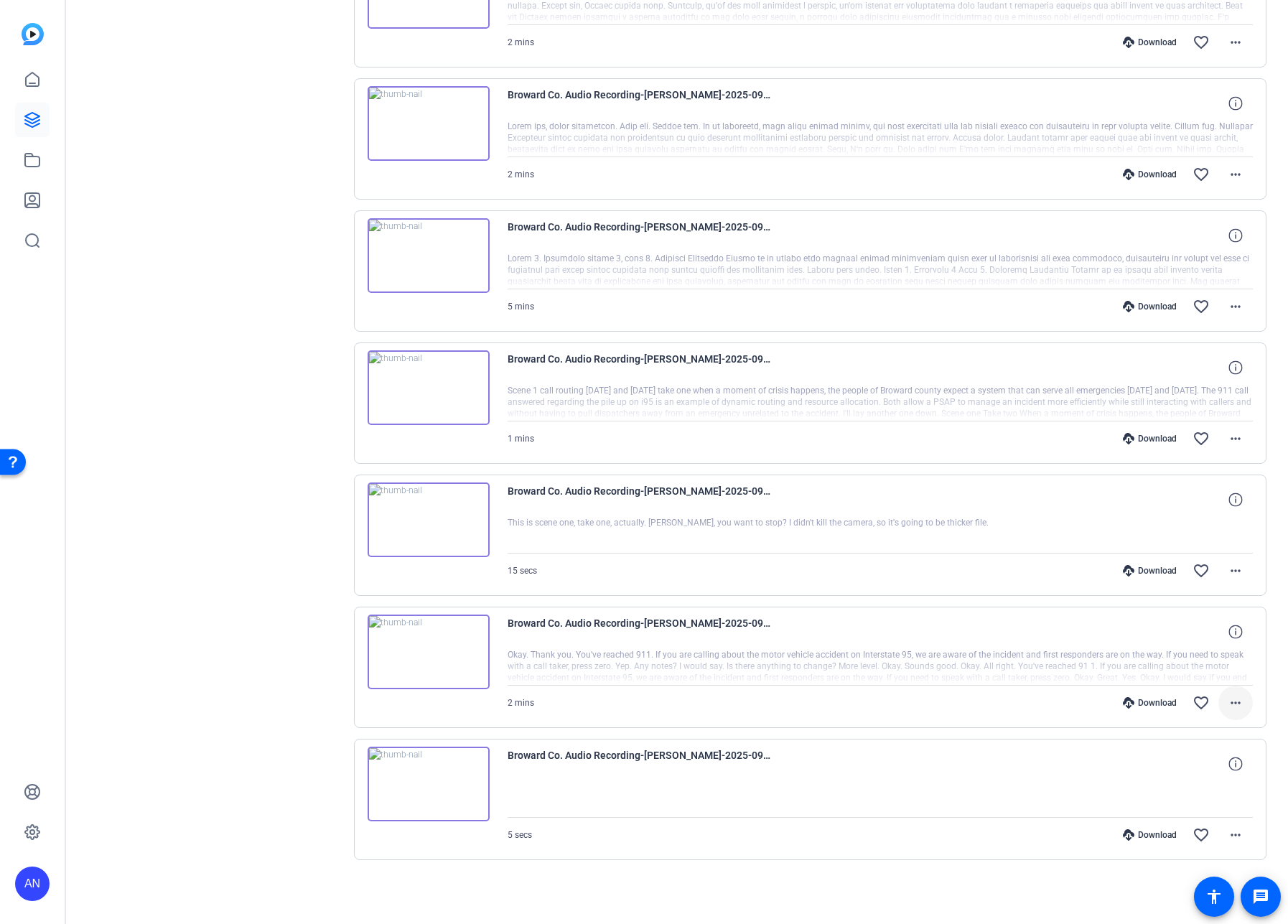
click at [1229, 702] on mat-icon "more_horiz" at bounding box center [1236, 703] width 17 height 17
click at [1213, 768] on span "Download MP4" at bounding box center [1190, 768] width 86 height 17
drag, startPoint x: 221, startPoint y: 626, endPoint x: 303, endPoint y: 619, distance: 82.3
click at [221, 626] on div "Sessions Scripts Sessions more_horiz Broward Co. Audio Recording [DATE] 1:30 PM…" at bounding box center [214, 320] width 239 height 1171
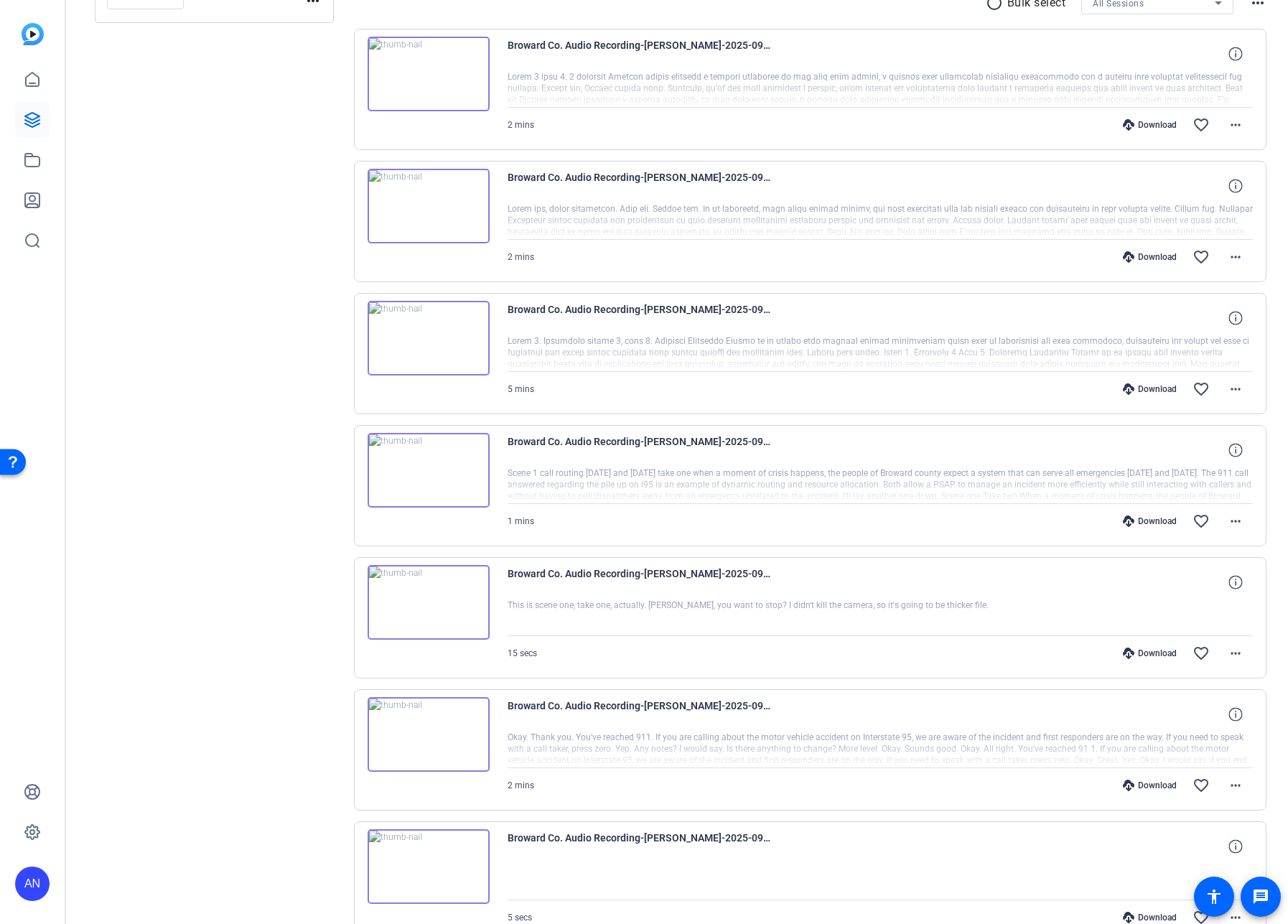
scroll to position [99, 0]
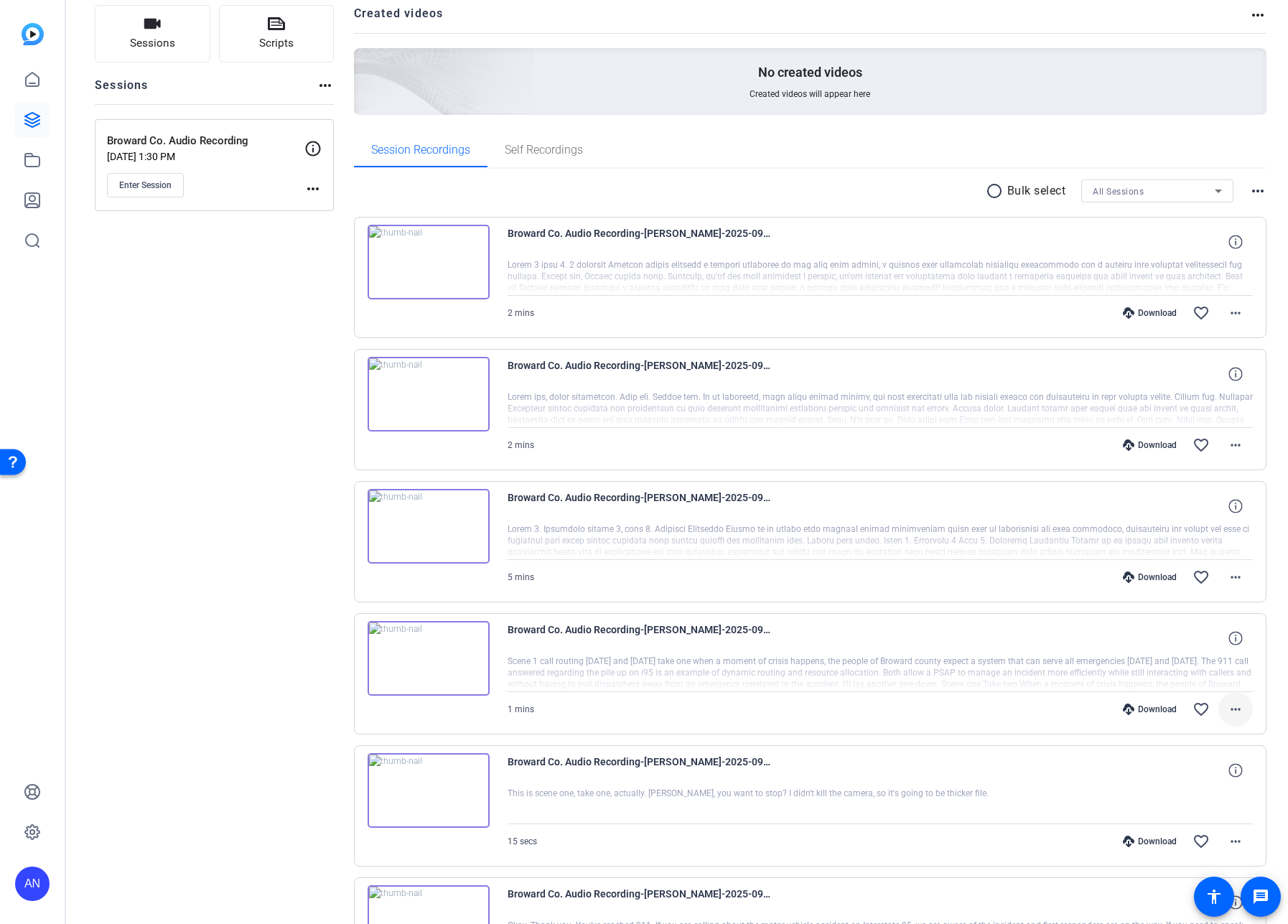
click at [1227, 707] on mat-icon "more_horiz" at bounding box center [1236, 709] width 17 height 17
click at [1209, 773] on span "Download MP4" at bounding box center [1190, 775] width 86 height 17
click at [1227, 574] on mat-icon "more_horiz" at bounding box center [1236, 577] width 17 height 17
click at [1213, 640] on span "Download MP4" at bounding box center [1190, 643] width 86 height 17
click at [1227, 442] on mat-icon "more_horiz" at bounding box center [1236, 446] width 17 height 17
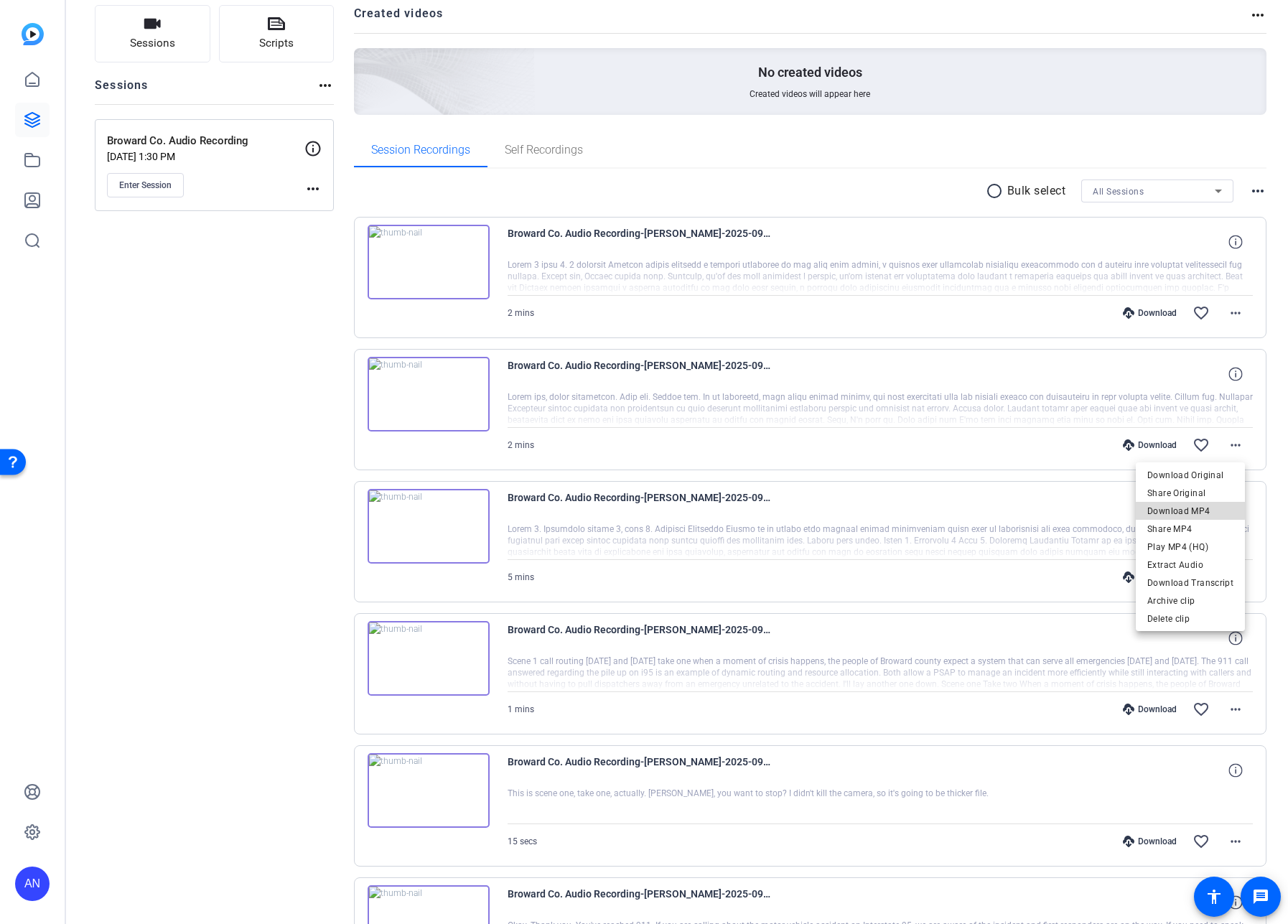
click at [1207, 509] on span "Download MP4" at bounding box center [1190, 511] width 86 height 17
click at [1233, 311] on mat-icon "more_horiz" at bounding box center [1236, 313] width 17 height 17
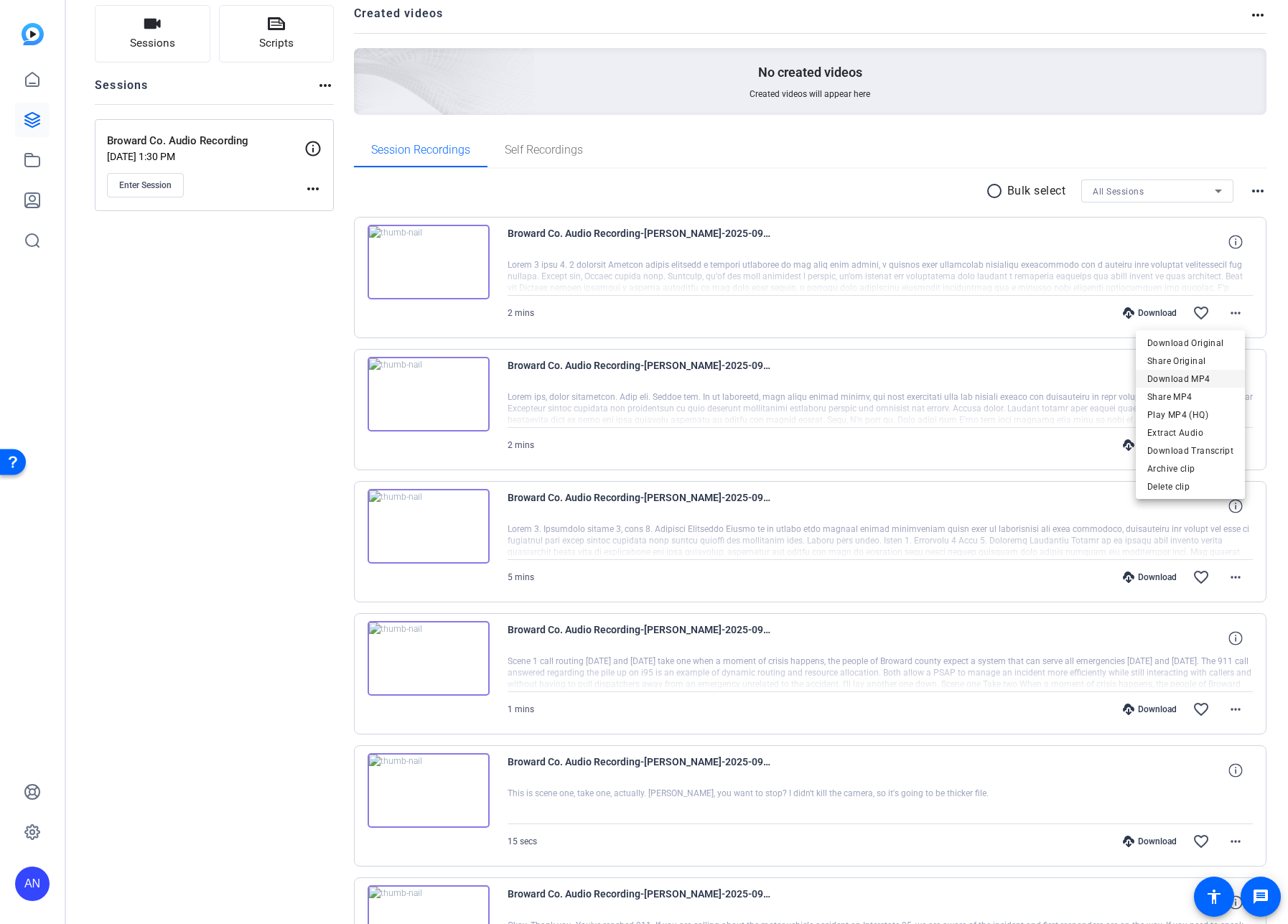
click at [1218, 376] on span "Download MP4" at bounding box center [1190, 379] width 86 height 17
click at [261, 445] on div "Sessions Scripts Sessions more_horiz Broward Co. Audio Recording [DATE] 1:30 PM…" at bounding box center [214, 591] width 239 height 1171
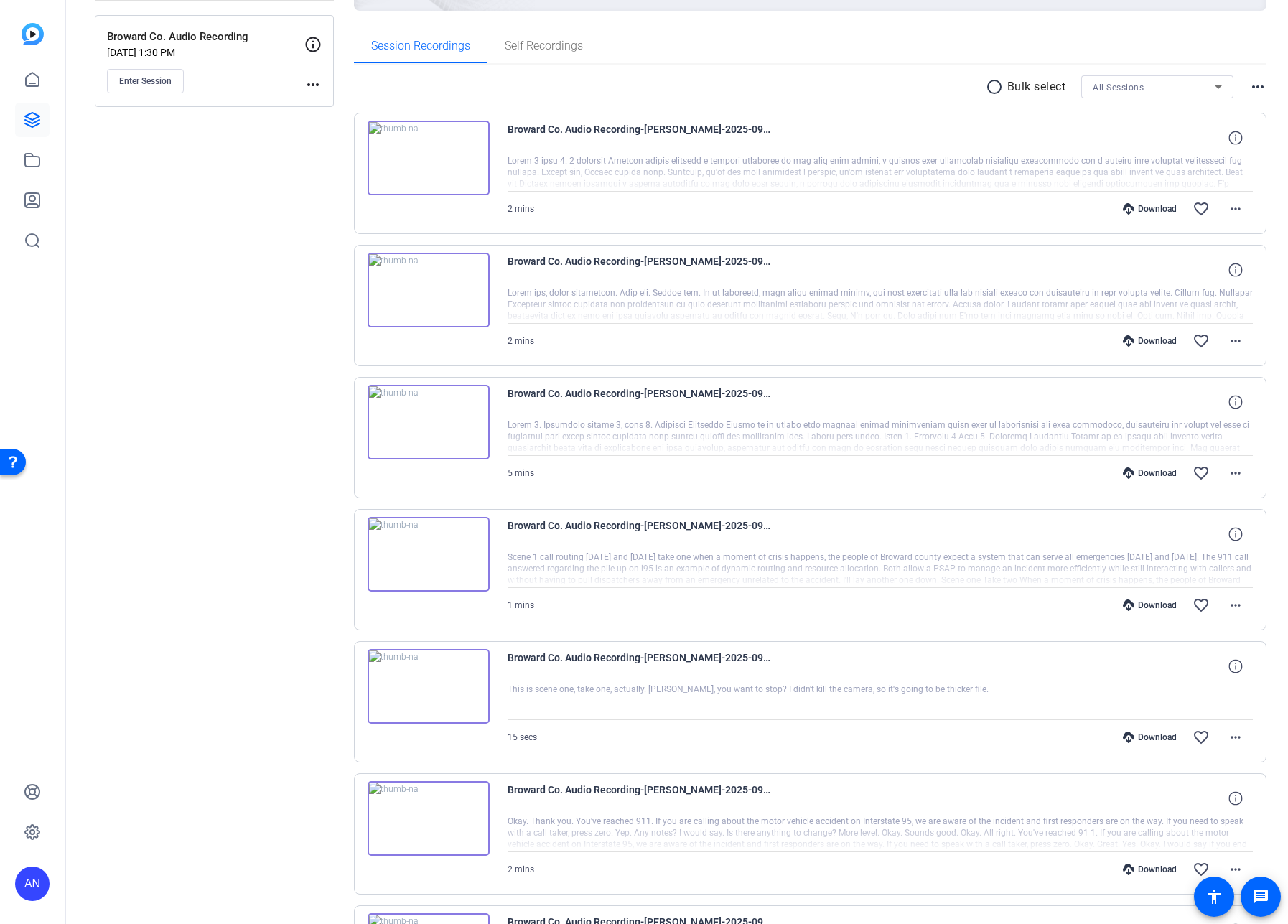
scroll to position [0, 0]
